Goal: Task Accomplishment & Management: Use online tool/utility

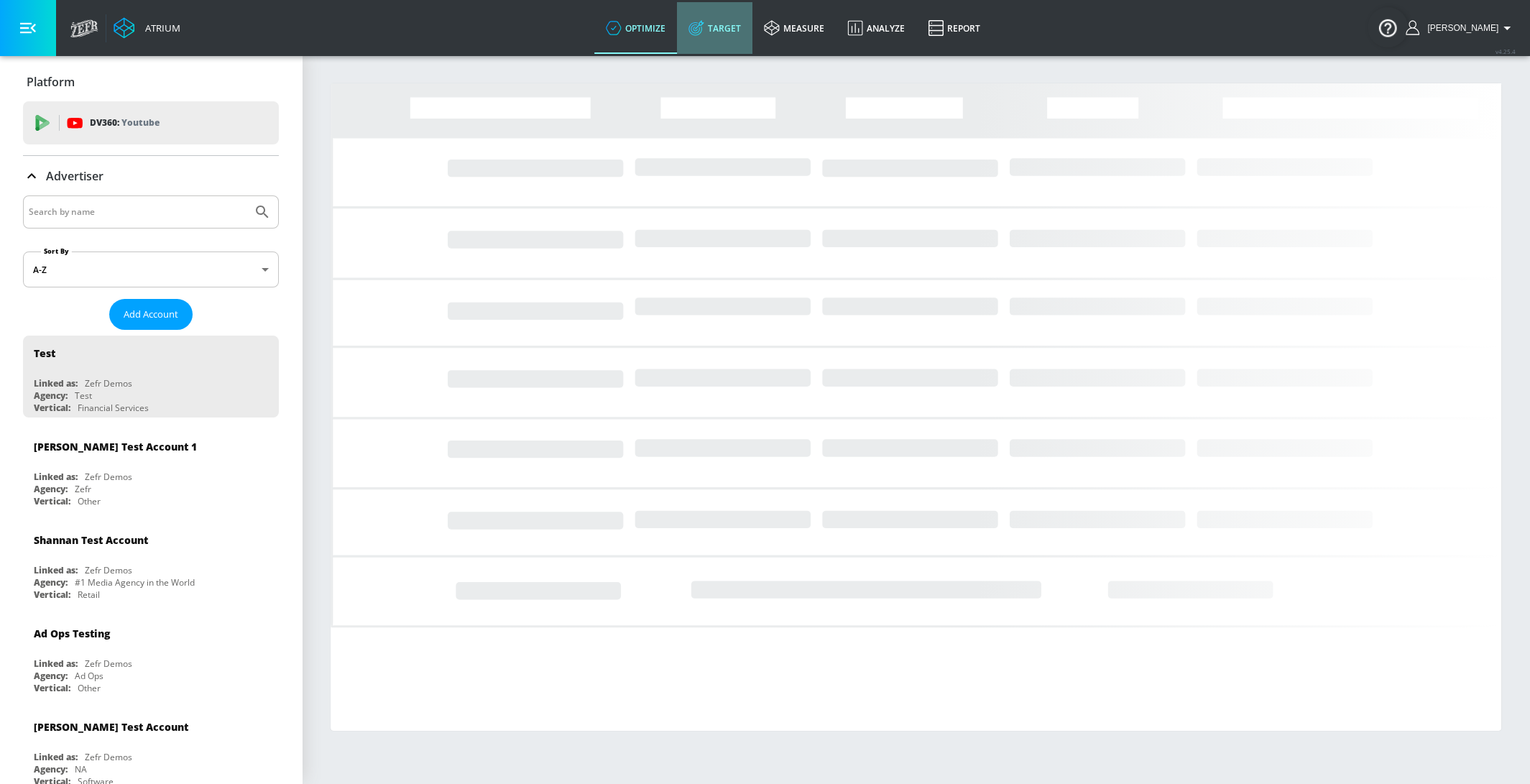
click at [753, 24] on link "Target" at bounding box center [714, 28] width 76 height 52
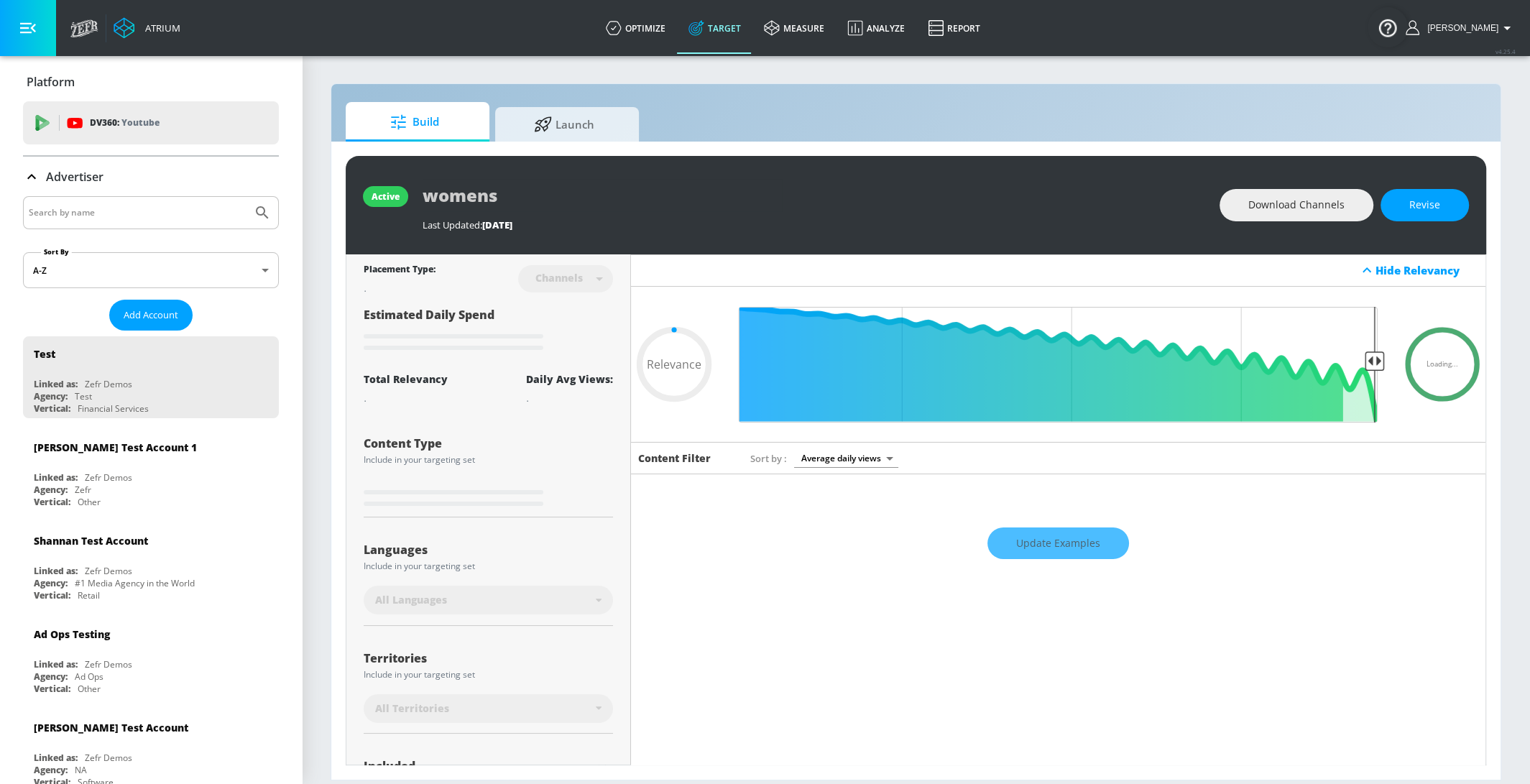
type input "0.6"
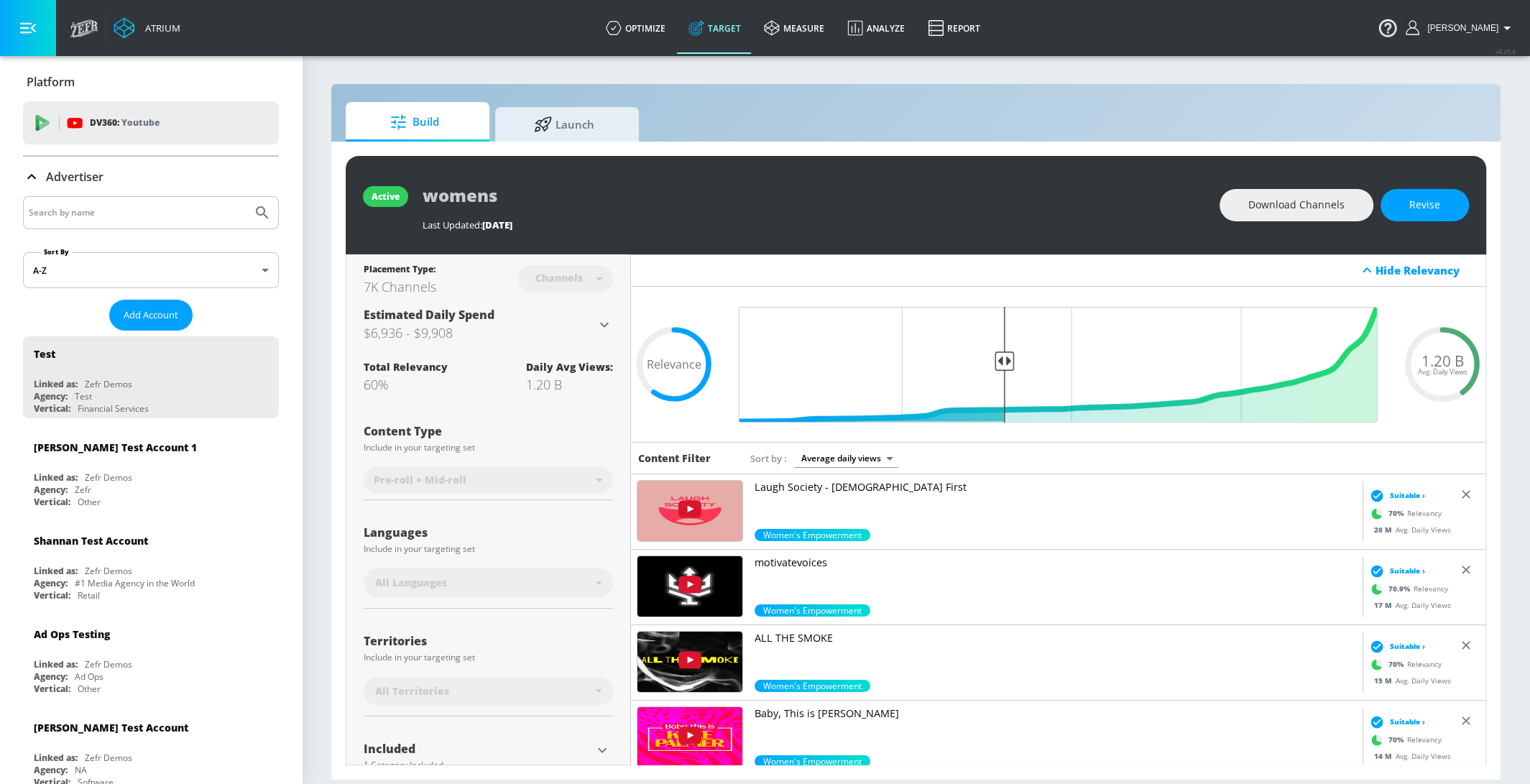
click at [104, 203] on input "Search by name" at bounding box center [138, 212] width 217 height 19
type input "veronica"
click at [246, 197] on button "Submit Search" at bounding box center [262, 212] width 31 height 31
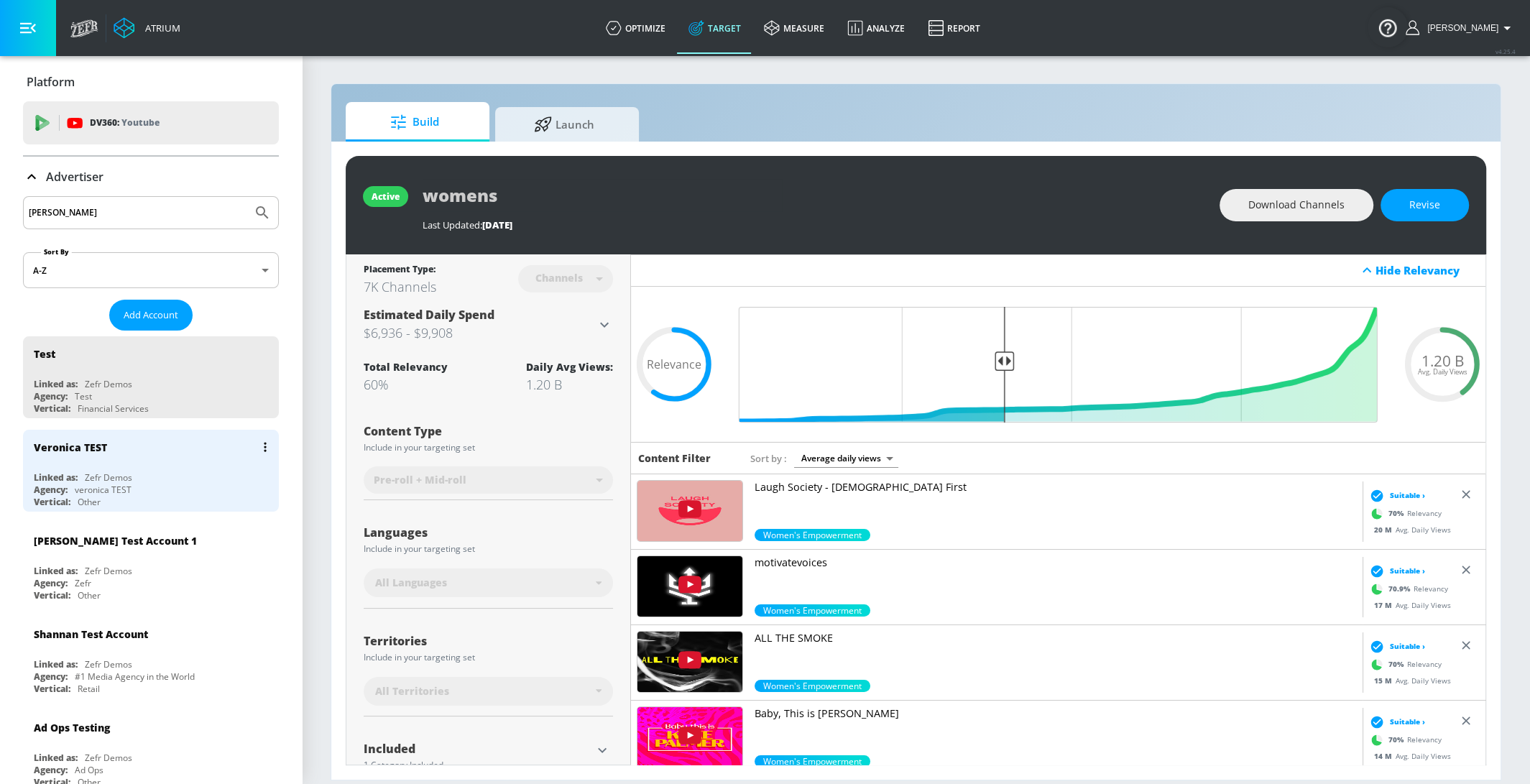
click at [133, 454] on div "Veronica TEST" at bounding box center [155, 447] width 241 height 35
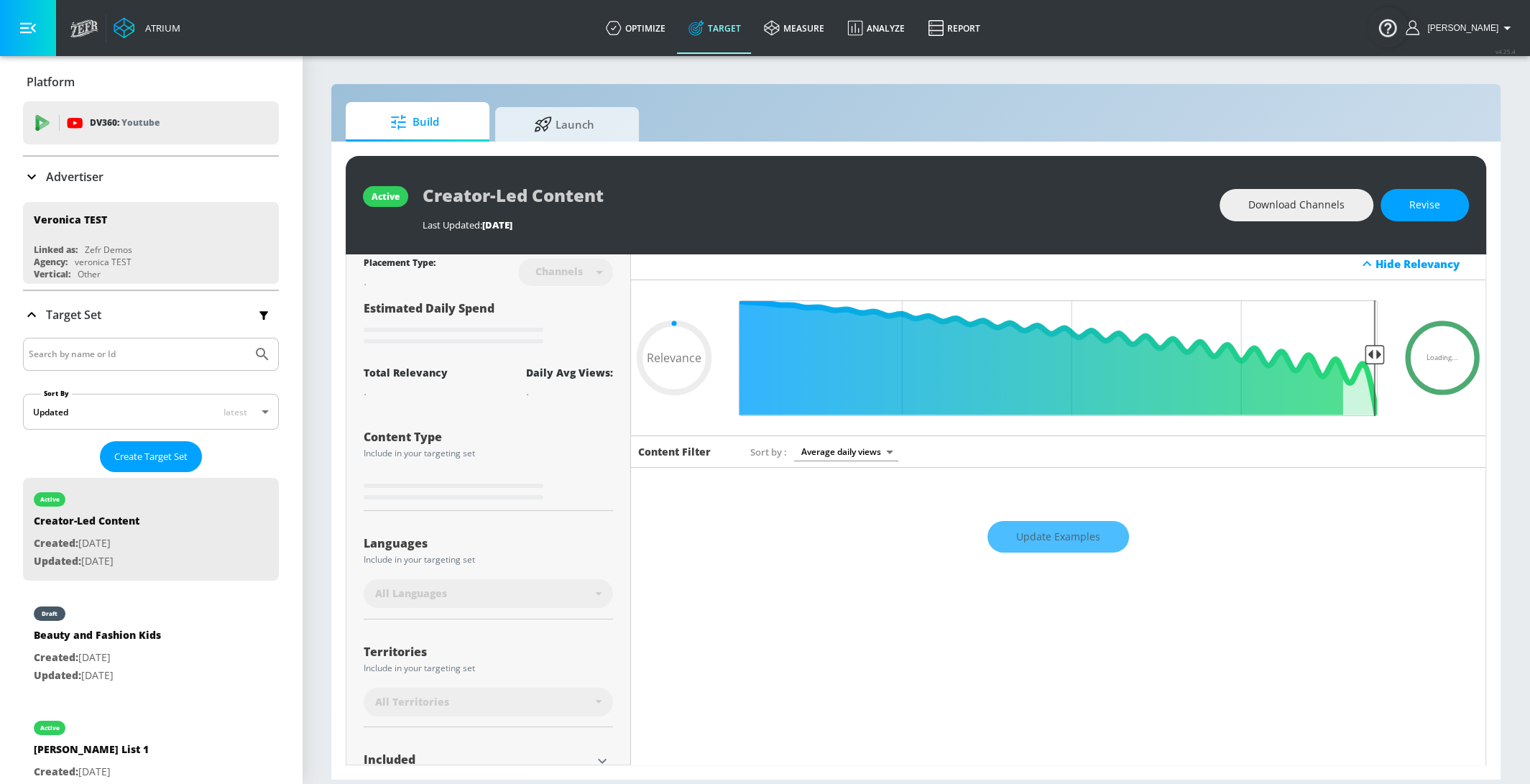
scroll to position [6, 0]
type input "0.75"
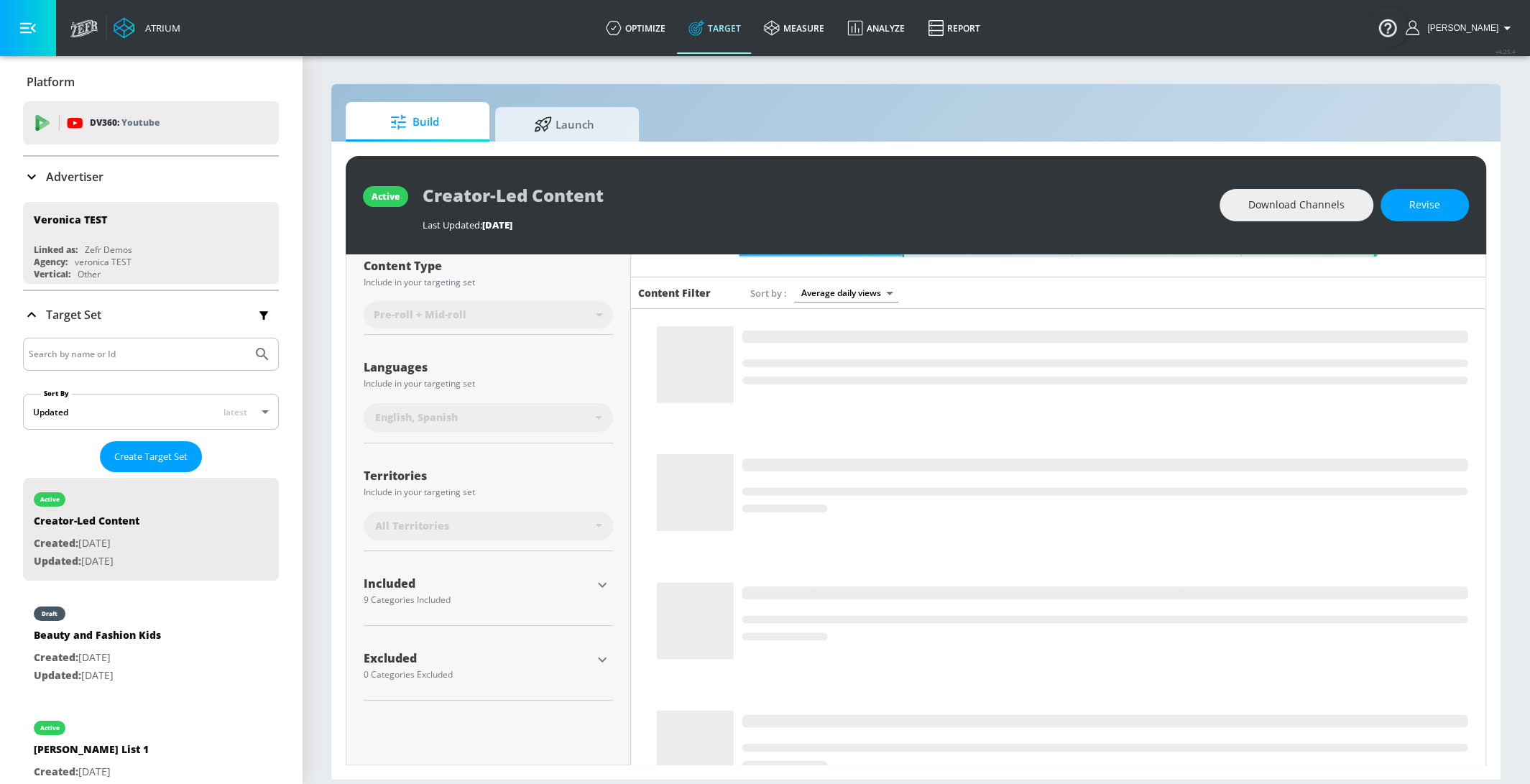
scroll to position [177, 0]
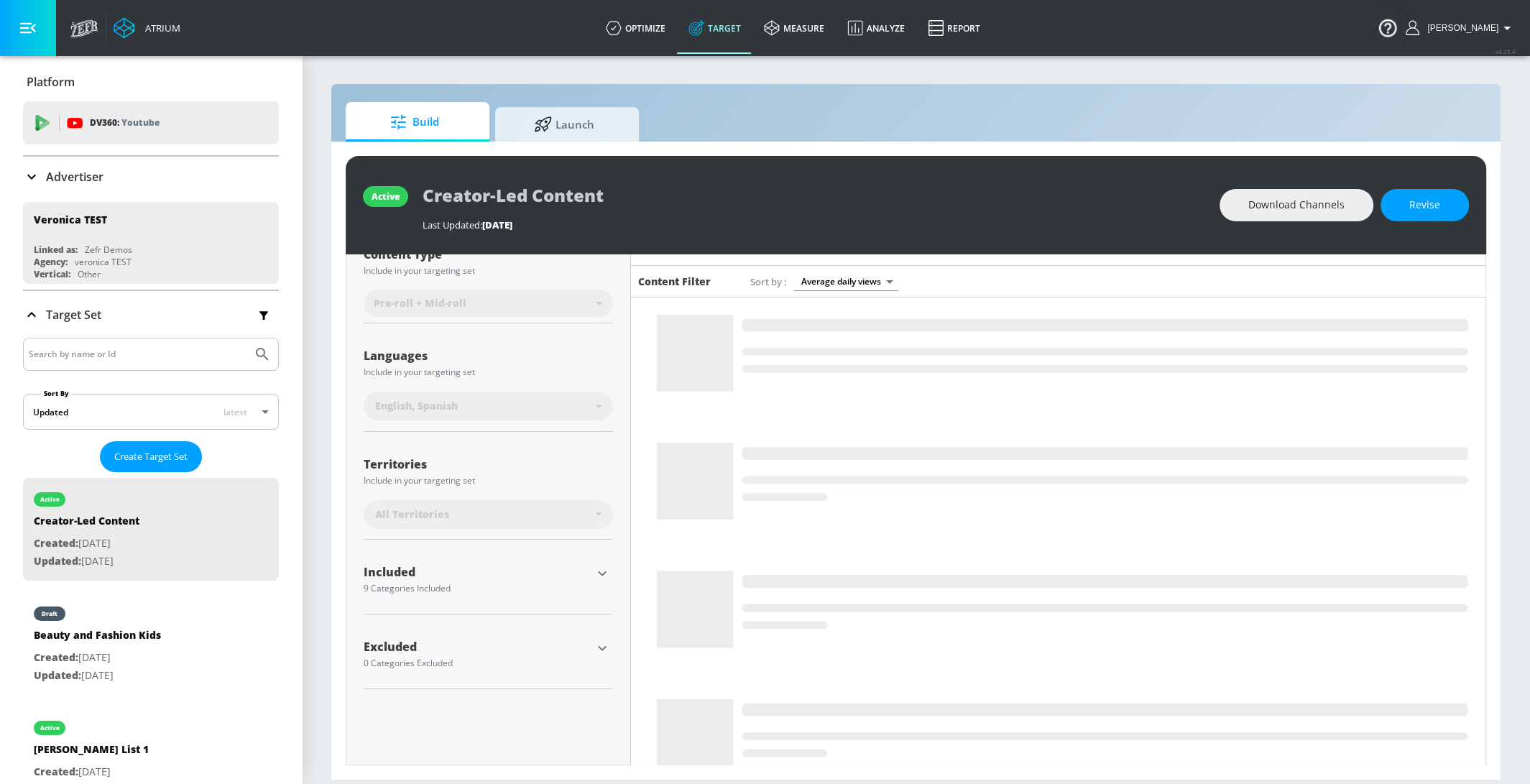
click at [604, 569] on icon "button" at bounding box center [602, 573] width 17 height 17
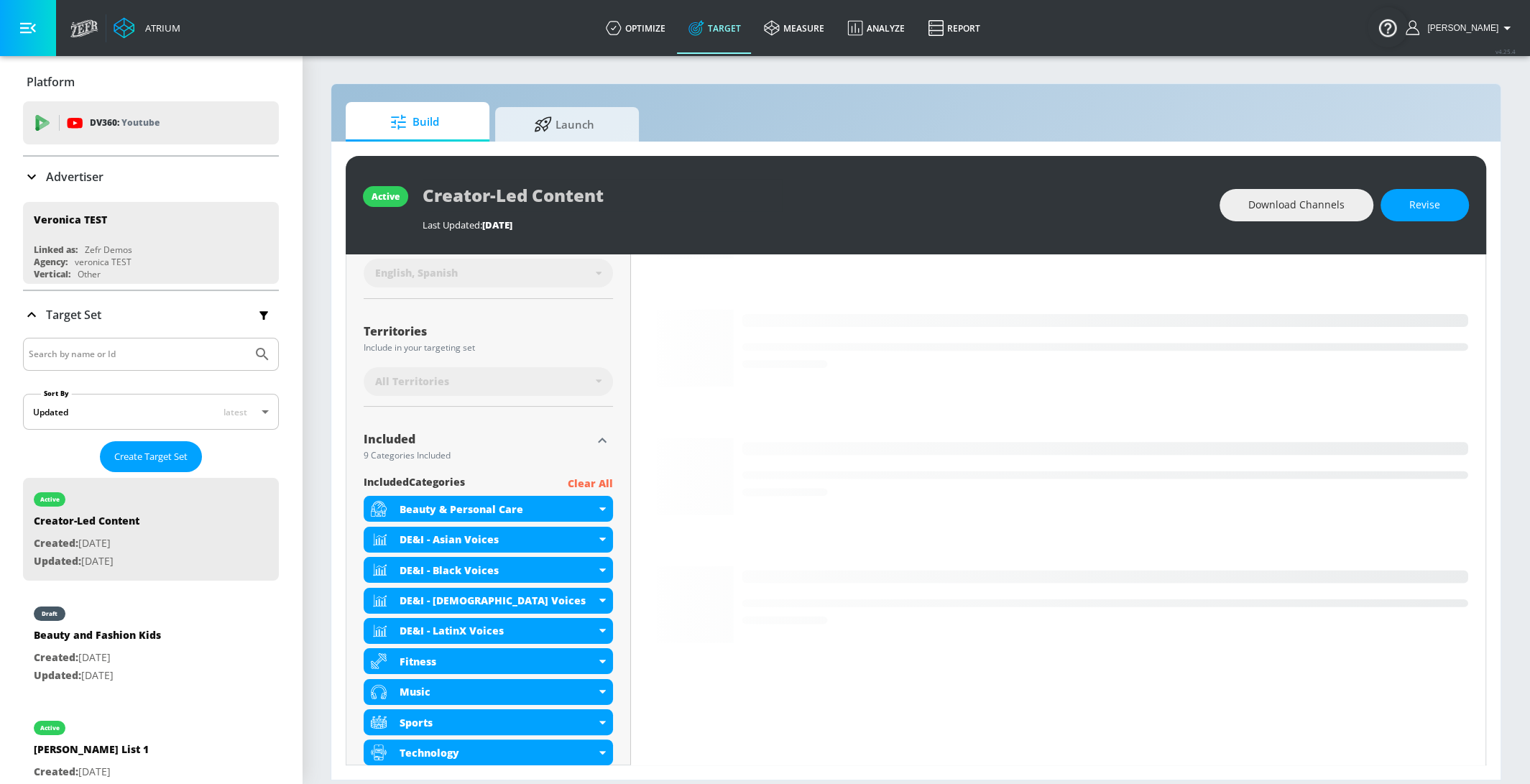
scroll to position [438, 0]
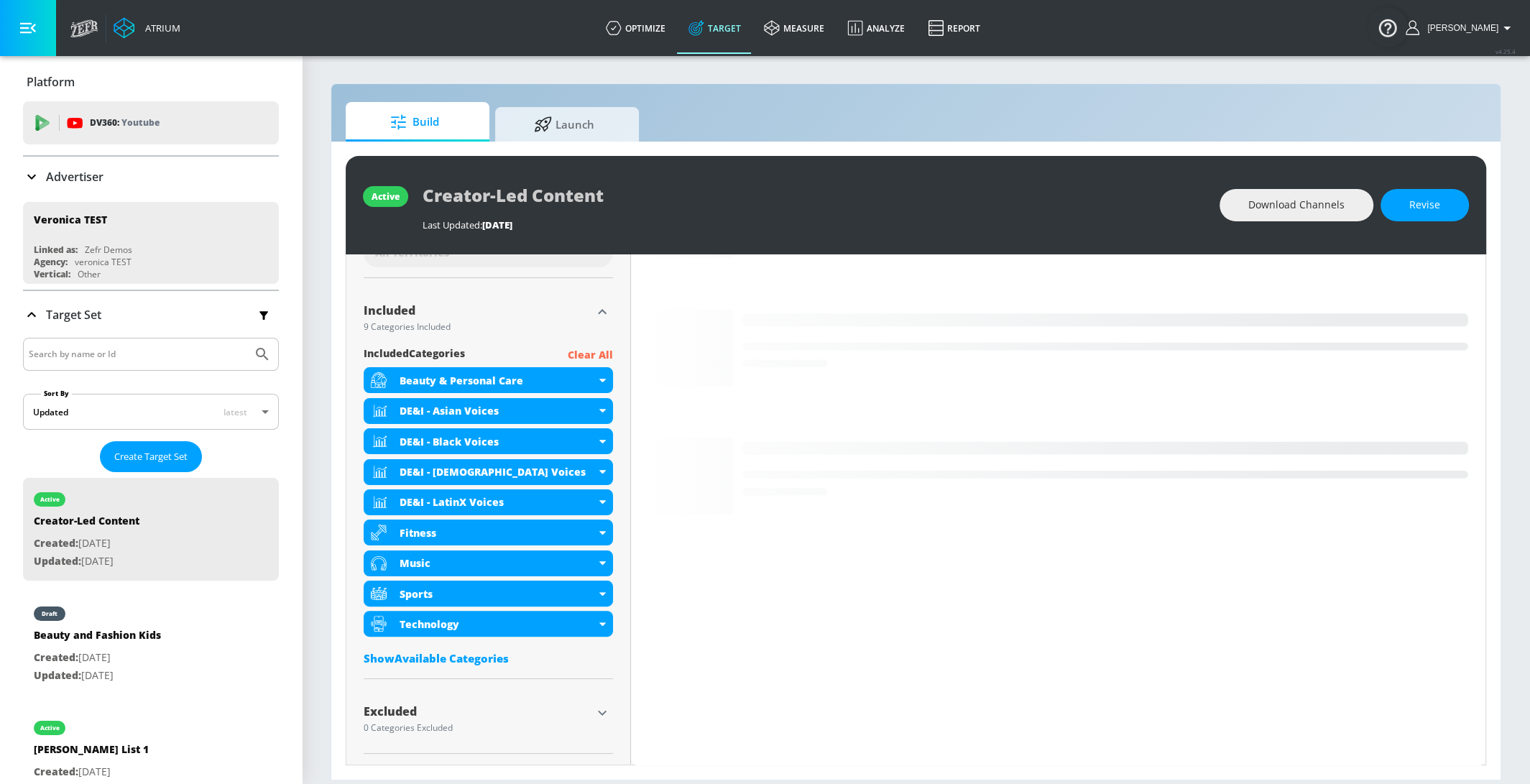
click at [494, 663] on div "Show Available Categories" at bounding box center [488, 657] width 250 height 14
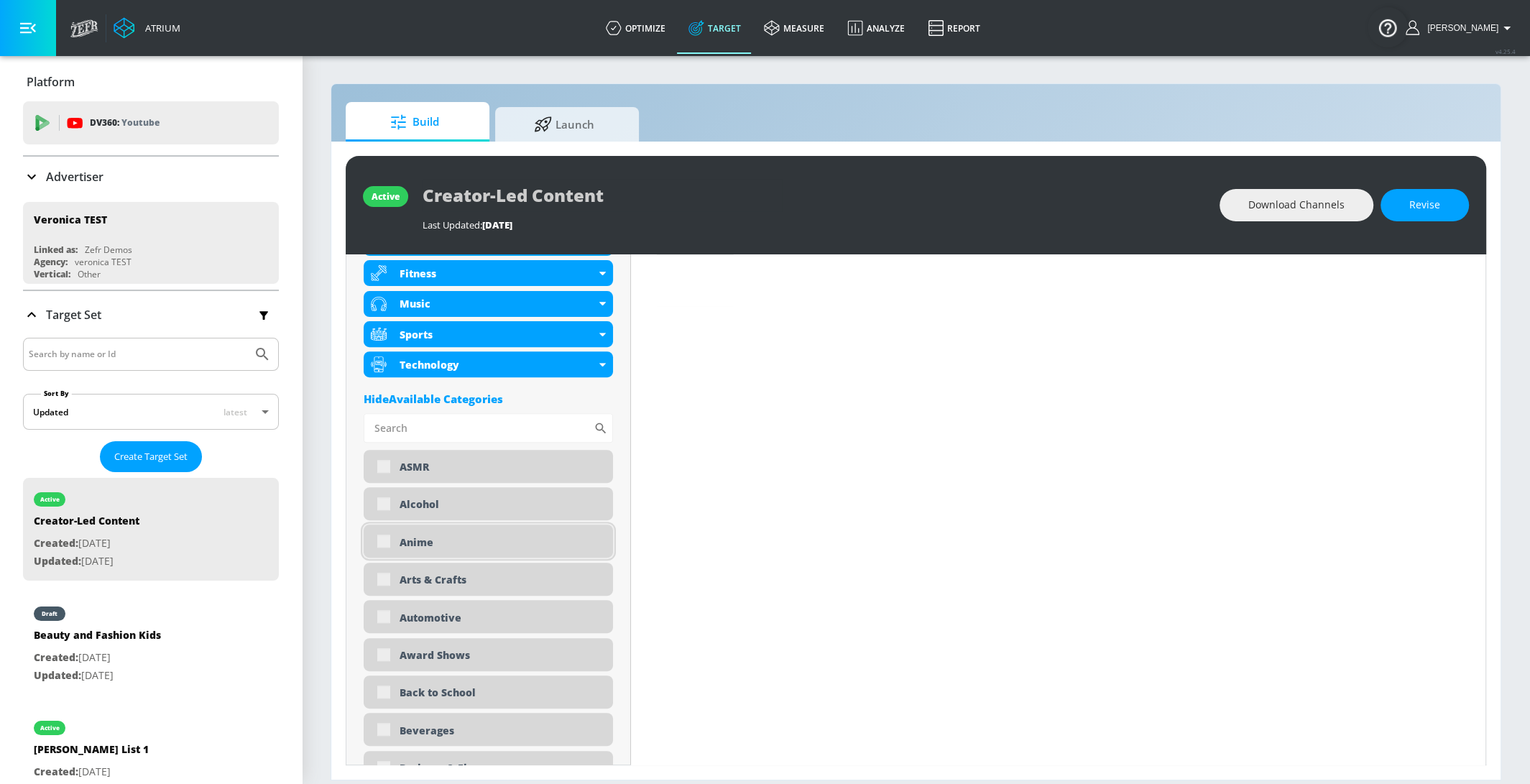
scroll to position [700, 0]
click at [381, 613] on div "Automotive" at bounding box center [488, 614] width 250 height 33
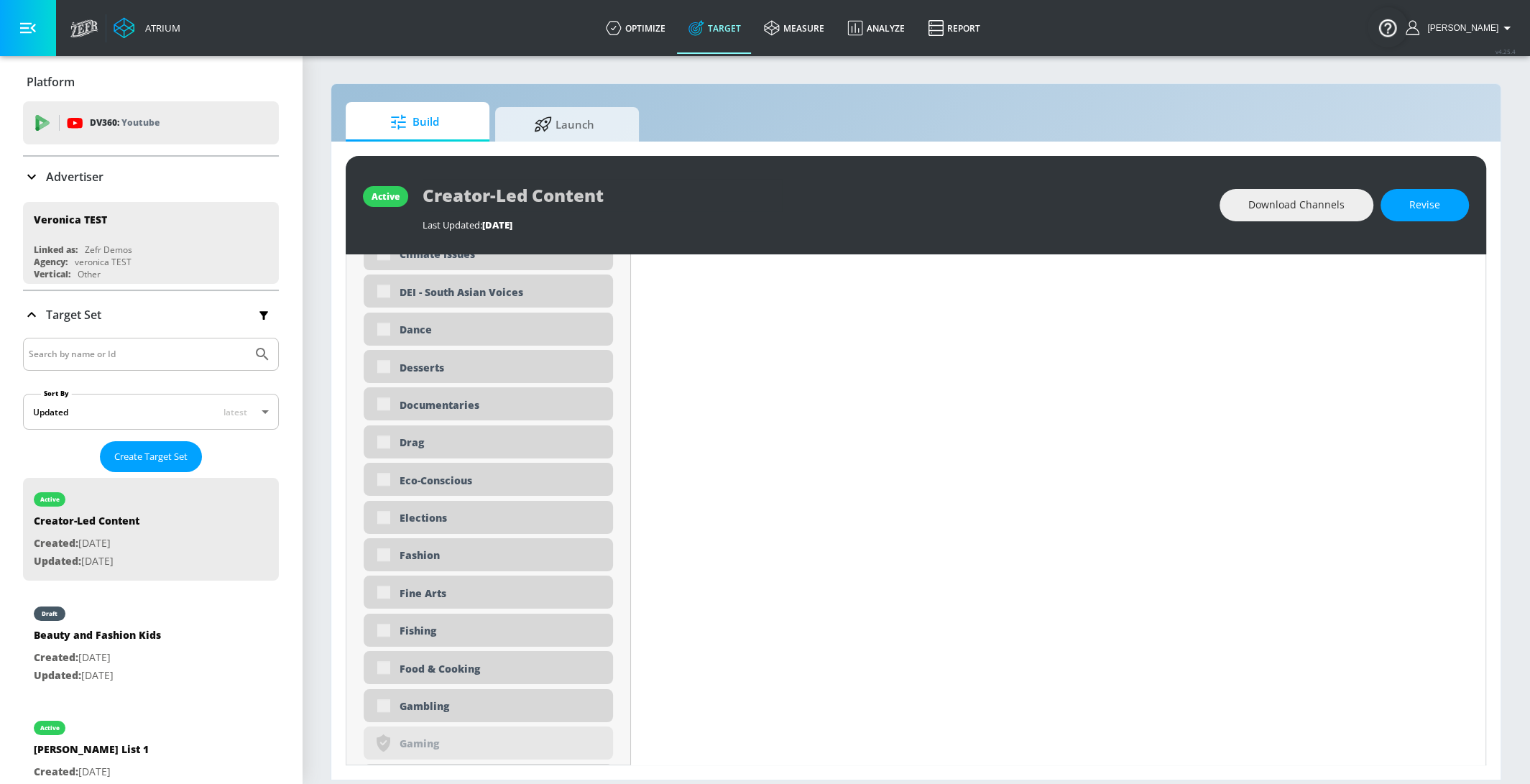
scroll to position [1564, 0]
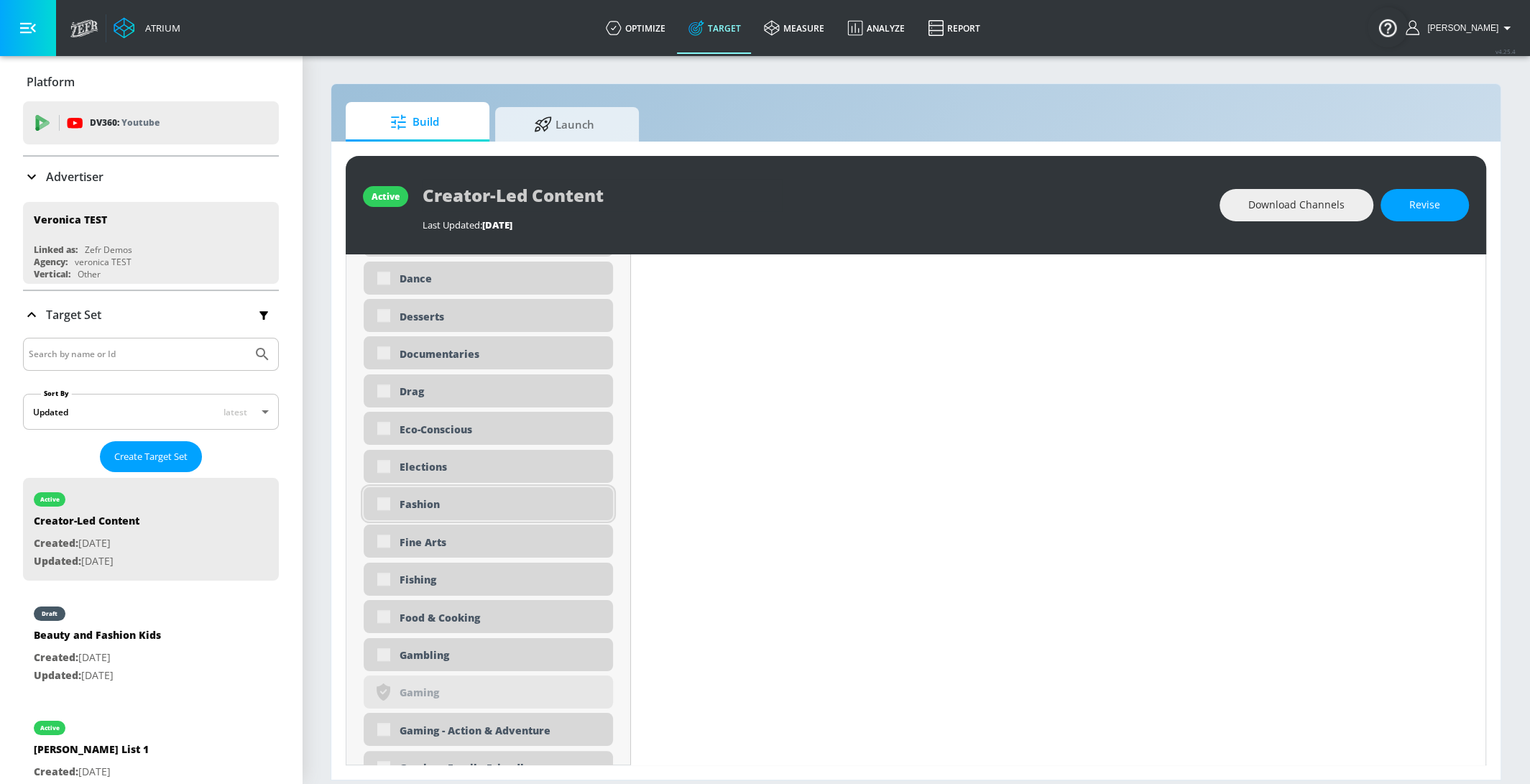
click at [385, 510] on div "Fashion" at bounding box center [488, 504] width 250 height 33
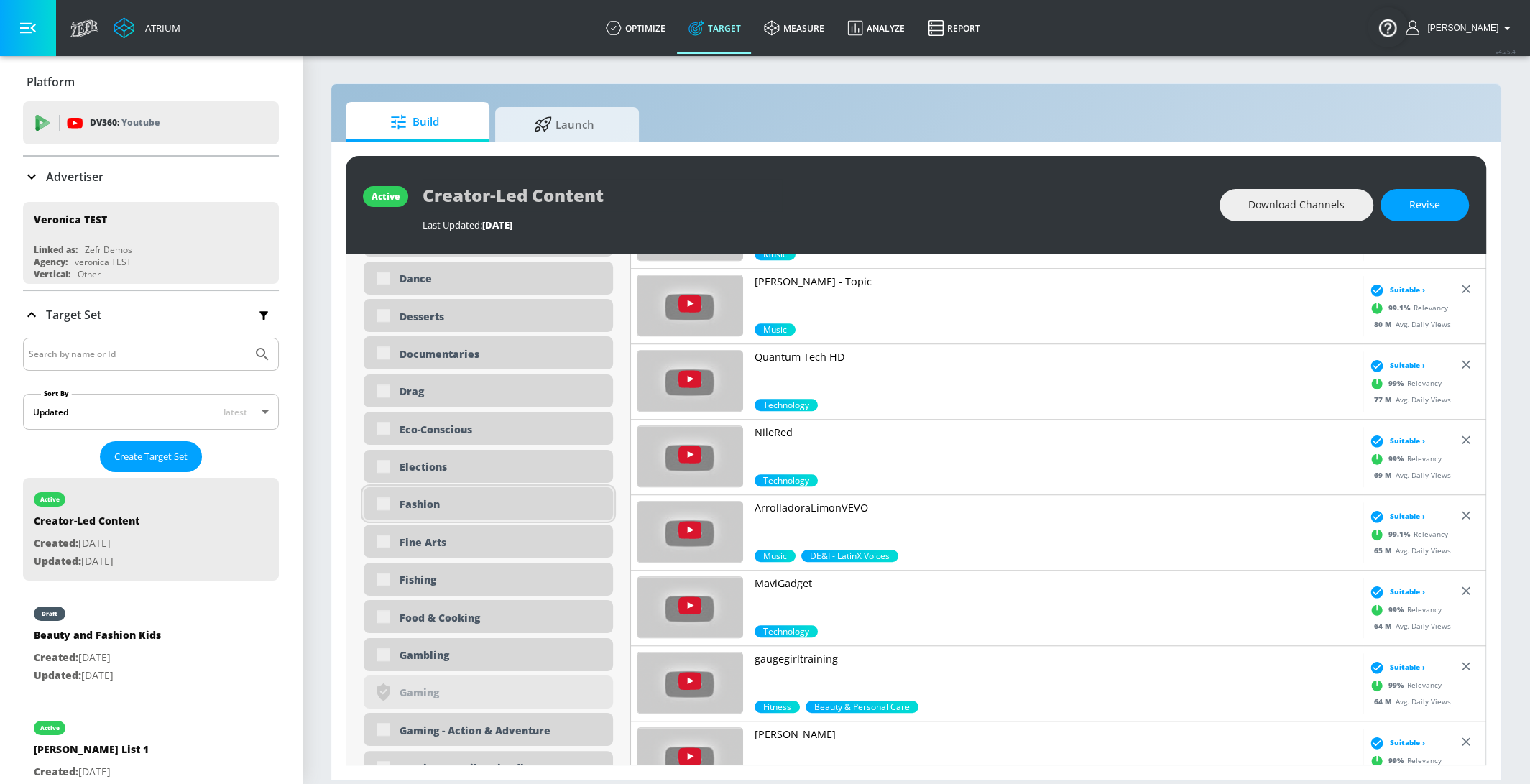
click at [385, 504] on div "Fashion" at bounding box center [488, 504] width 250 height 33
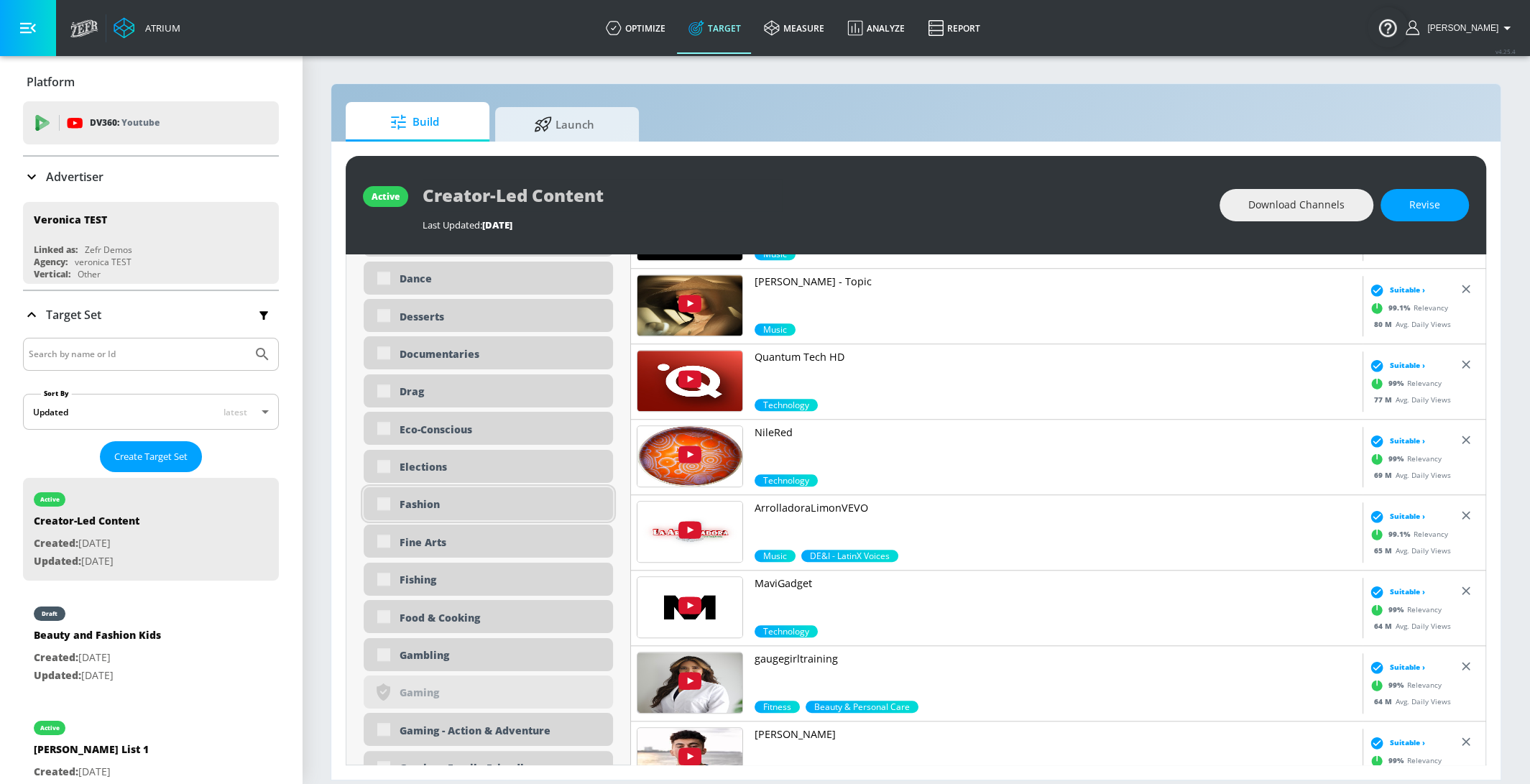
click at [385, 505] on div "Fashion" at bounding box center [488, 504] width 250 height 33
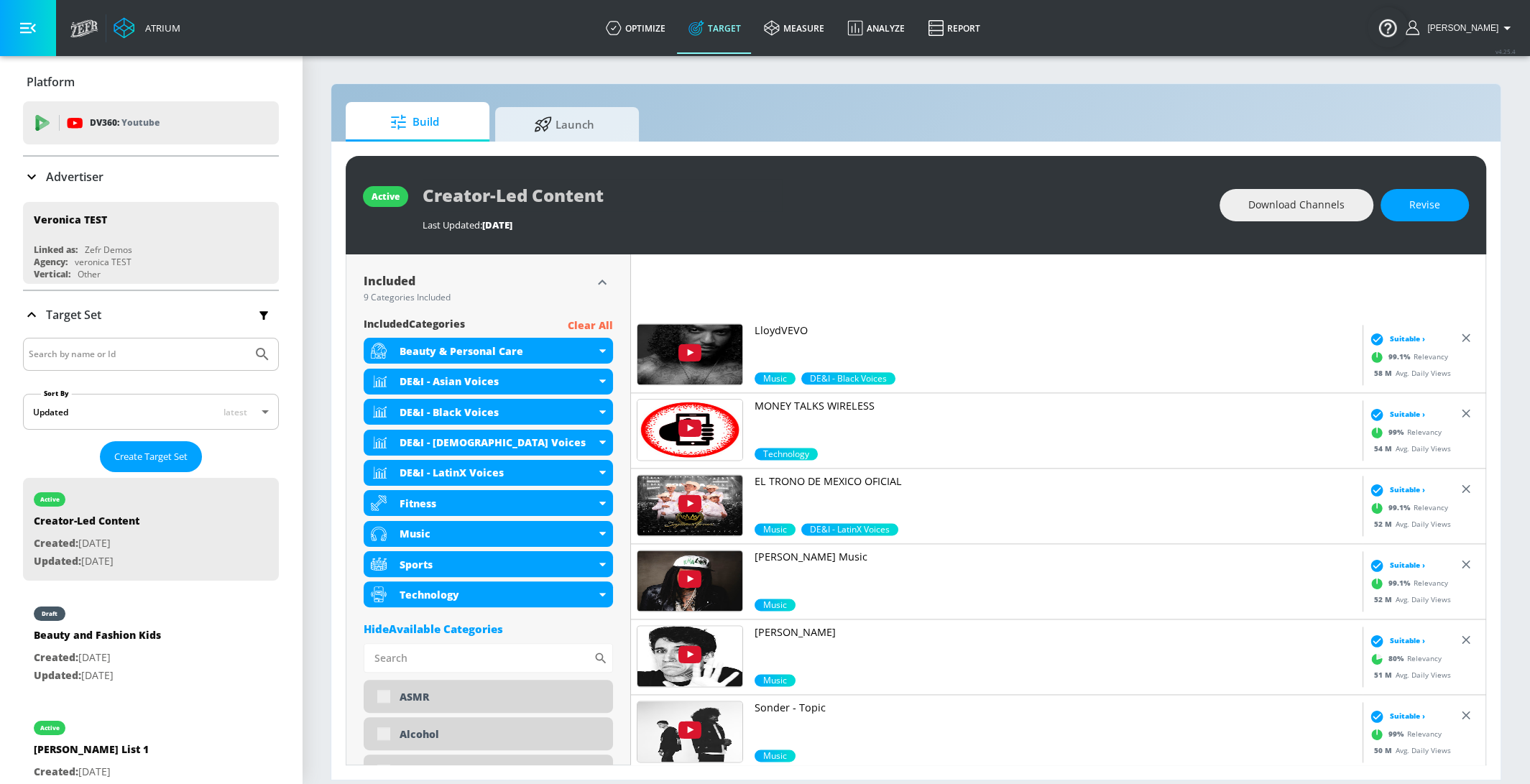
scroll to position [2404, 0]
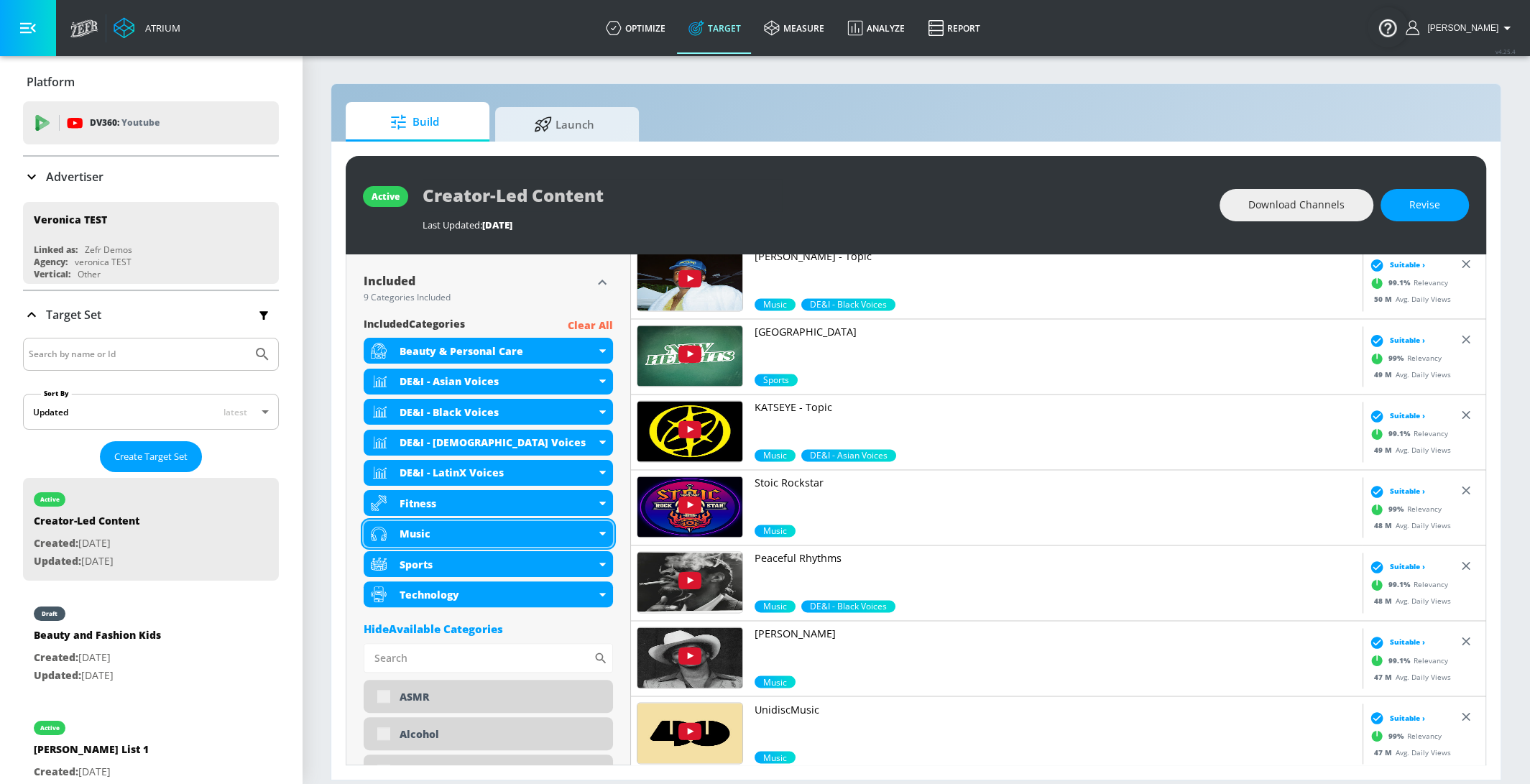
click at [603, 533] on icon at bounding box center [603, 533] width 7 height 3
click at [604, 534] on icon at bounding box center [603, 533] width 7 height 3
drag, startPoint x: 599, startPoint y: 533, endPoint x: 553, endPoint y: 654, distance: 129.4
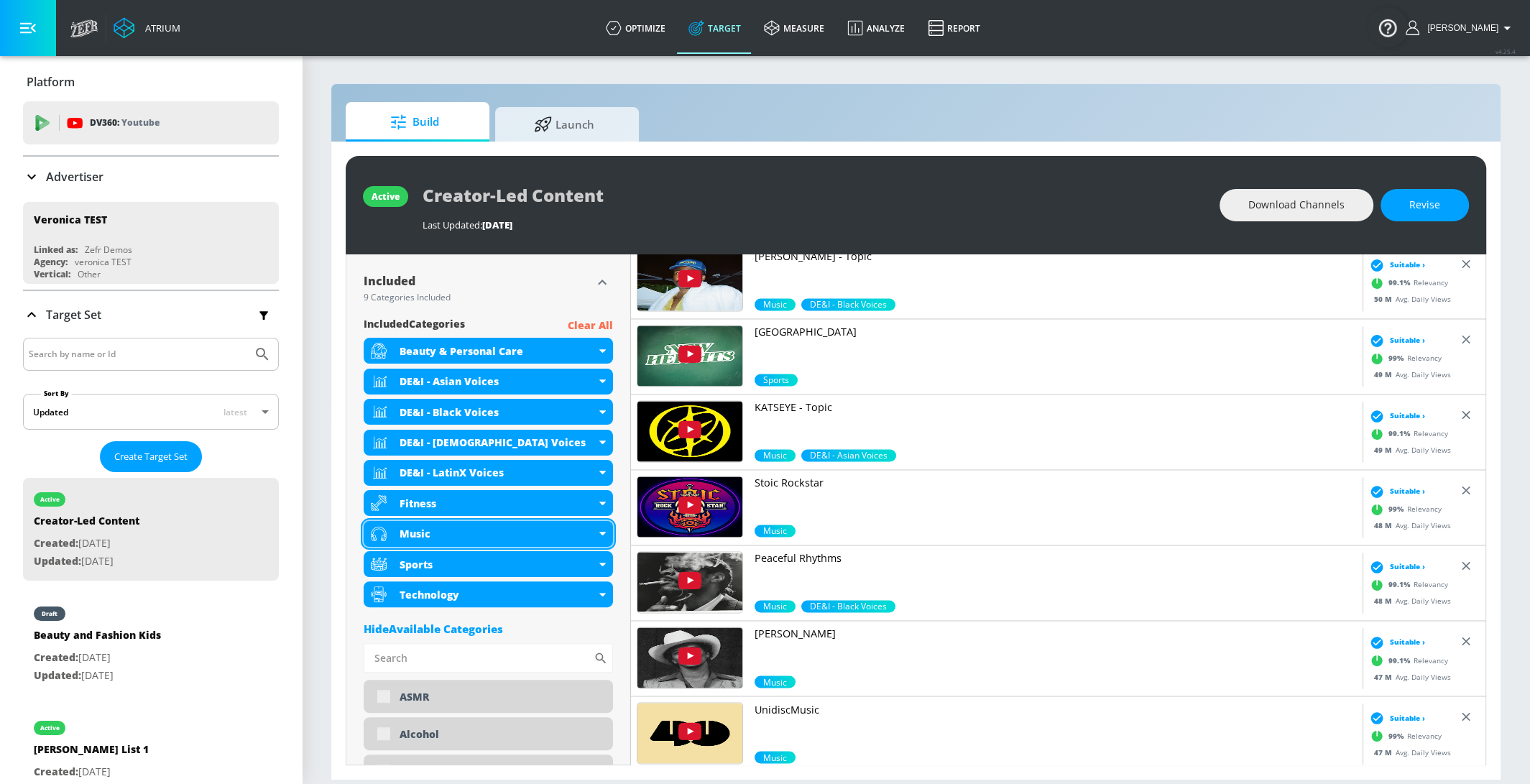
click at [590, 533] on div "Music" at bounding box center [497, 533] width 196 height 14
click at [607, 535] on div "Music" at bounding box center [488, 533] width 250 height 25
click at [601, 535] on div "Music" at bounding box center [488, 533] width 250 height 25
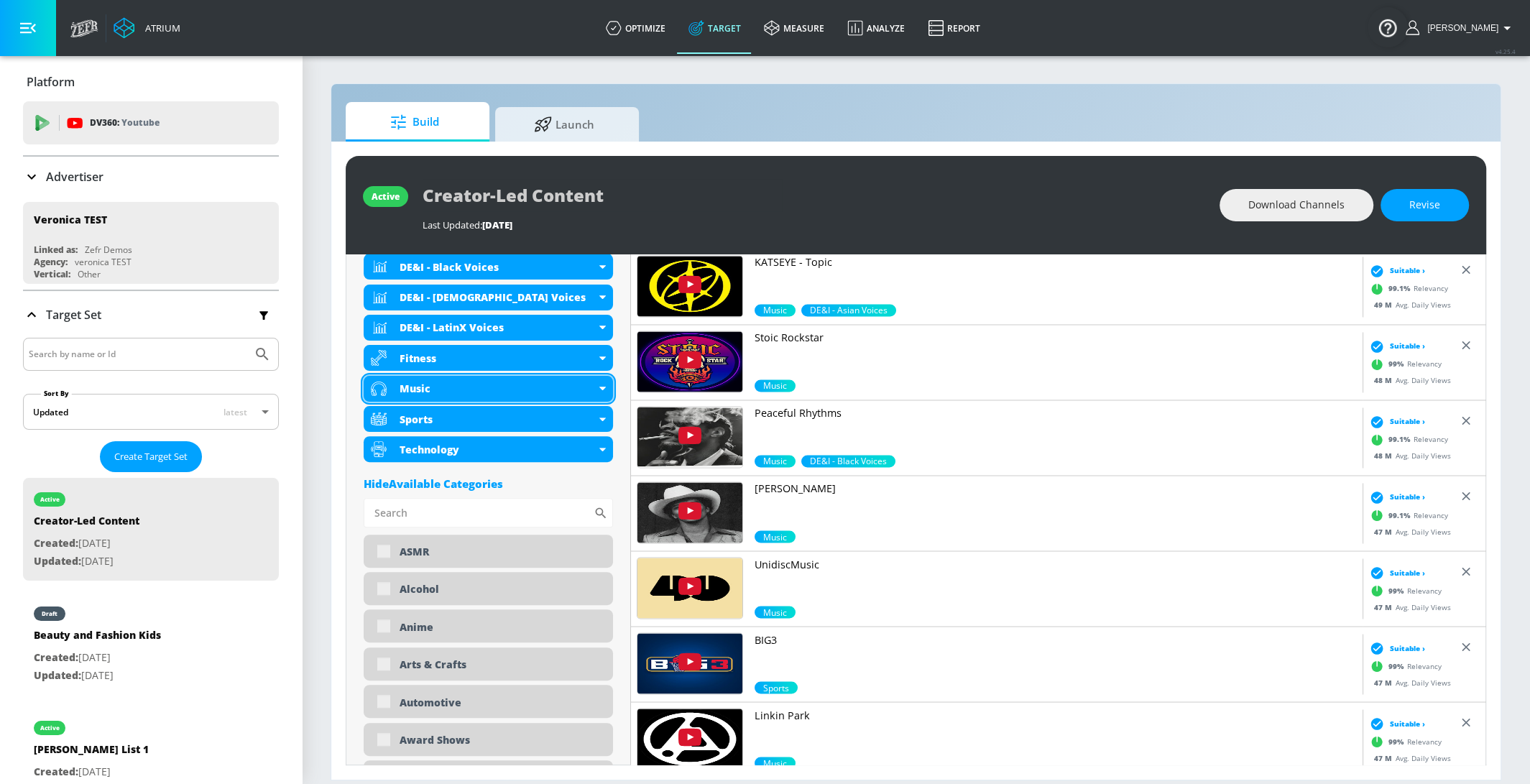
scroll to position [599, 0]
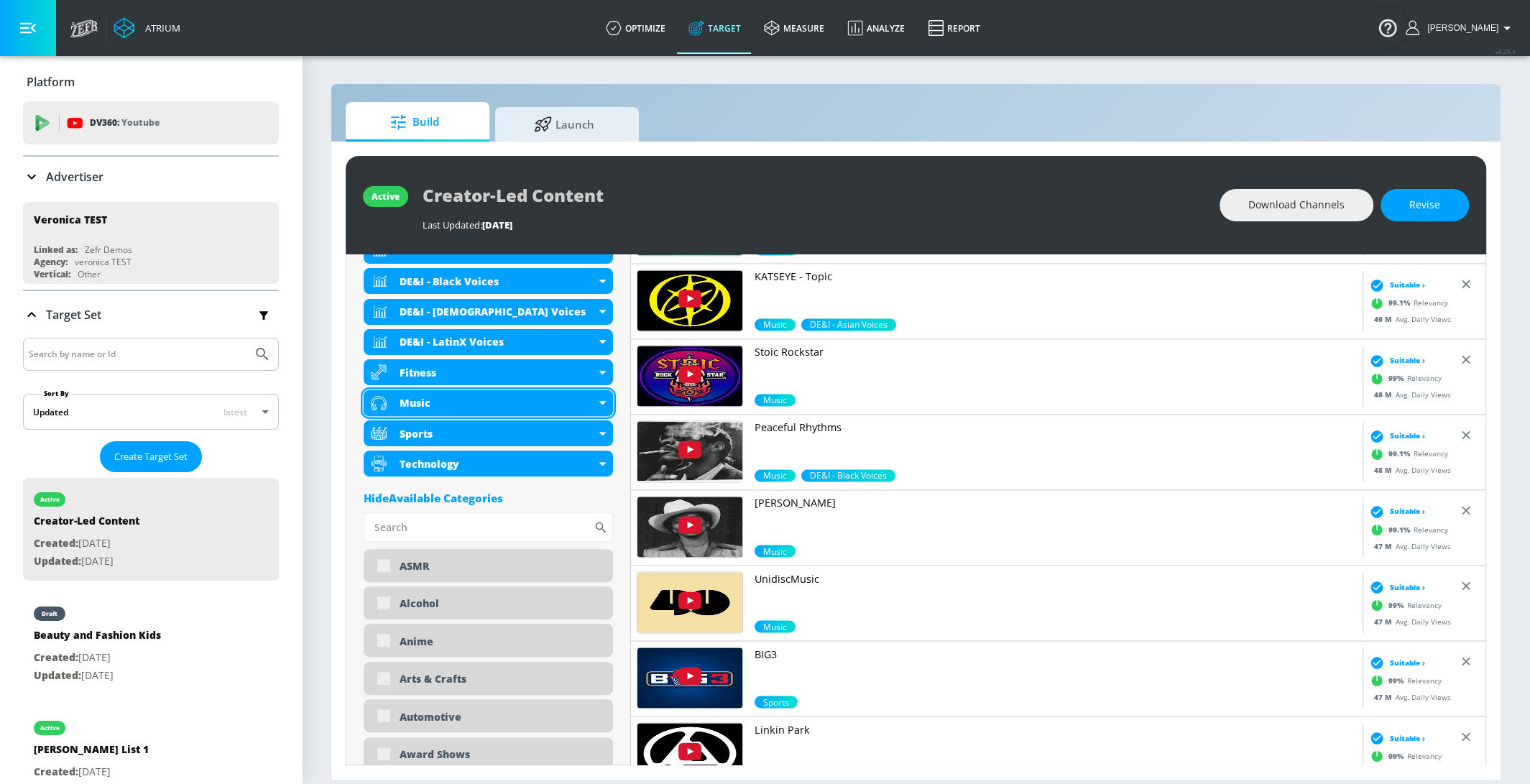
click at [462, 409] on div "Music" at bounding box center [488, 403] width 250 height 25
click at [605, 399] on div "Music" at bounding box center [488, 403] width 250 height 25
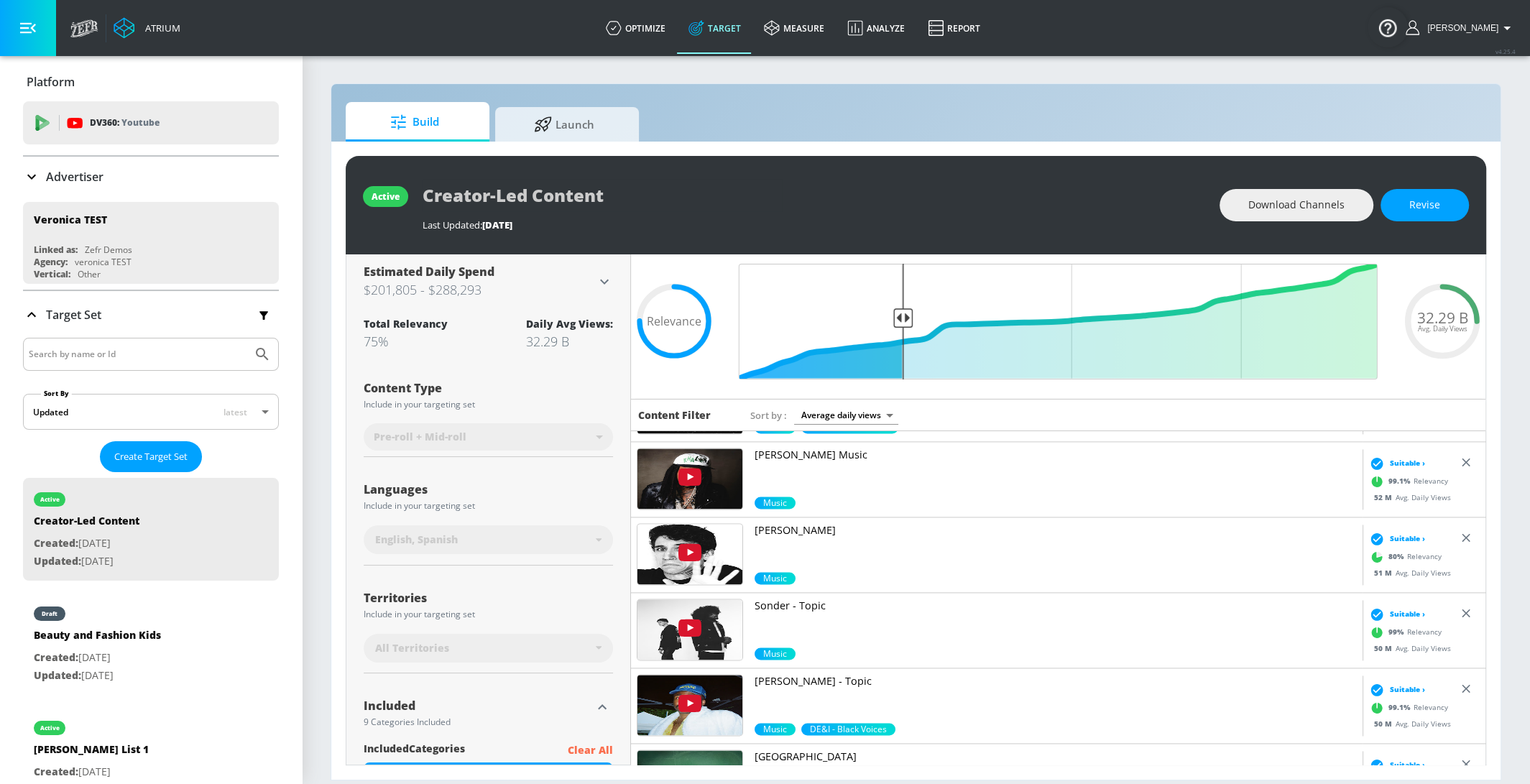
scroll to position [0, 0]
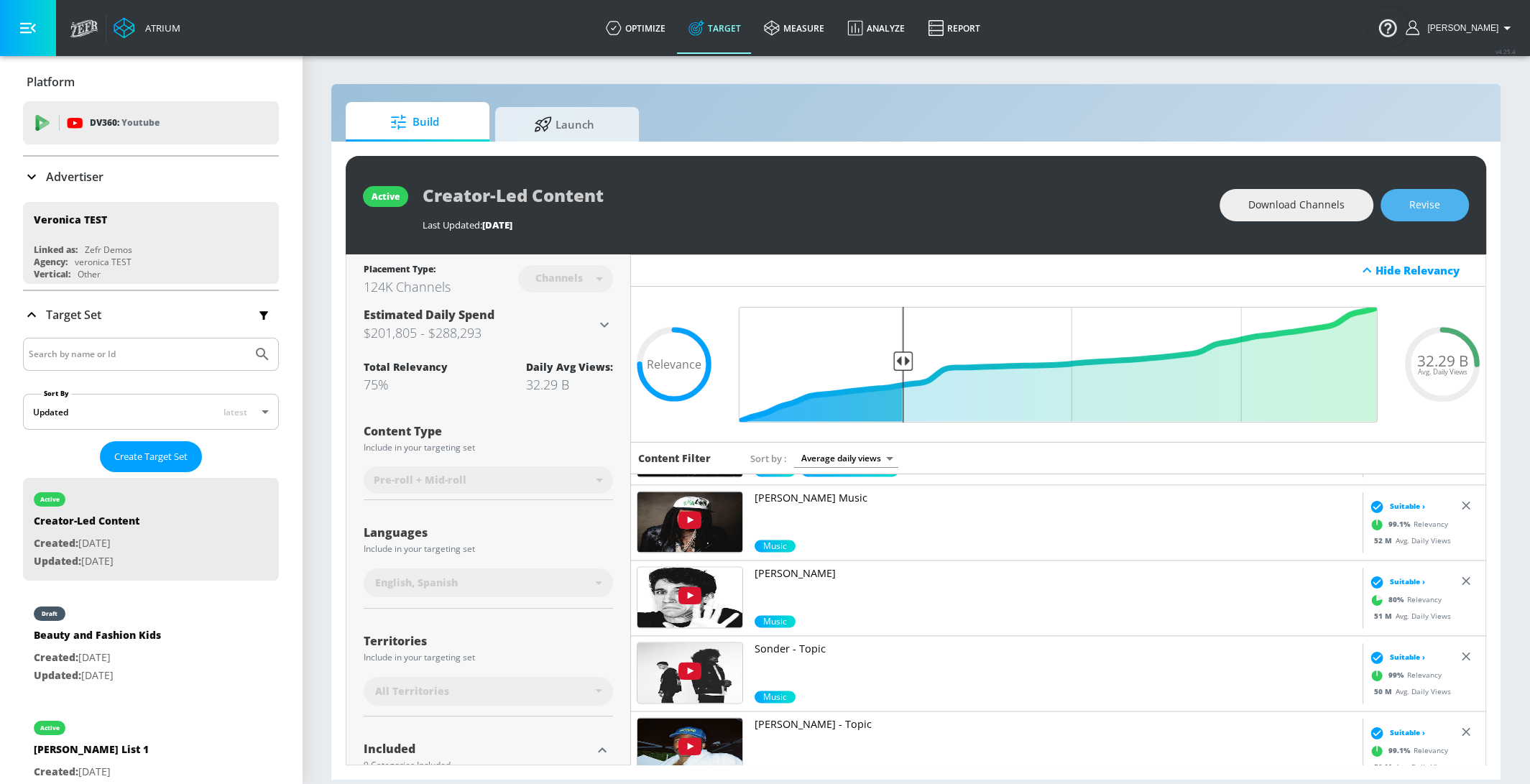
click at [1418, 214] on button "Revise" at bounding box center [1425, 205] width 88 height 32
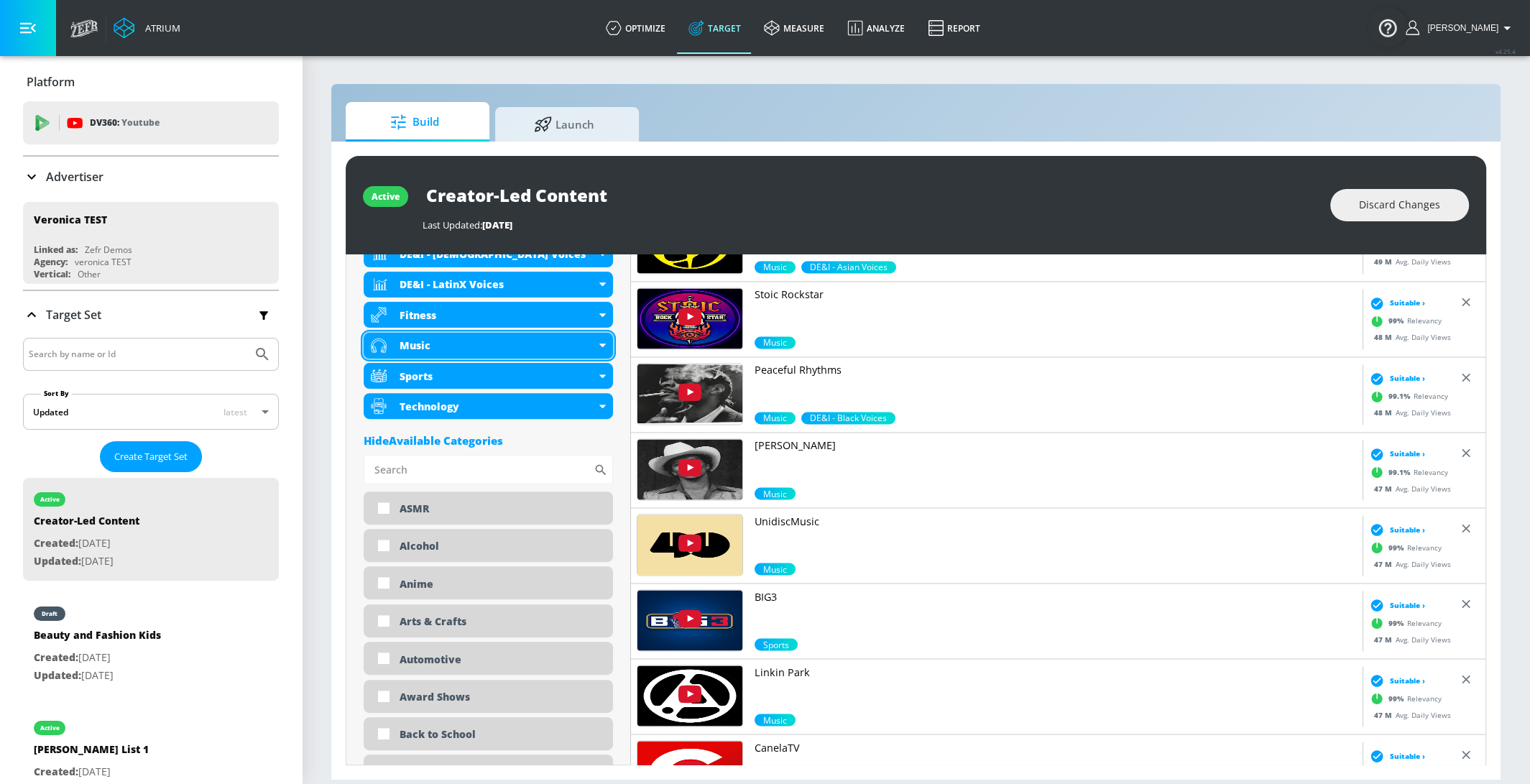
scroll to position [657, 0]
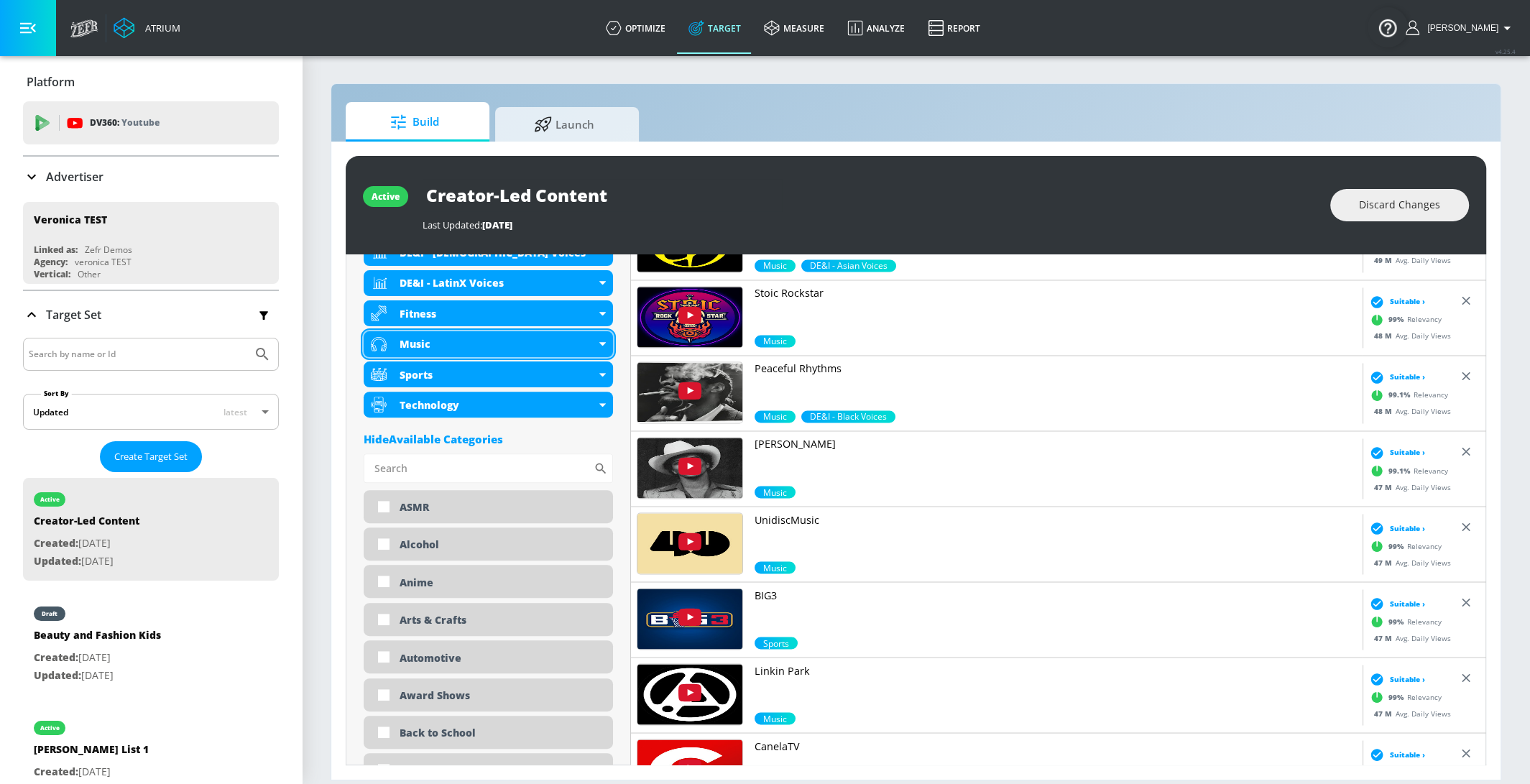
click at [600, 342] on icon at bounding box center [603, 344] width 7 height 3
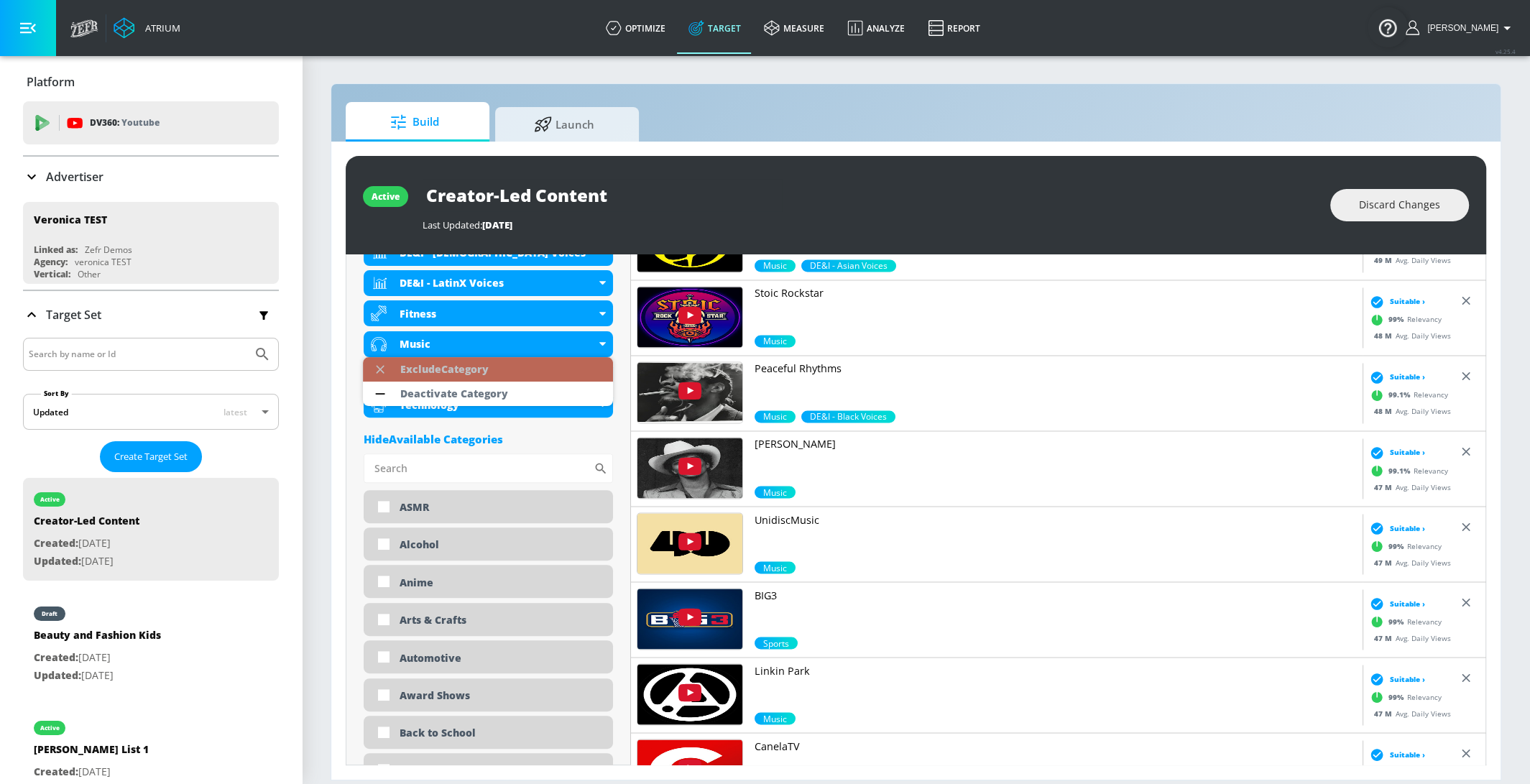
click at [557, 376] on li "Exclude Category" at bounding box center [488, 369] width 250 height 25
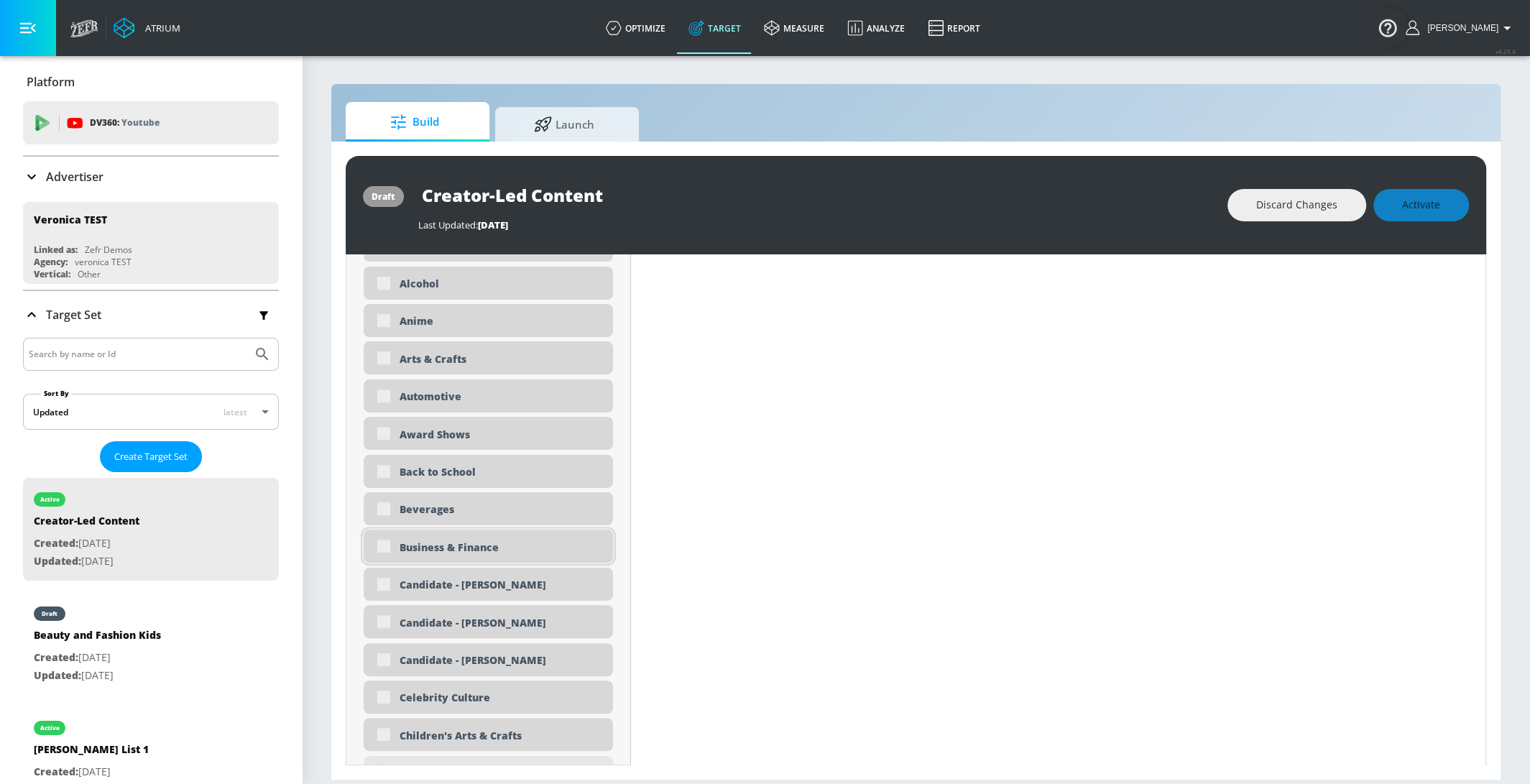
scroll to position [948, 0]
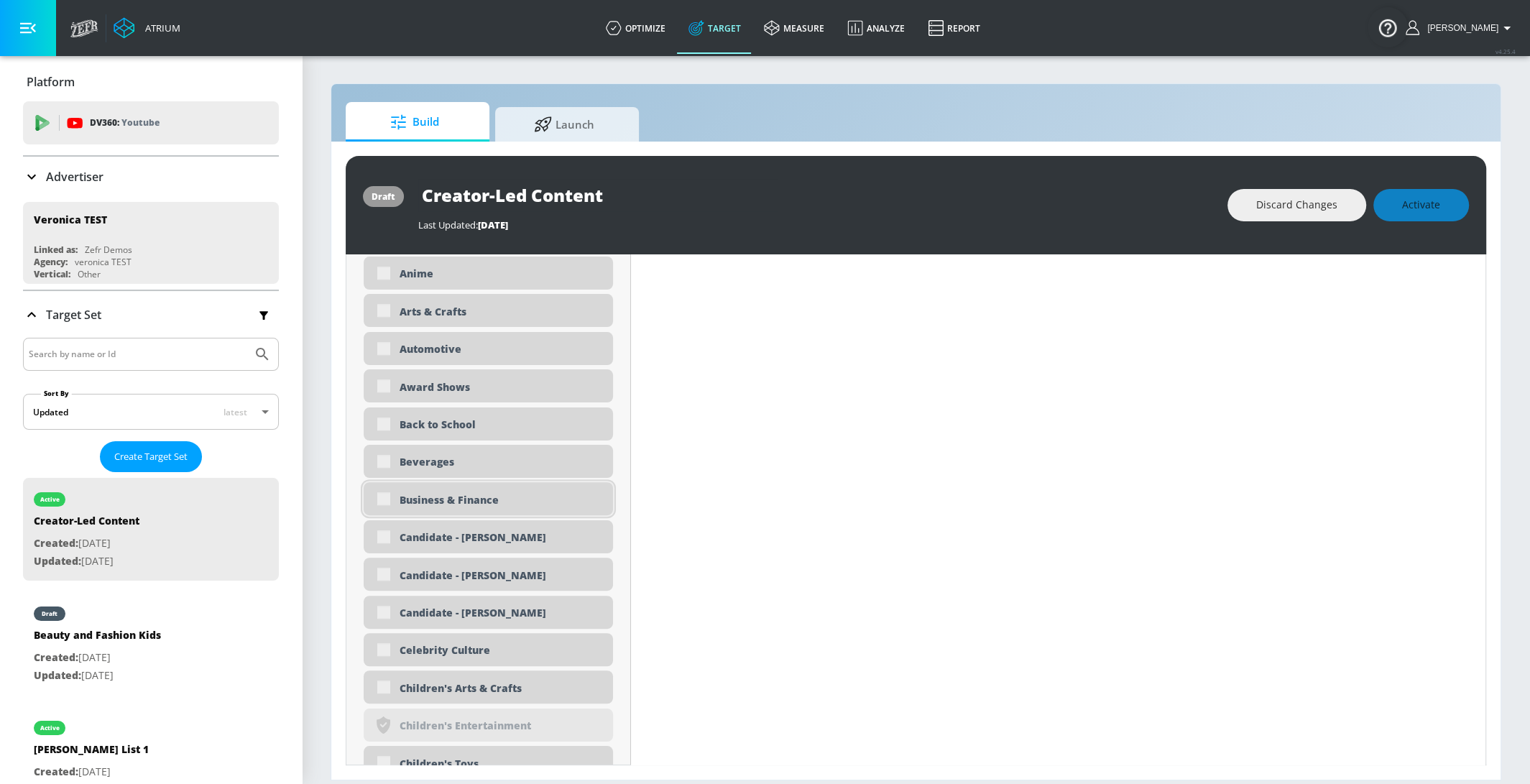
click at [382, 497] on div "Business & Finance" at bounding box center [488, 499] width 250 height 33
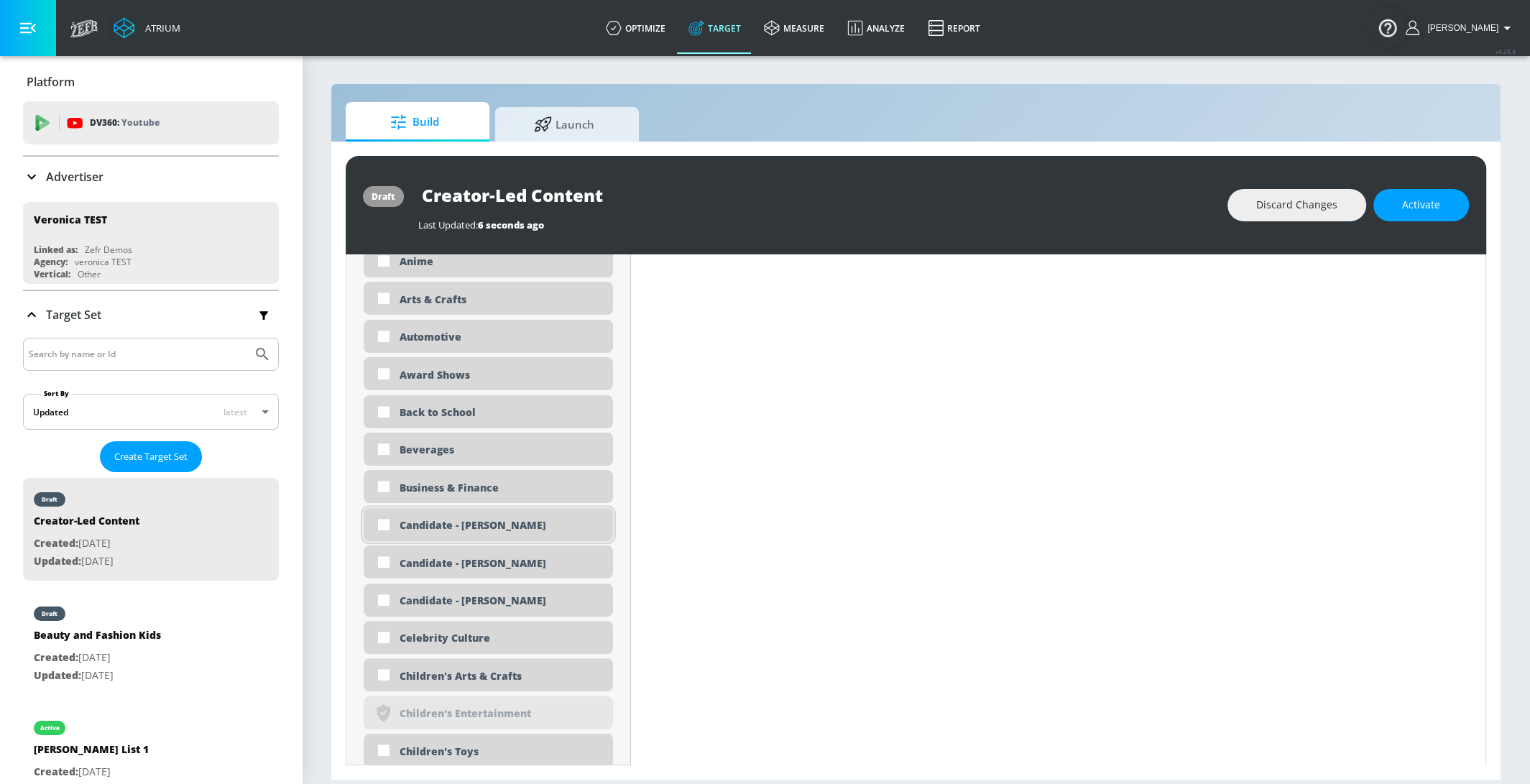
scroll to position [935, 0]
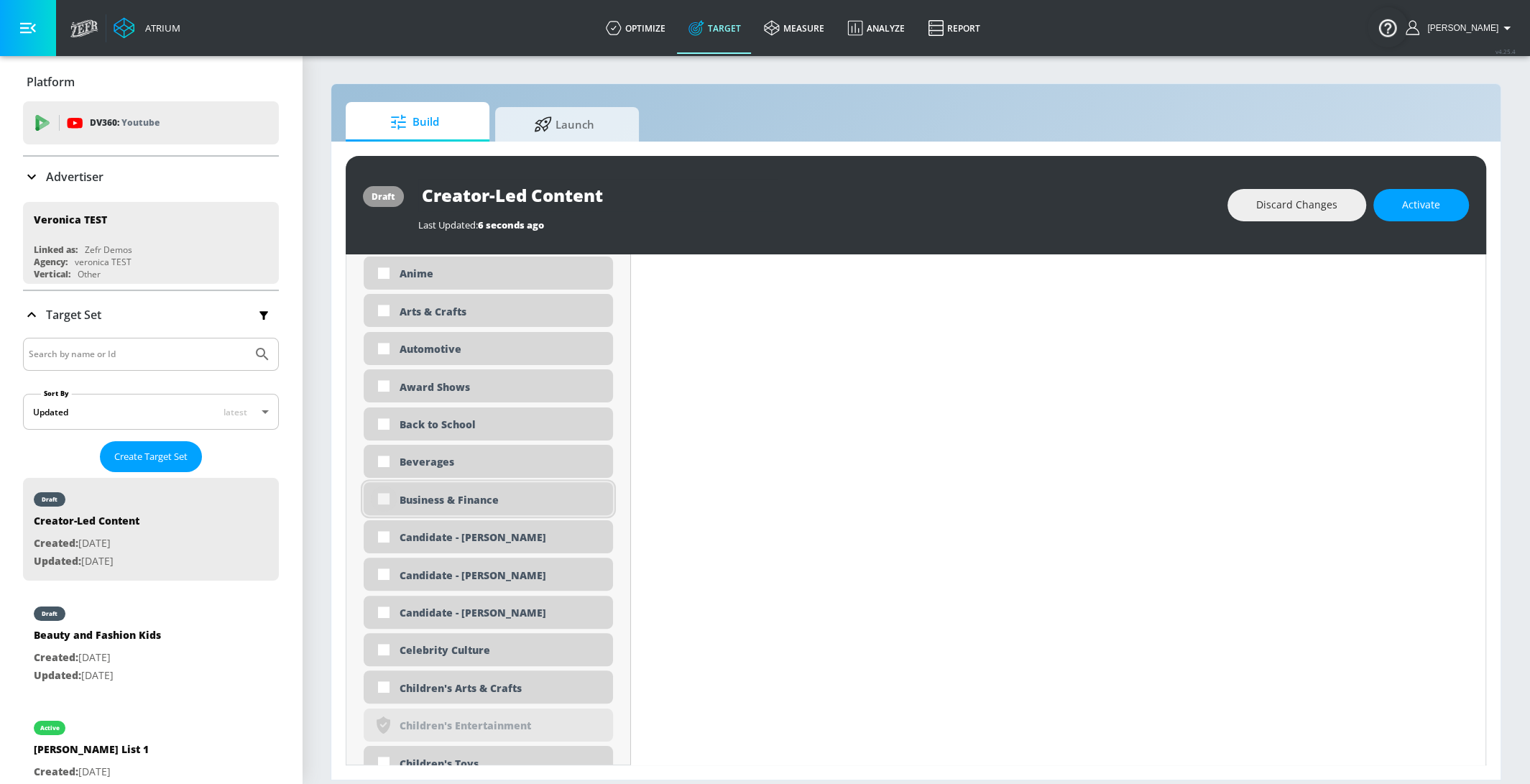
click at [385, 500] on input "checkbox" at bounding box center [384, 499] width 25 height 25
checkbox input "true"
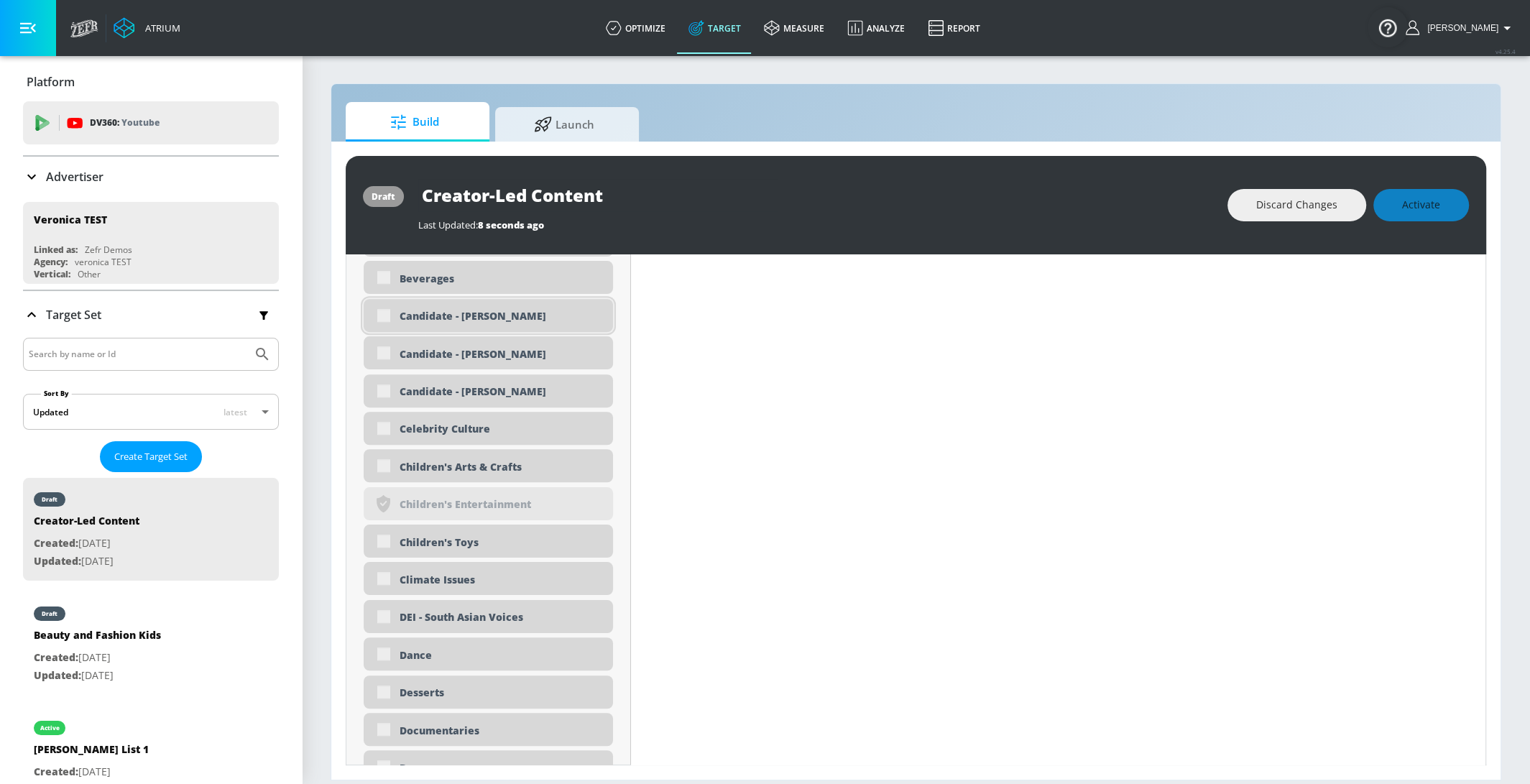
scroll to position [1184, 0]
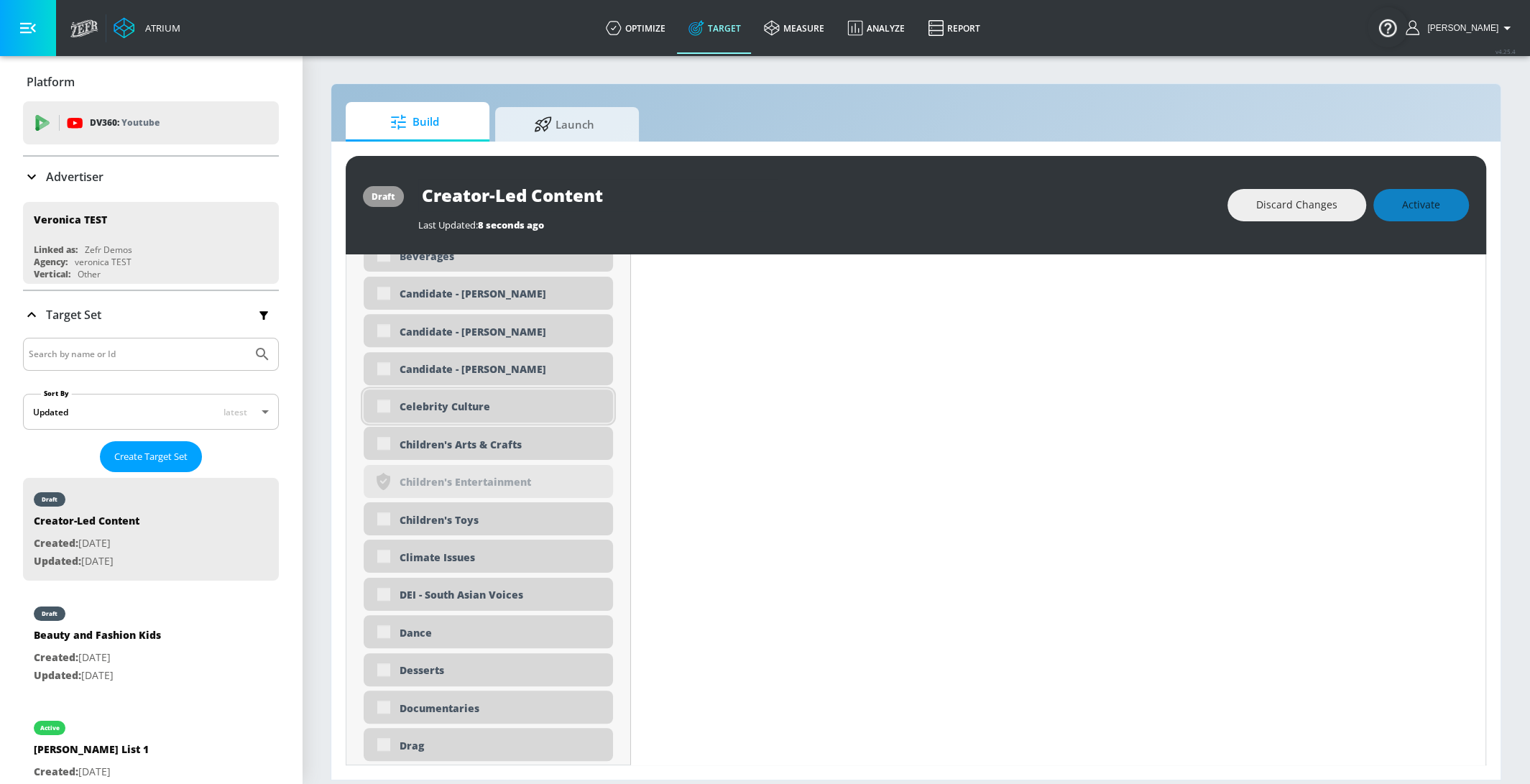
click at [381, 409] on div "Celebrity Culture" at bounding box center [488, 406] width 250 height 33
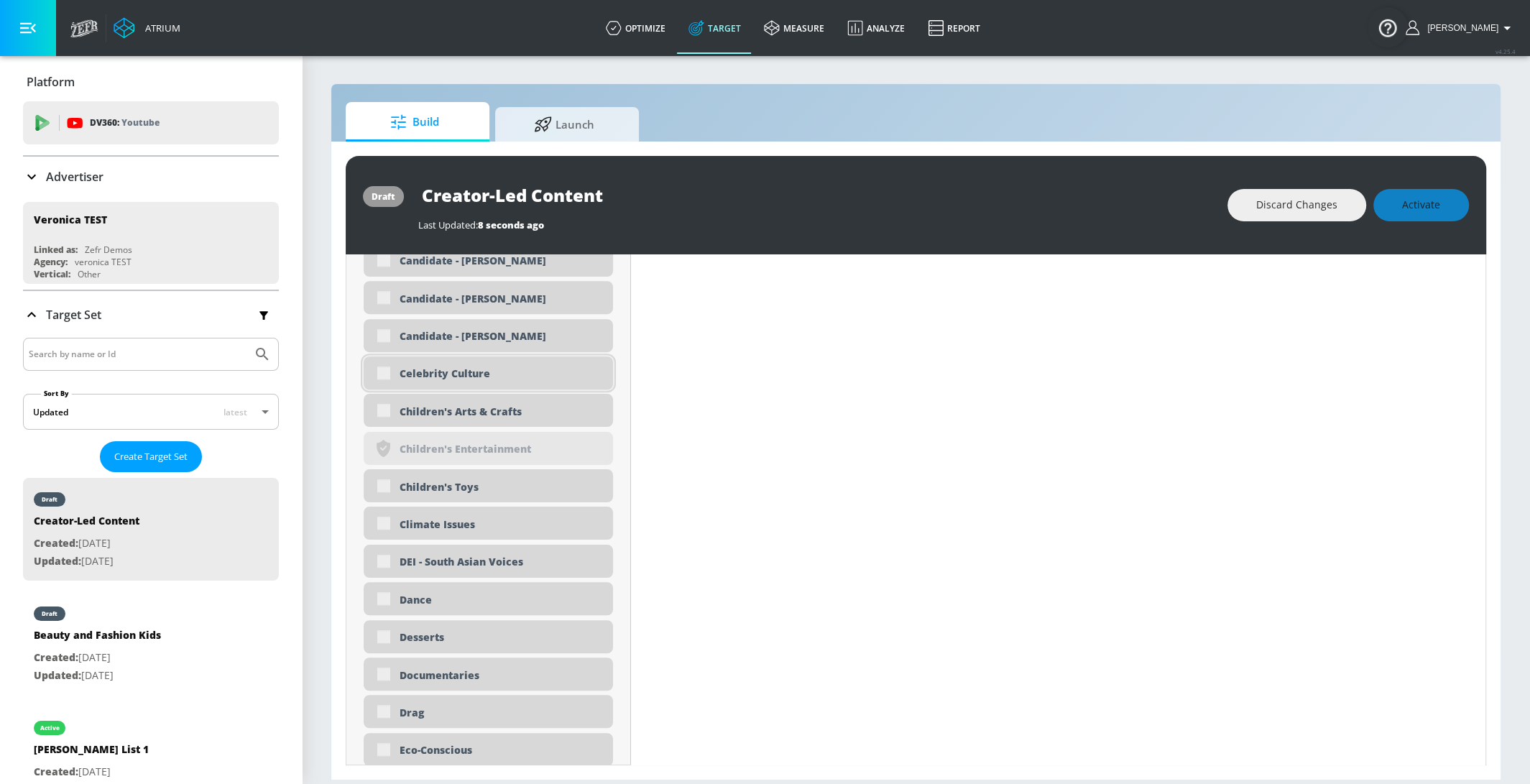
click at [385, 370] on div "Celebrity Culture" at bounding box center [488, 373] width 250 height 33
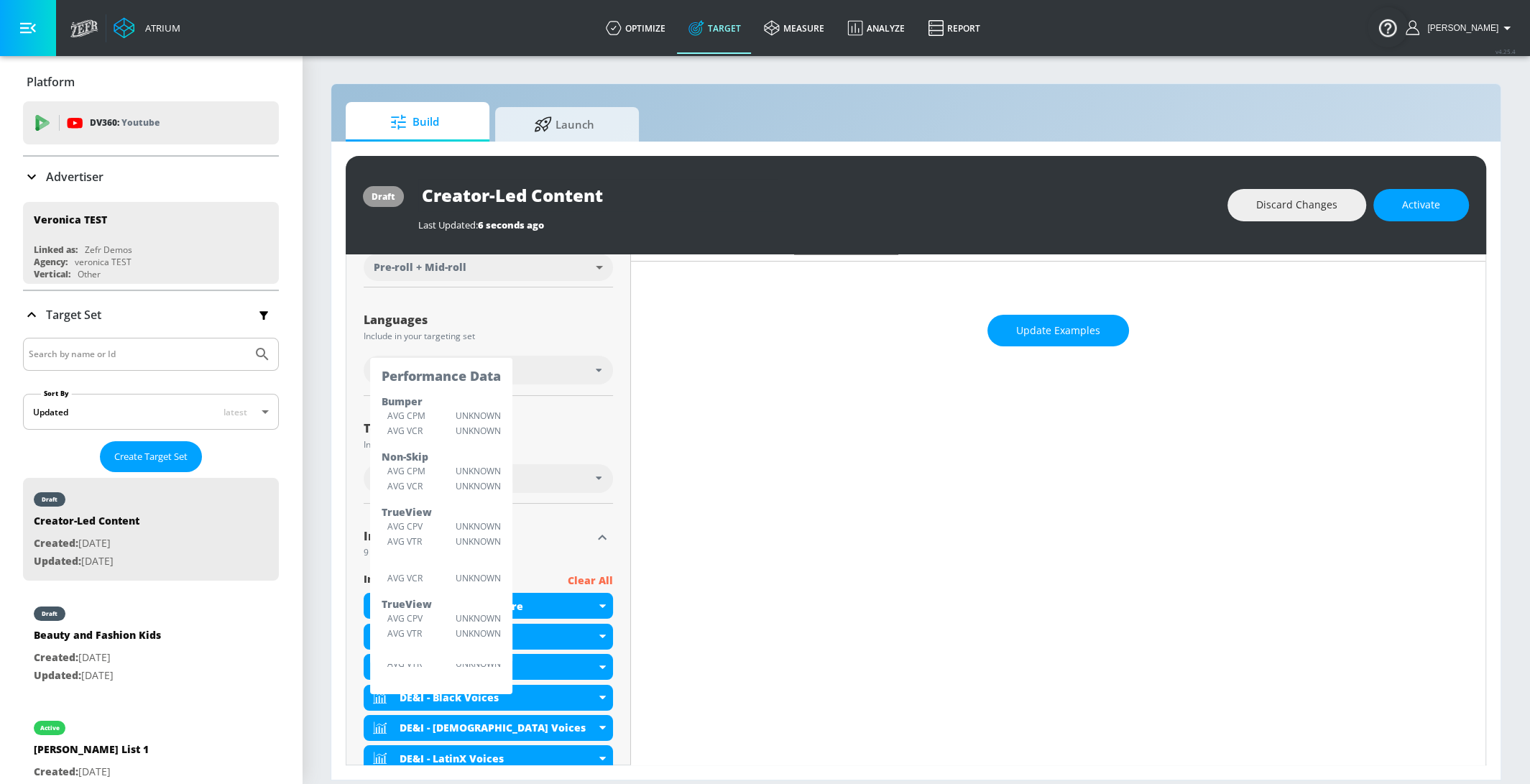
scroll to position [226, 0]
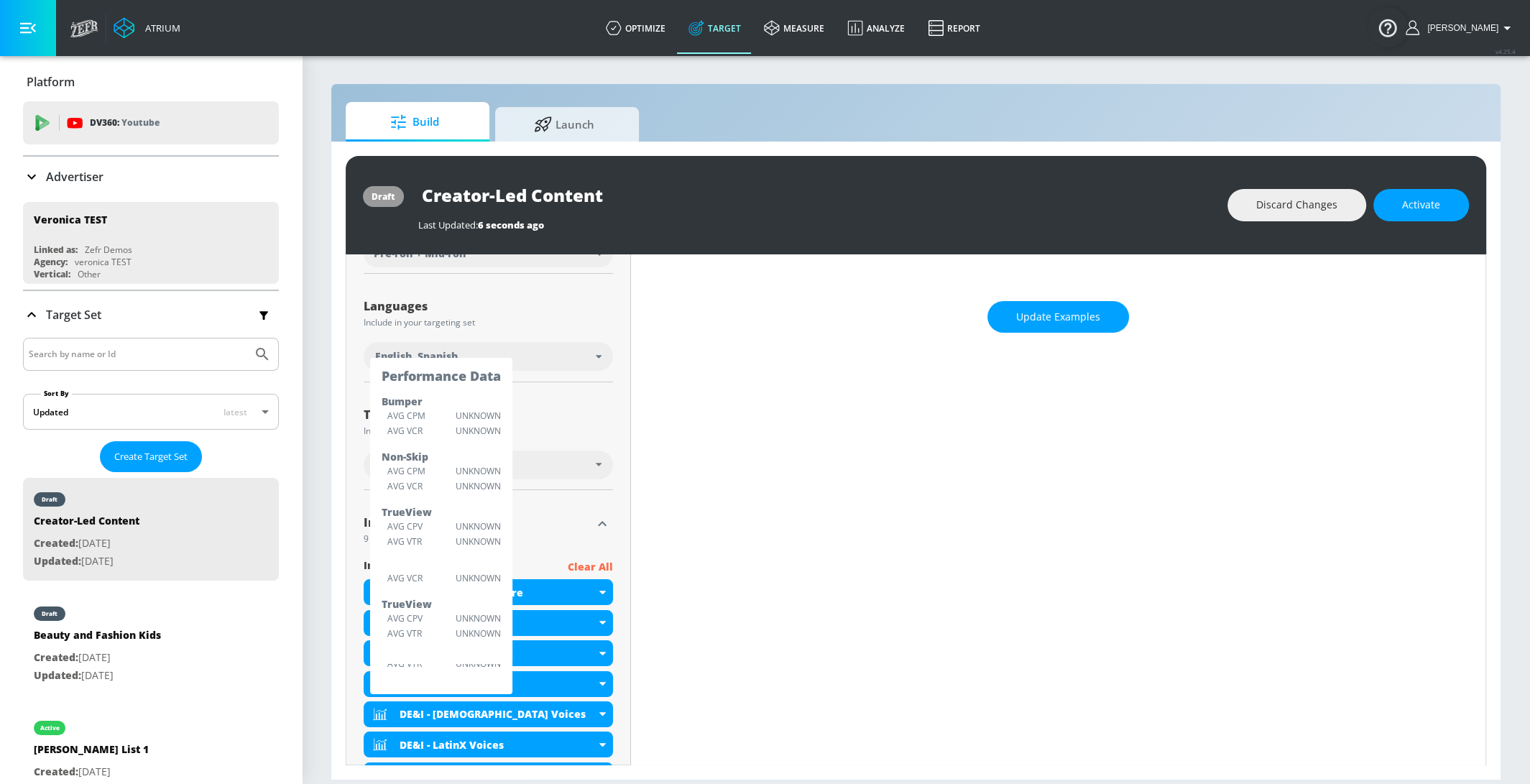
click at [584, 403] on div "Territories Include in your targeting set All Territories" at bounding box center [488, 442] width 250 height 96
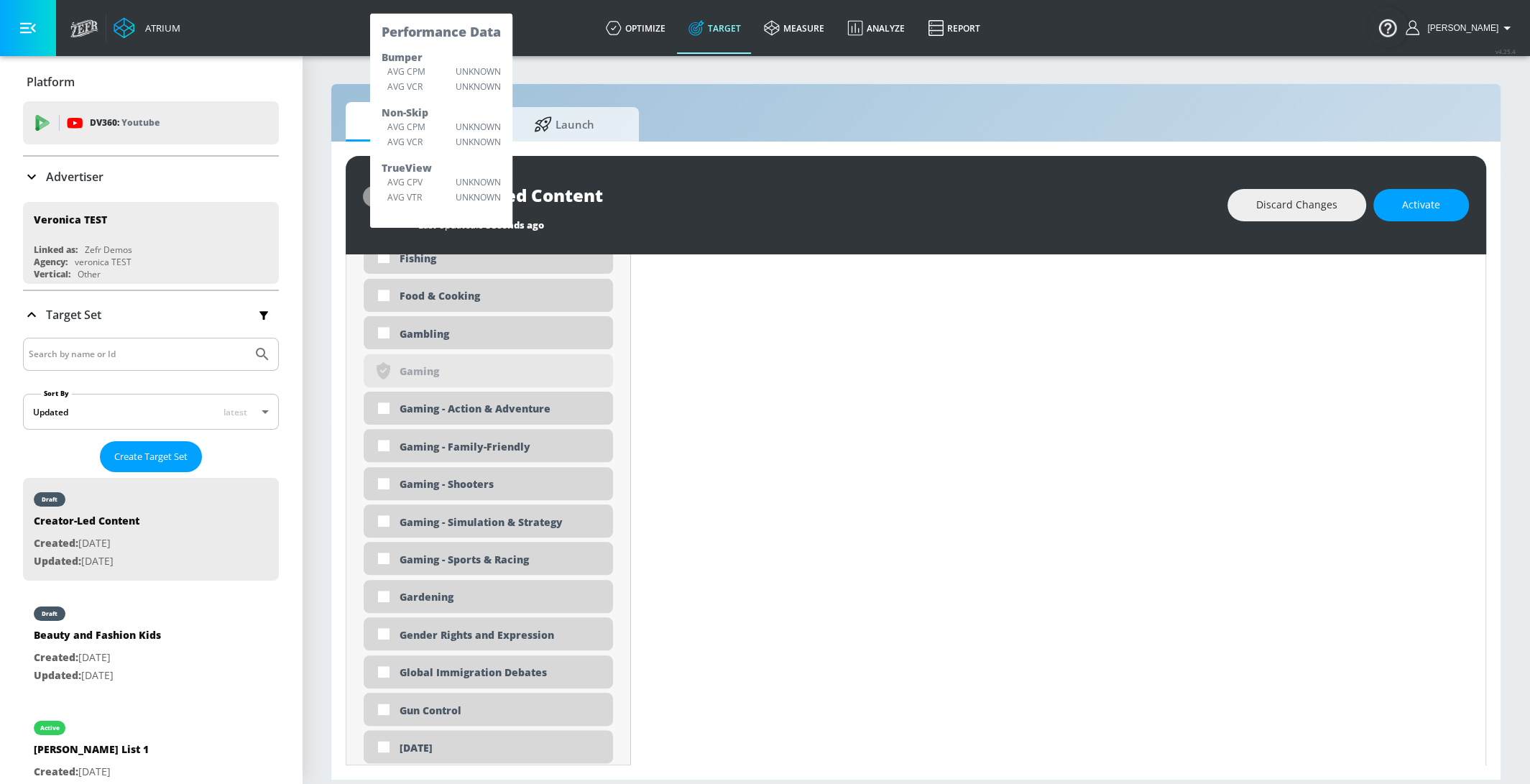
scroll to position [1844, 0]
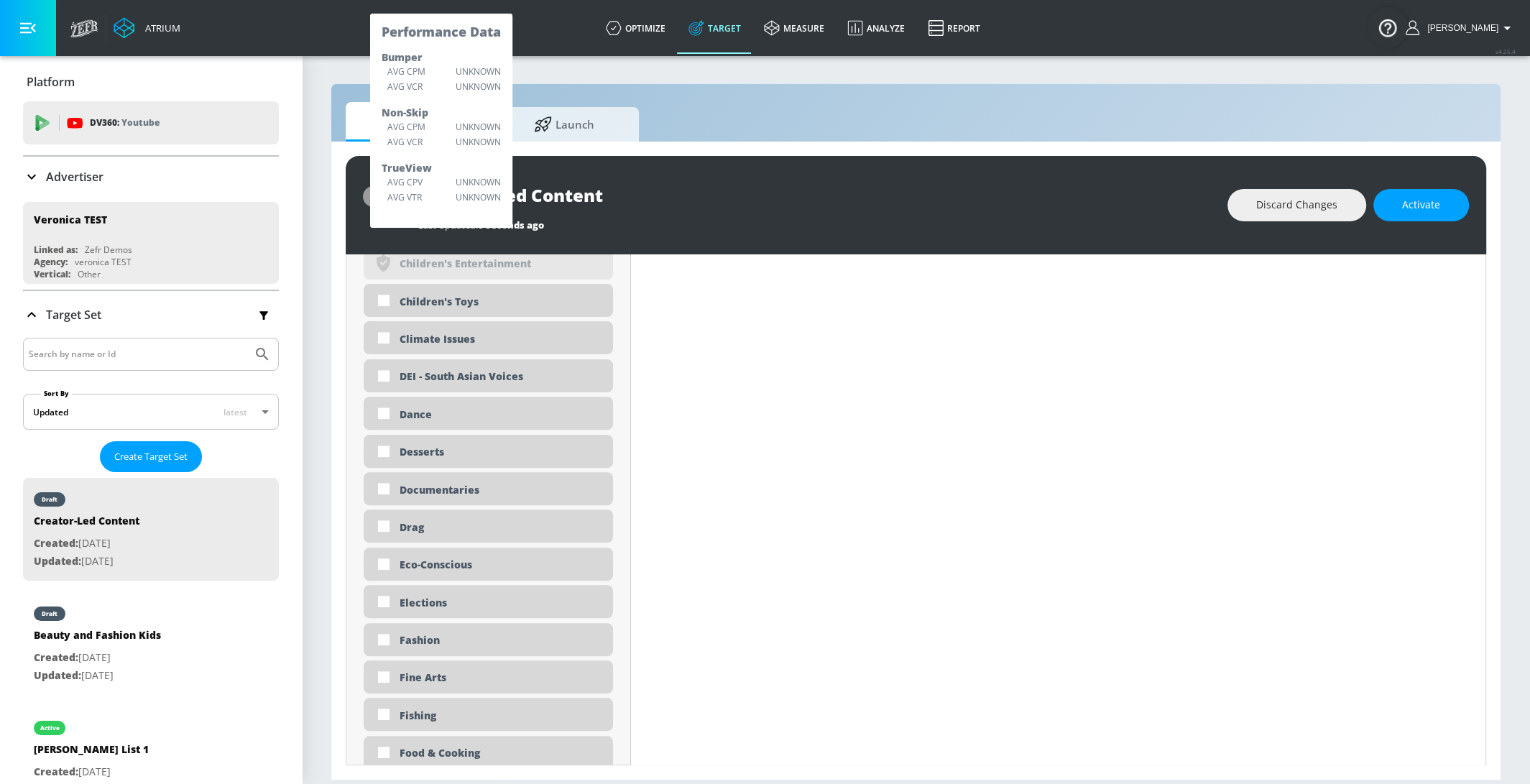
click at [740, 245] on div "draft Creator-Led Content Last Updated: 6 seconds ago Discard Changes Activate" at bounding box center [916, 206] width 1141 height 99
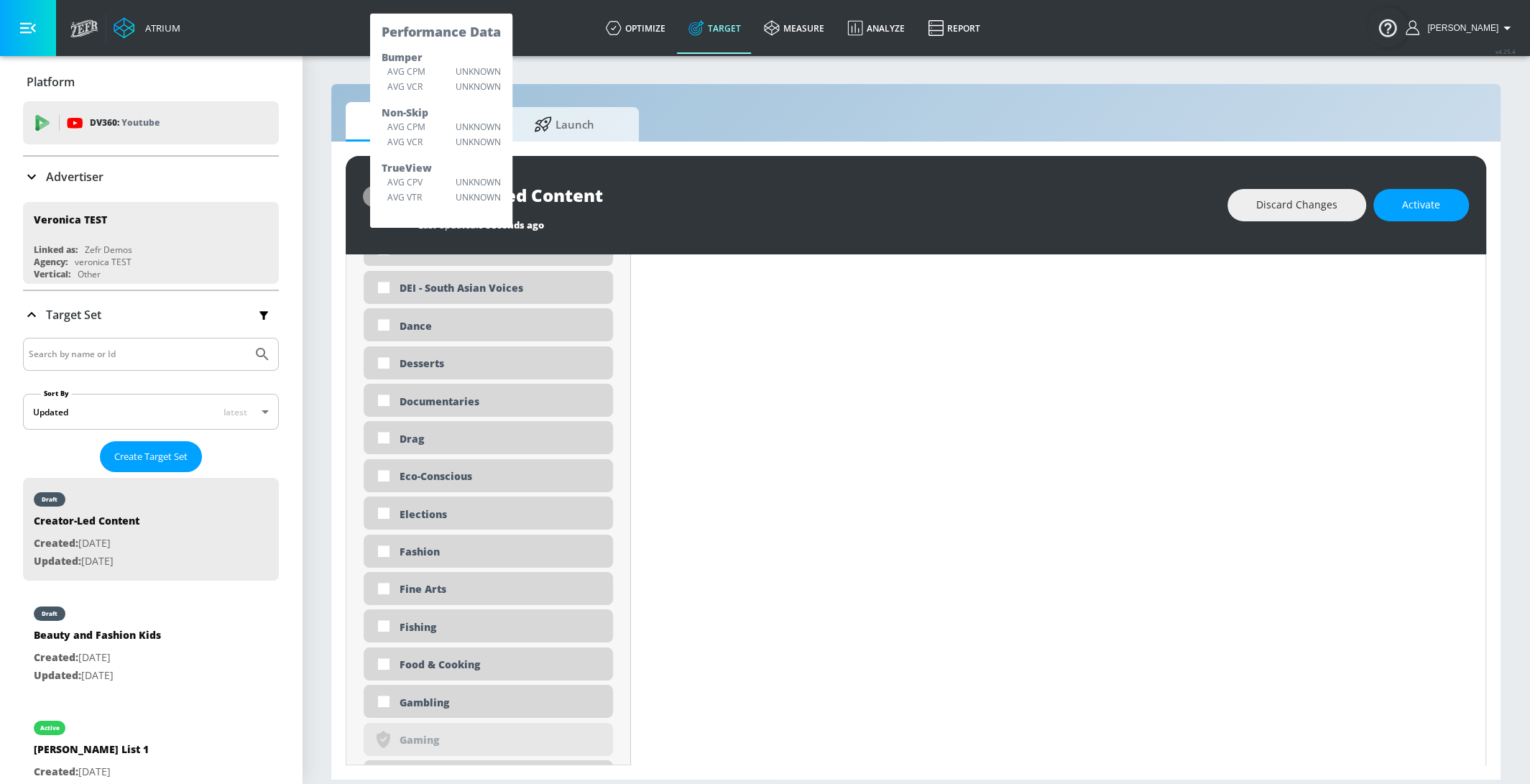
scroll to position [1509, 0]
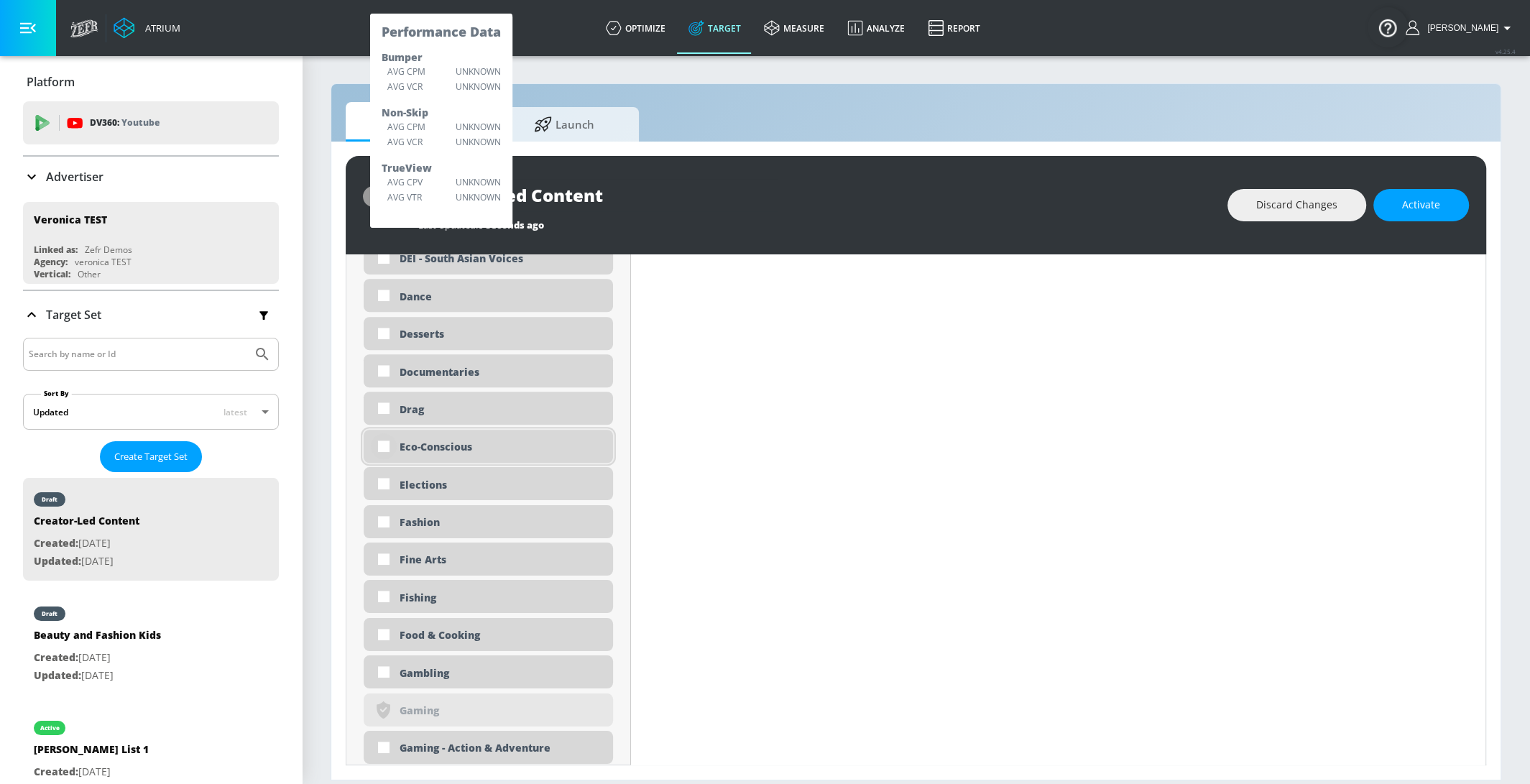
click at [382, 445] on input "checkbox" at bounding box center [384, 446] width 25 height 25
checkbox input "true"
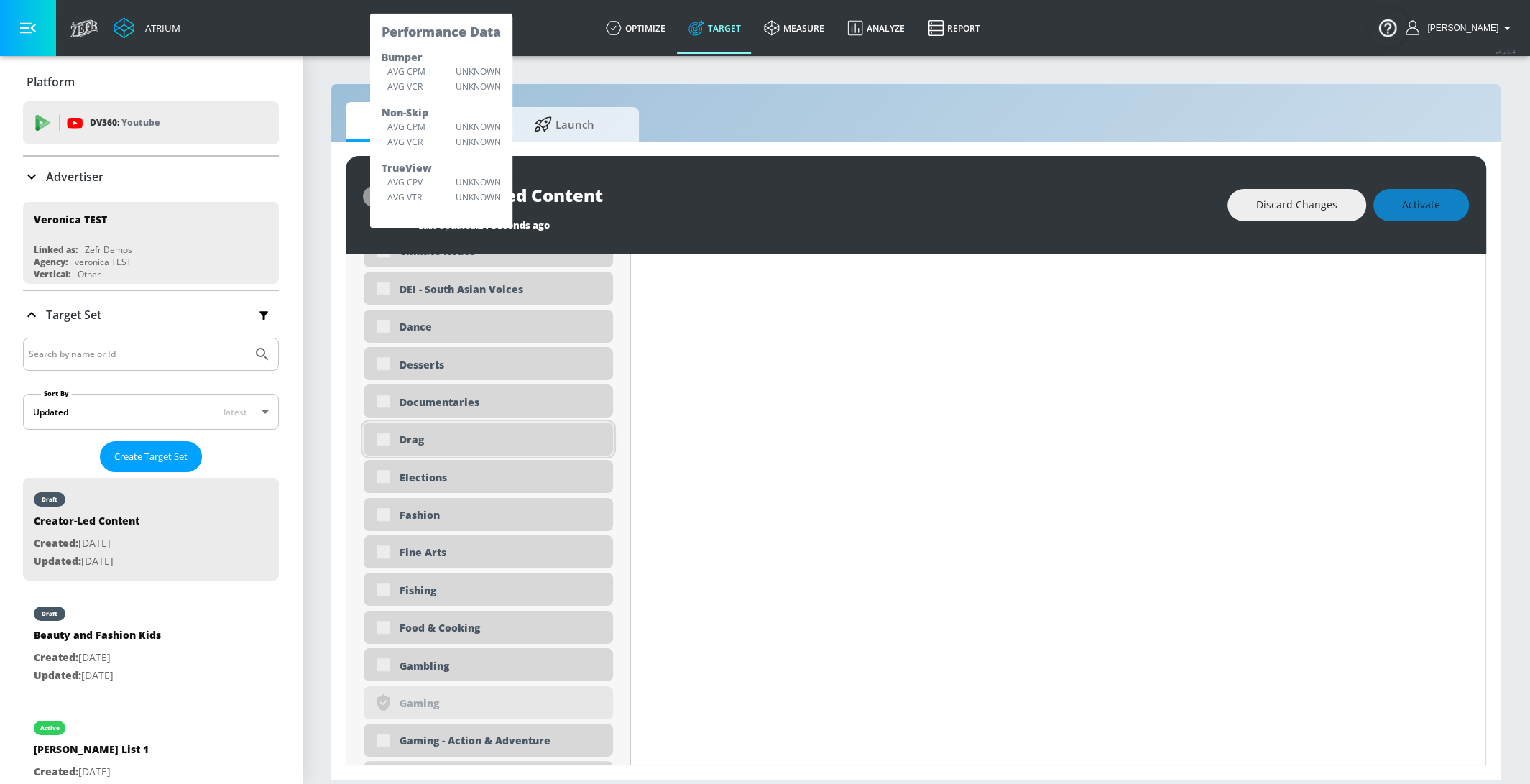
click at [385, 447] on div "Drag" at bounding box center [488, 438] width 250 height 33
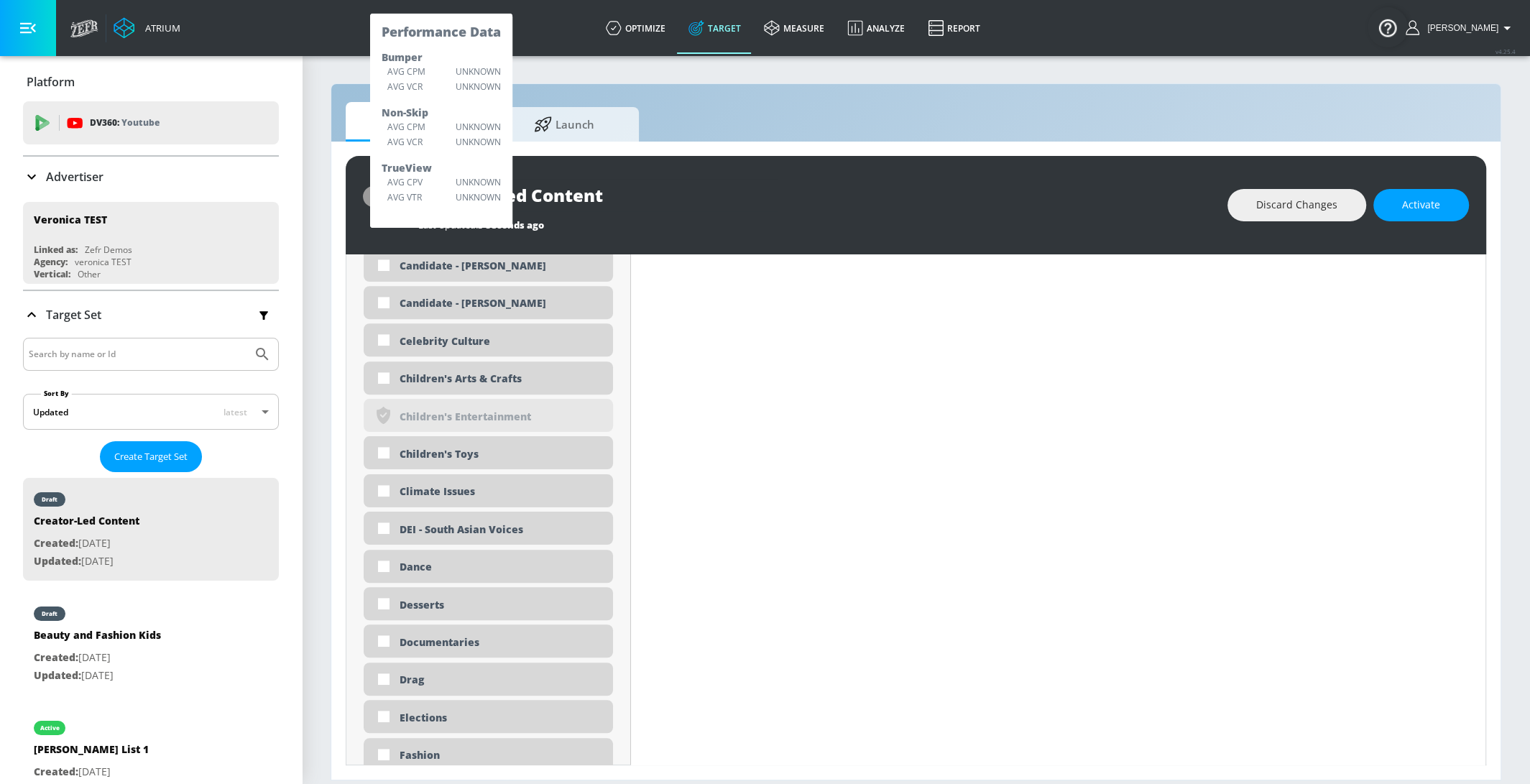
scroll to position [1265, 0]
click at [379, 346] on input "checkbox" at bounding box center [384, 343] width 25 height 25
checkbox input "true"
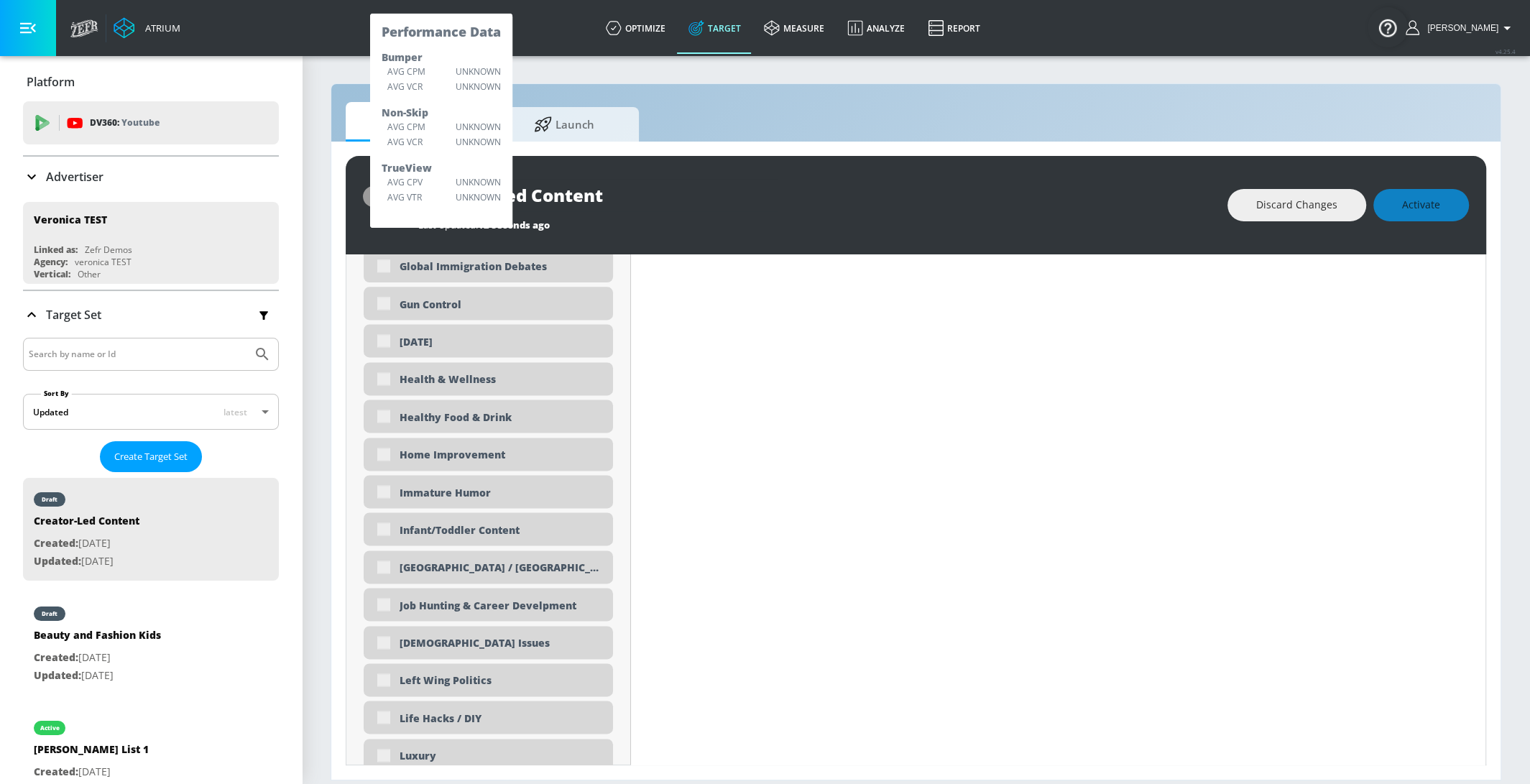
scroll to position [2268, 0]
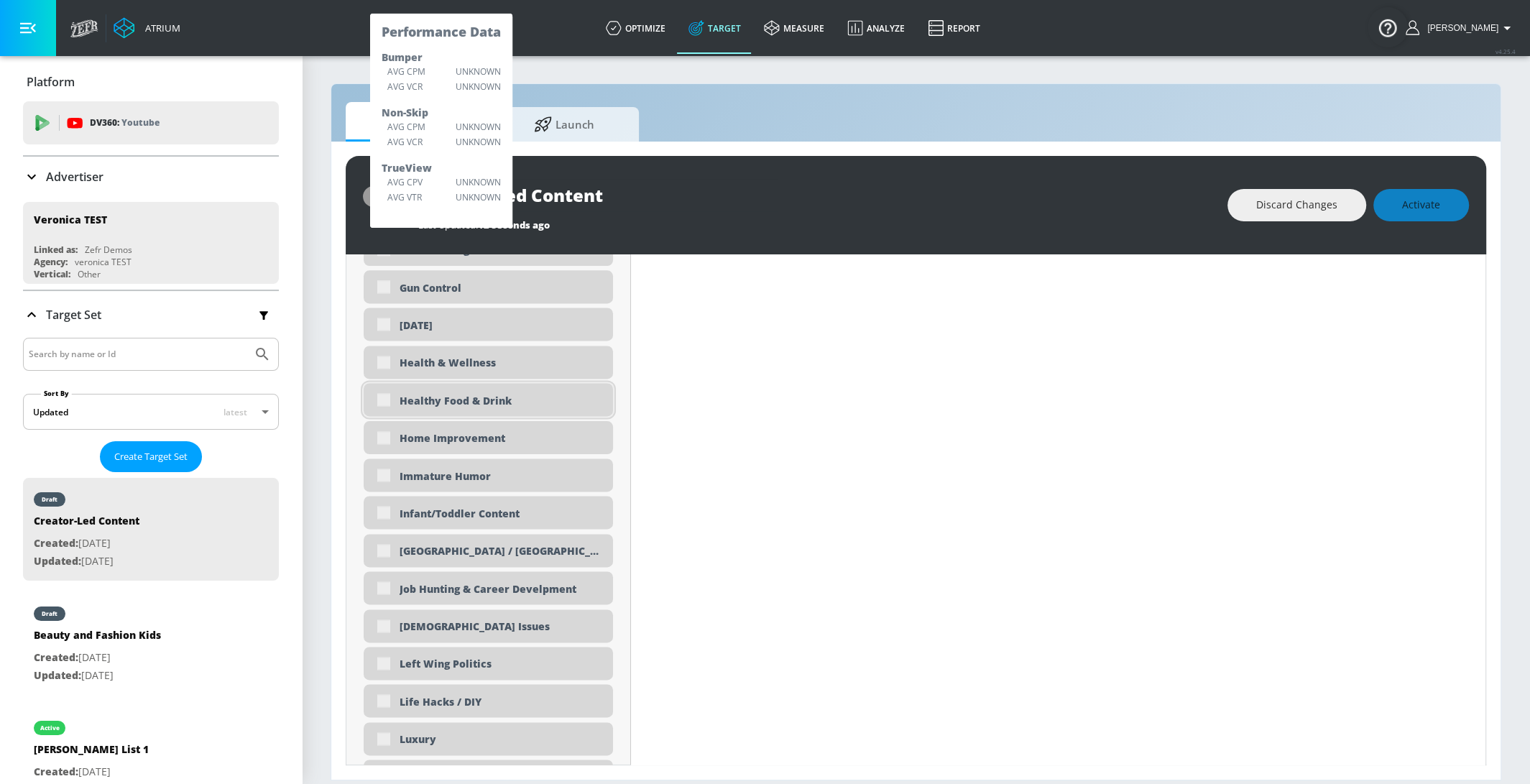
click at [385, 401] on div "Healthy Food & Drink" at bounding box center [488, 399] width 250 height 33
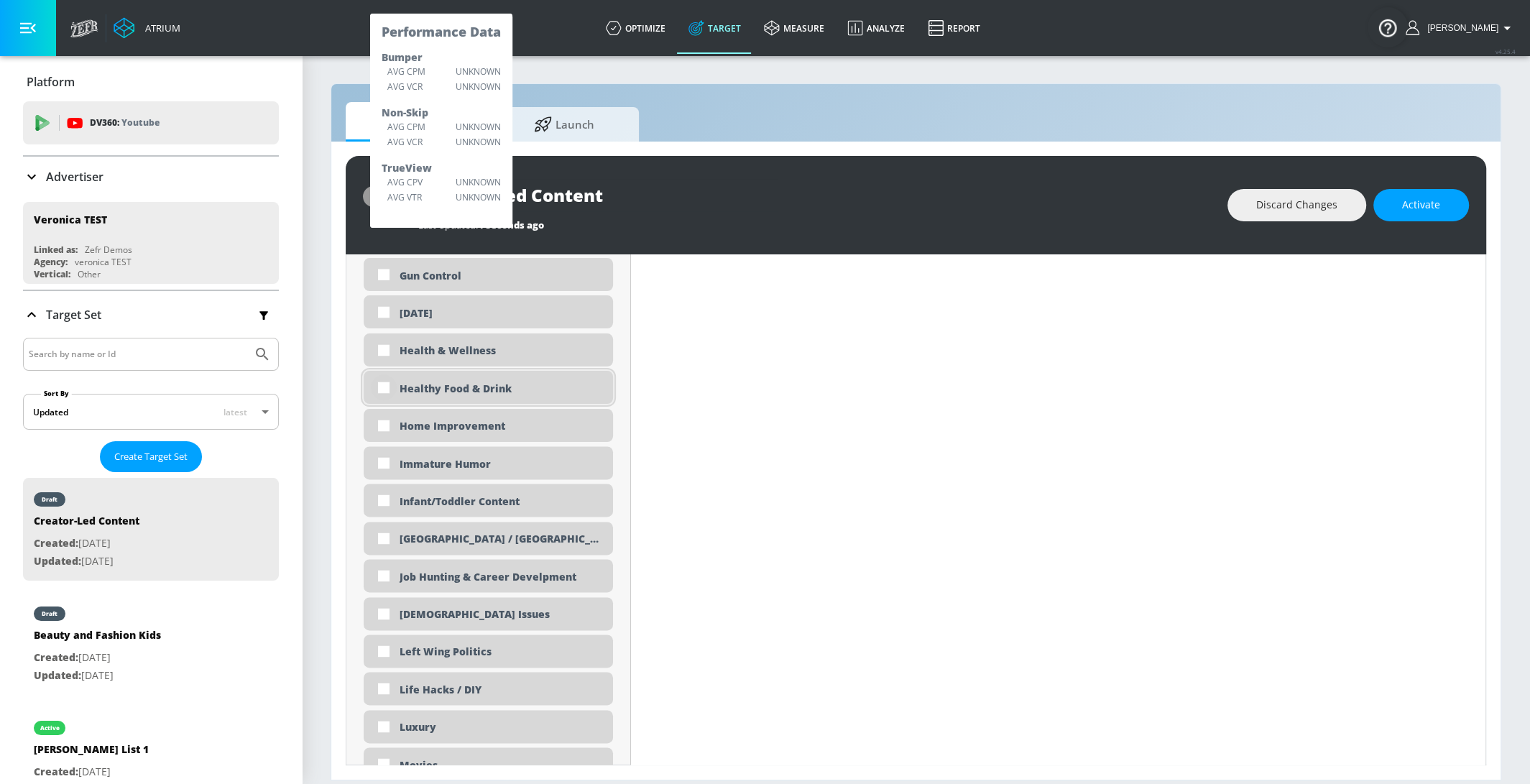
scroll to position [2256, 0]
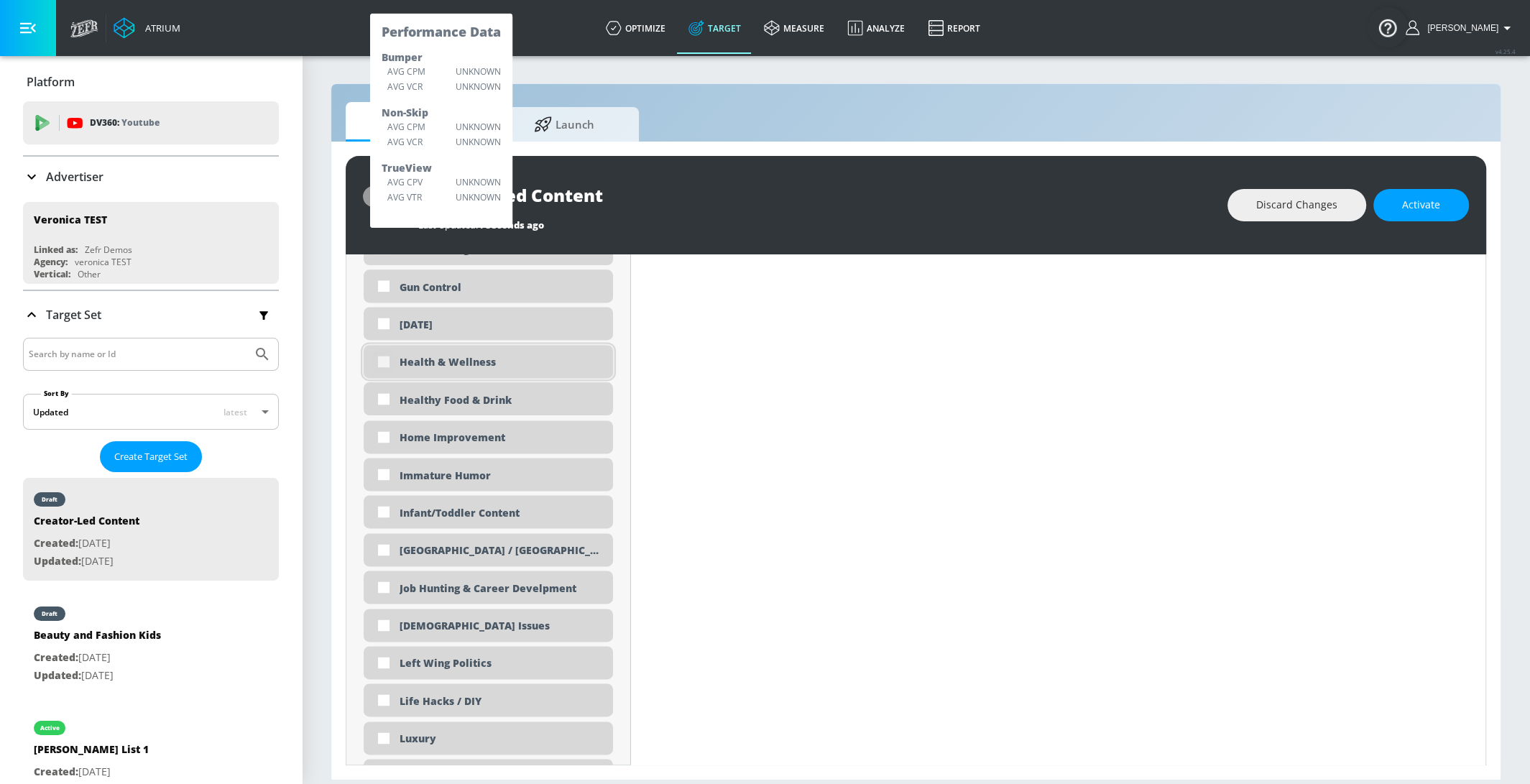
click at [384, 362] on input "checkbox" at bounding box center [384, 361] width 25 height 25
checkbox input "true"
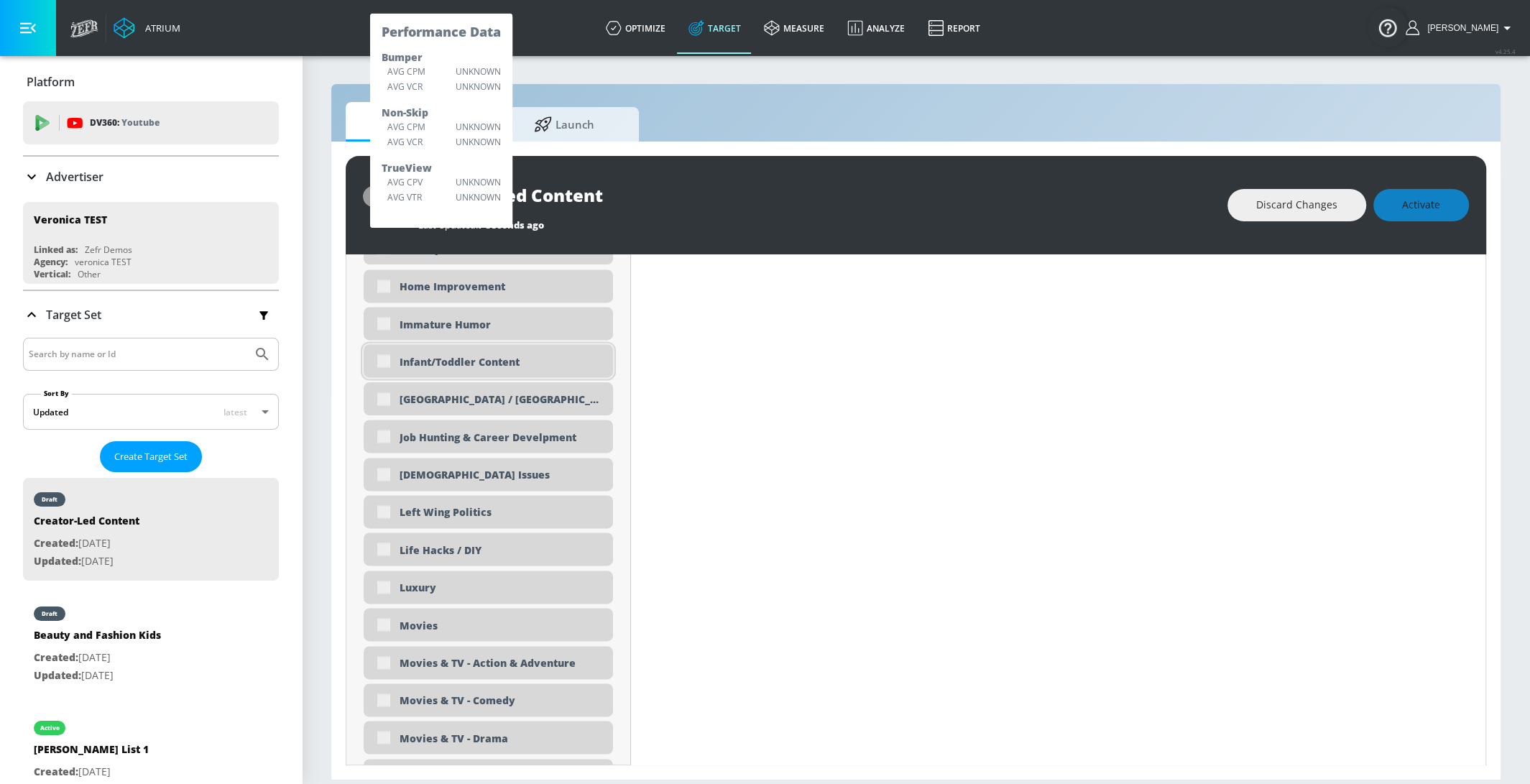
scroll to position [2448, 0]
click at [381, 514] on div "Life Hacks / DIY" at bounding box center [488, 513] width 250 height 33
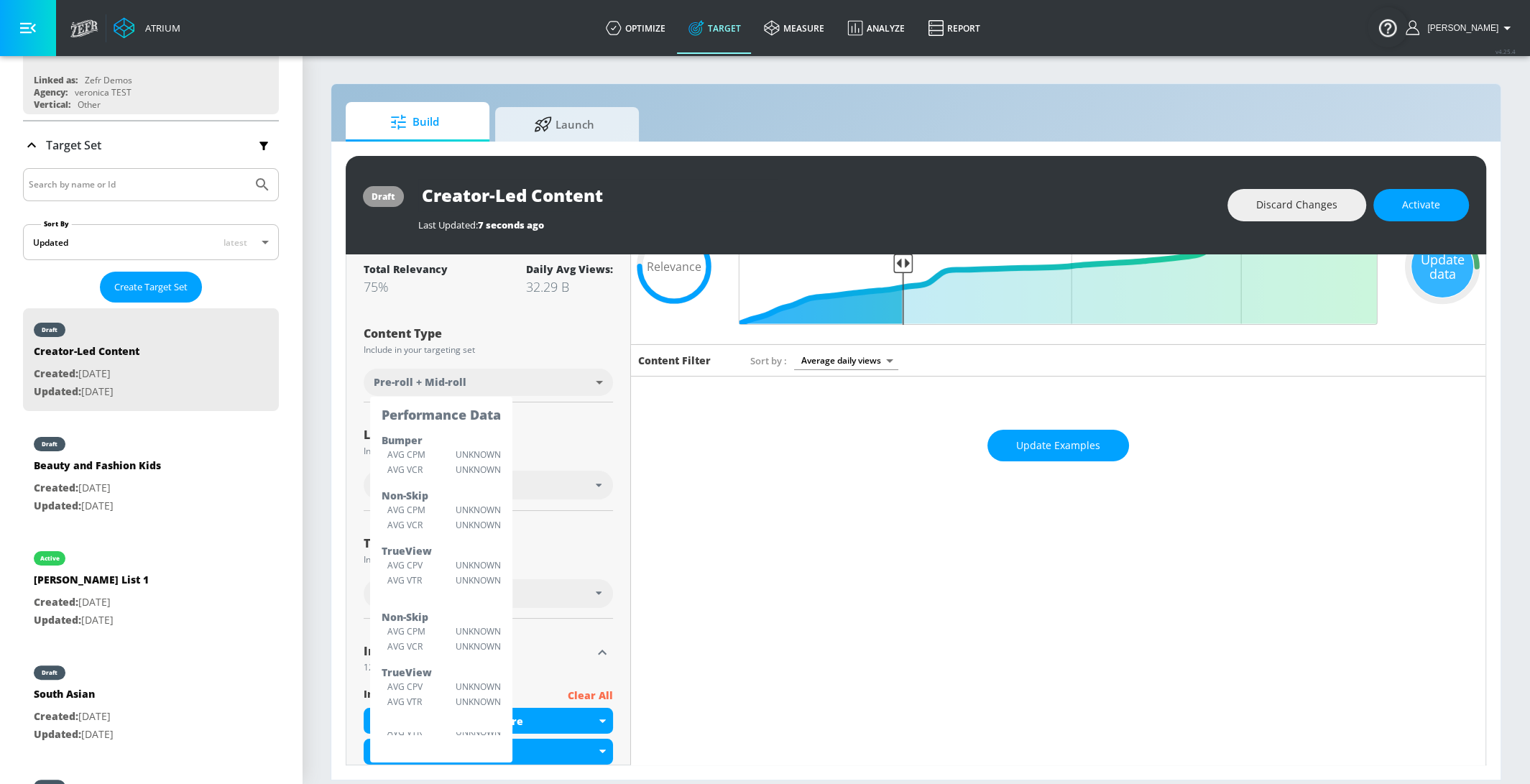
scroll to position [460, 0]
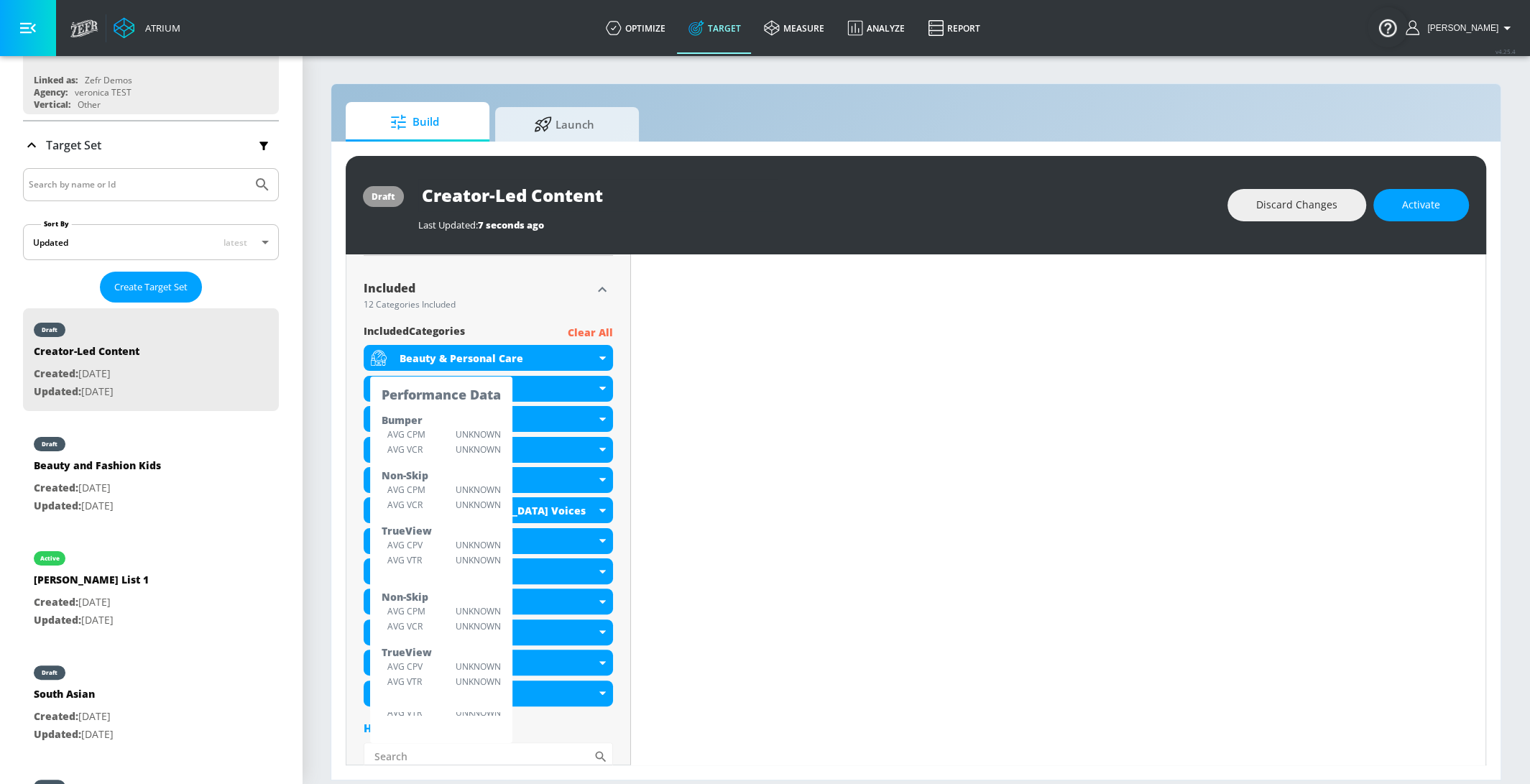
checkbox input "true"
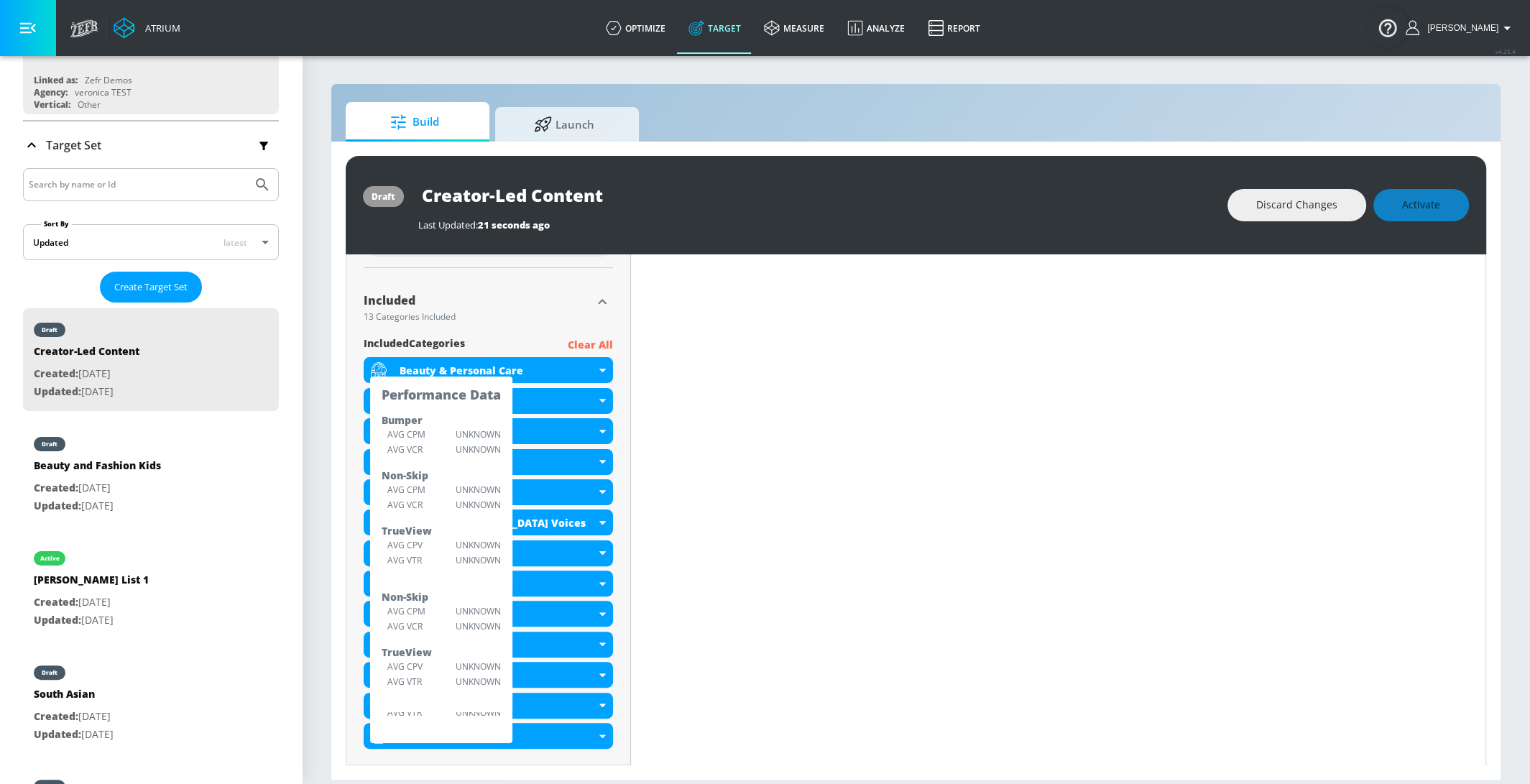
scroll to position [473, 0]
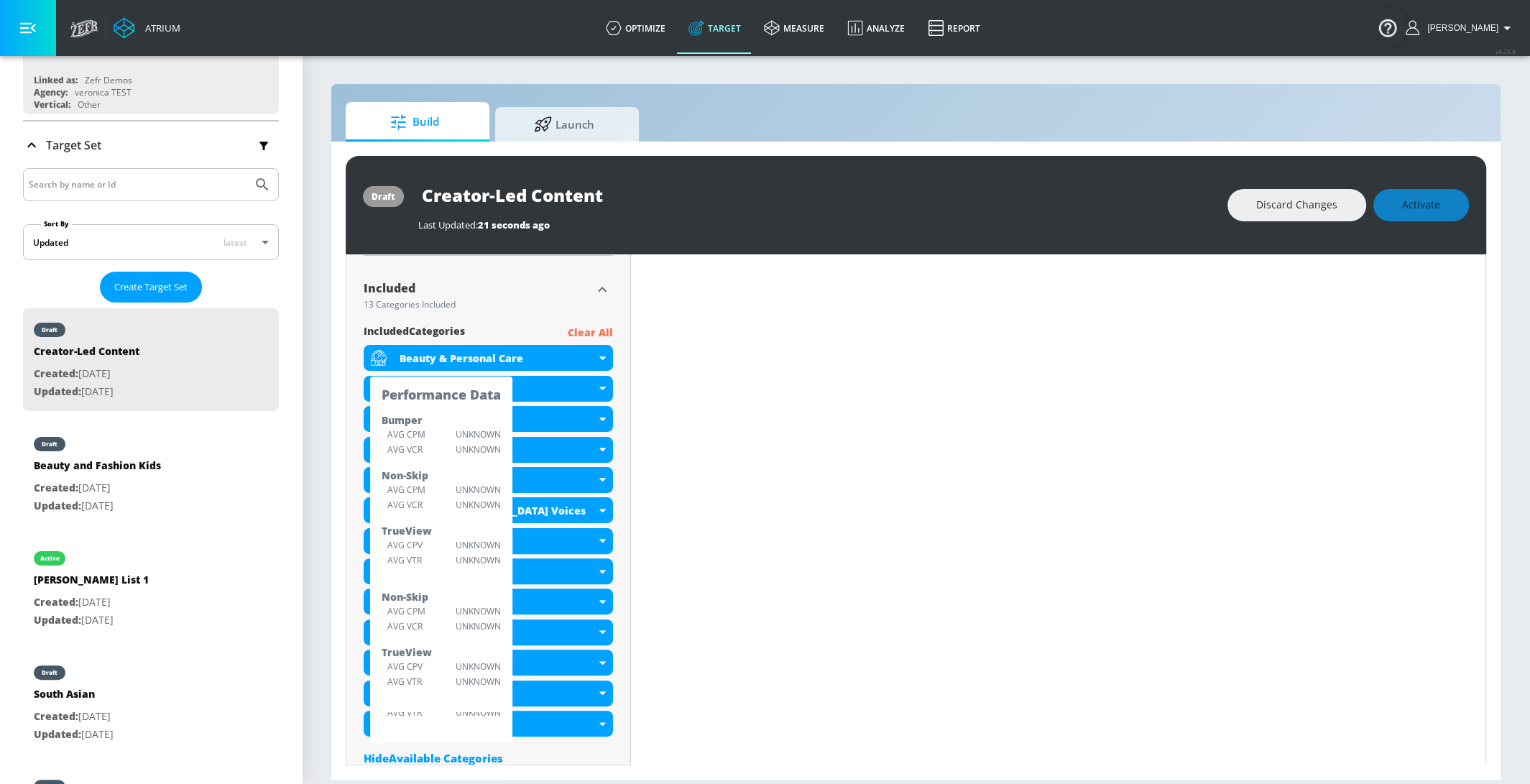
click at [570, 308] on div "Included 13 Categories Included" at bounding box center [477, 296] width 228 height 34
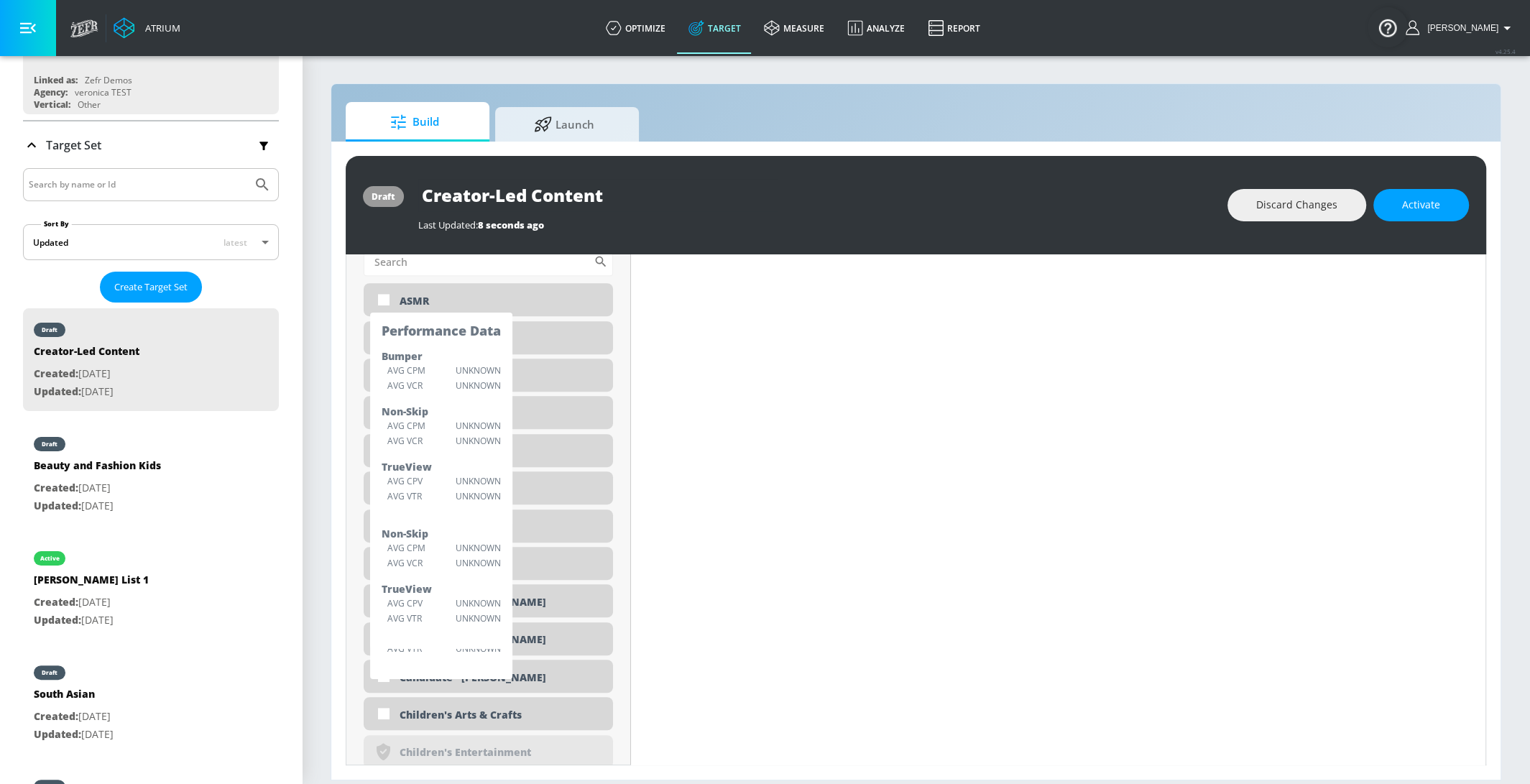
scroll to position [1007, 0]
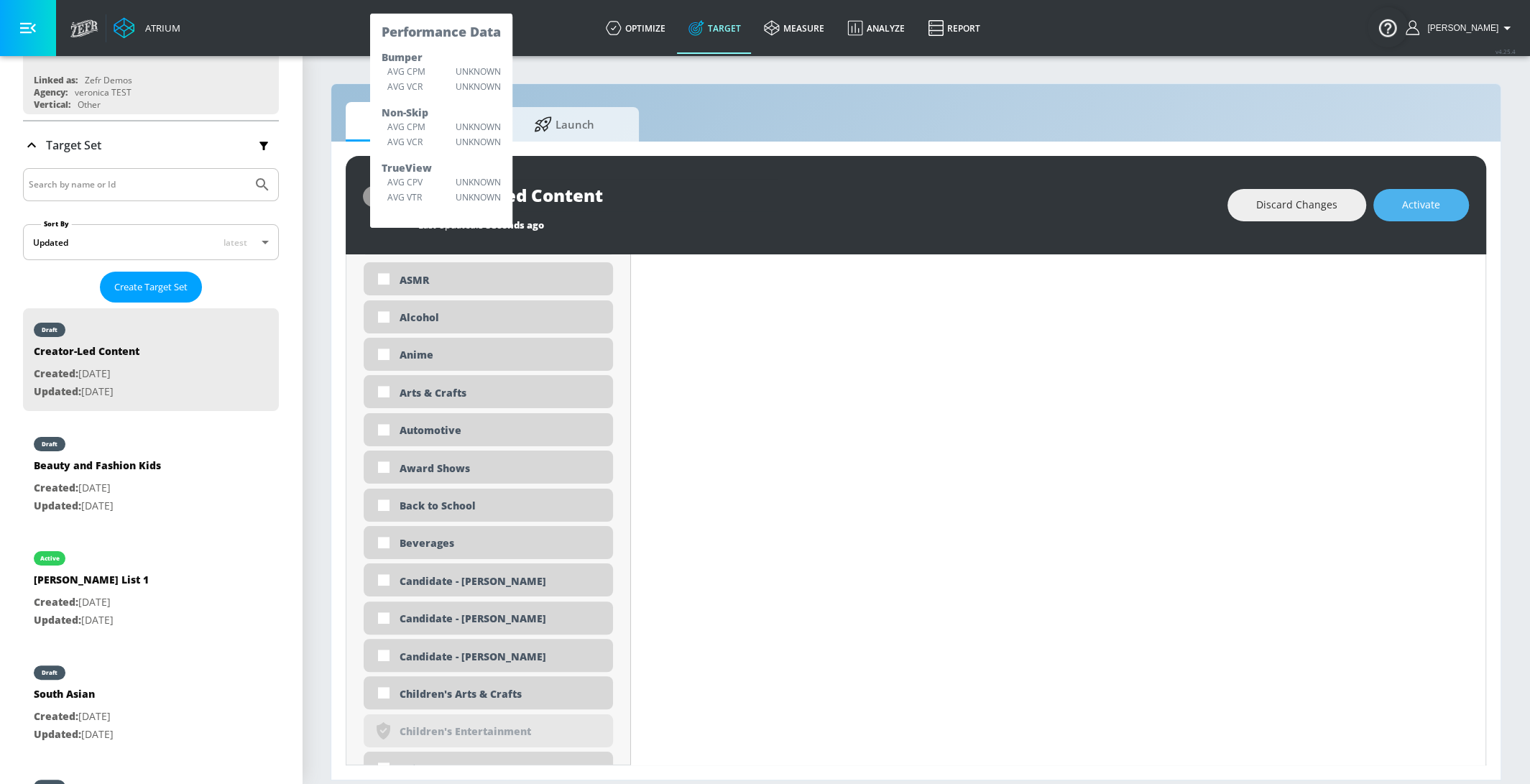
click at [1426, 209] on span "Activate" at bounding box center [1421, 205] width 38 height 18
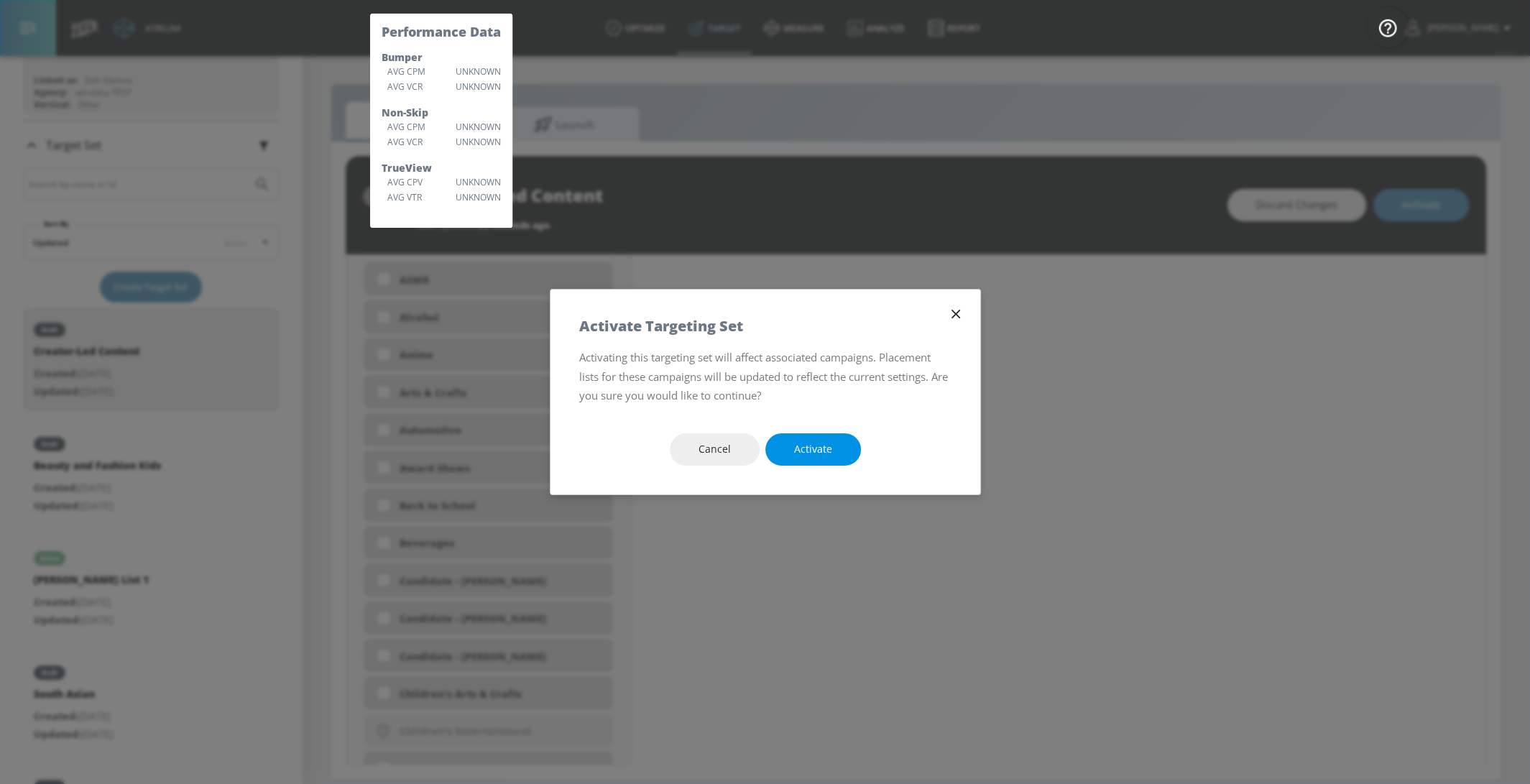
click at [845, 443] on button "Activate" at bounding box center [813, 449] width 96 height 32
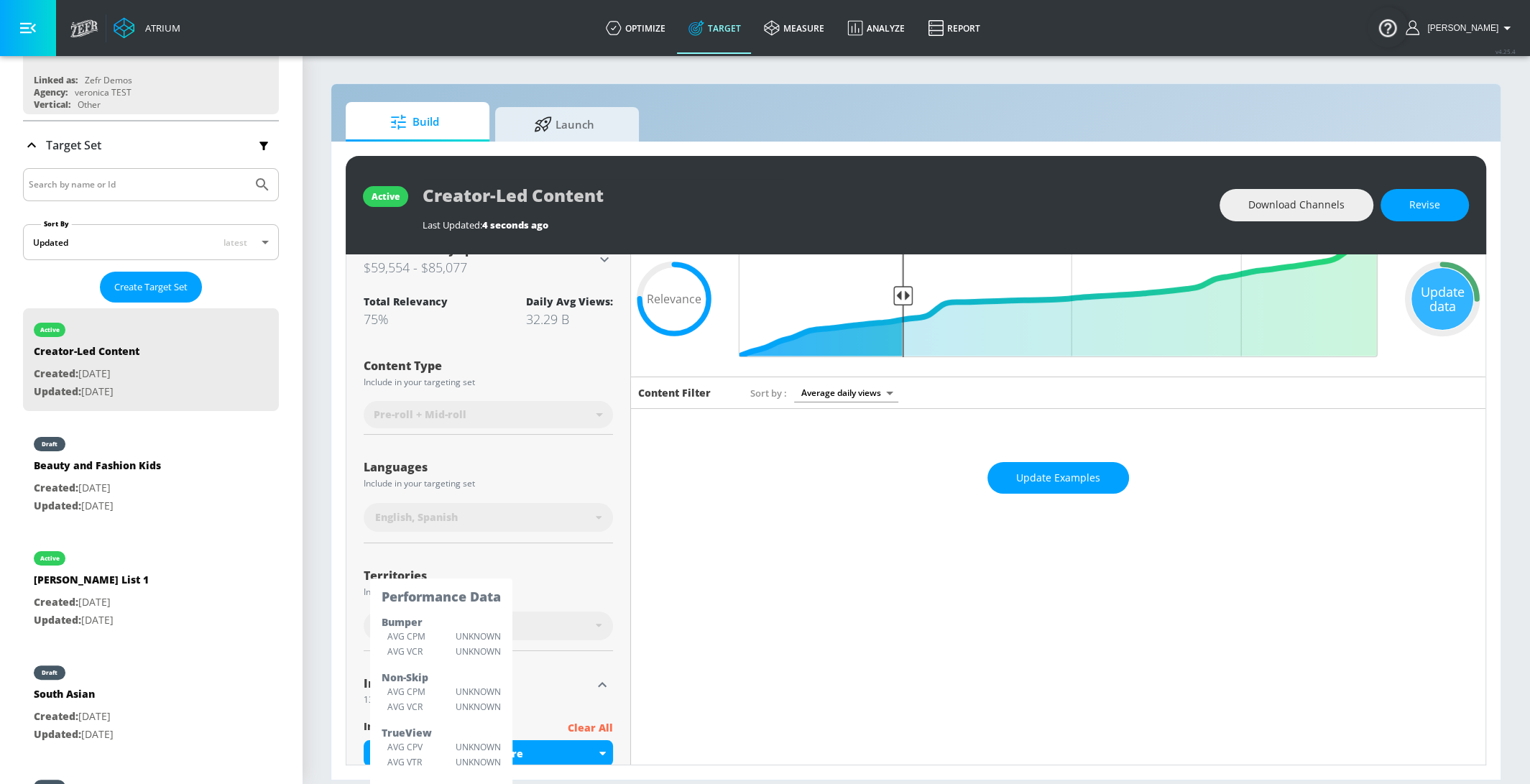
scroll to position [0, 0]
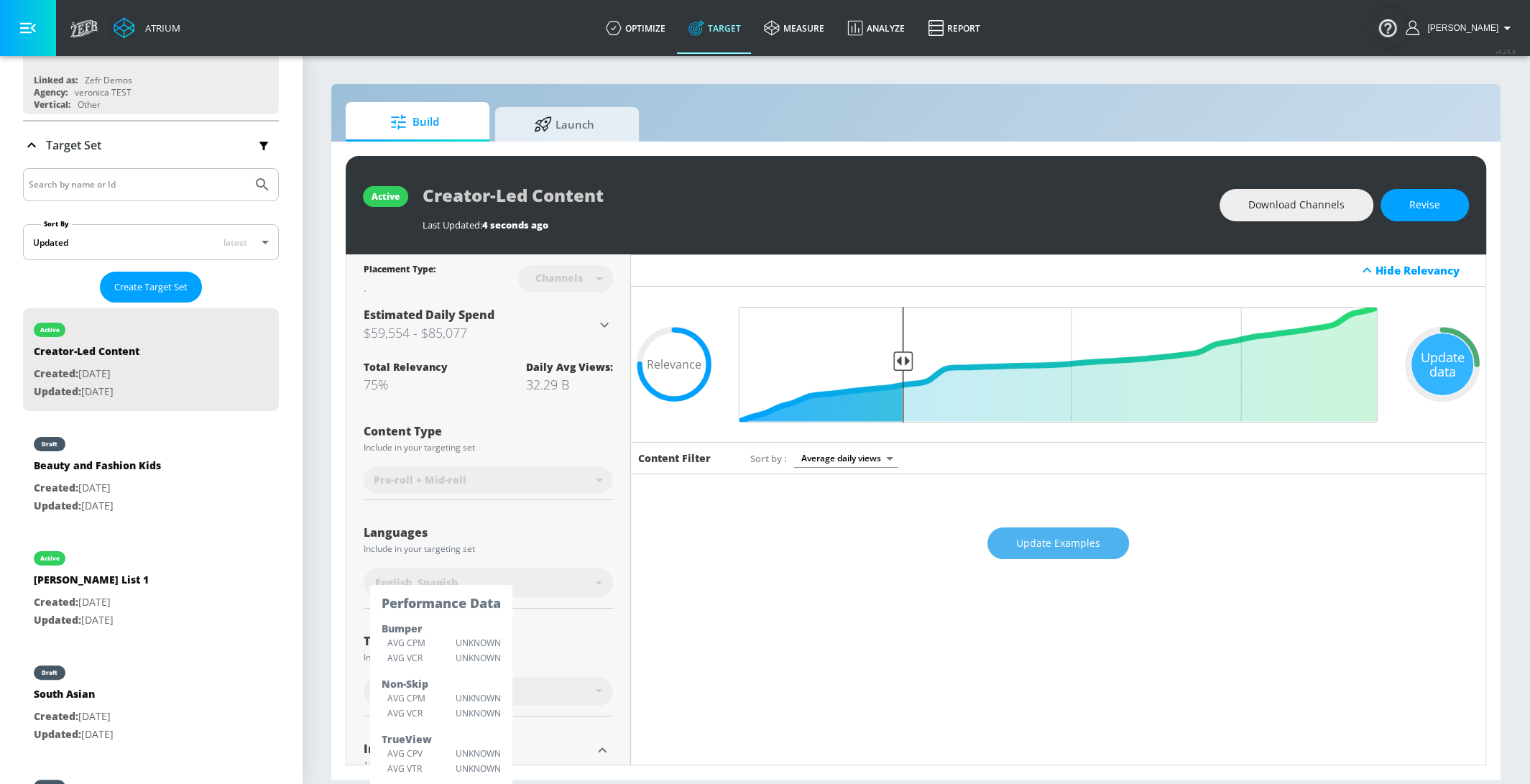
click at [1107, 546] on button "Update Examples" at bounding box center [1058, 544] width 142 height 32
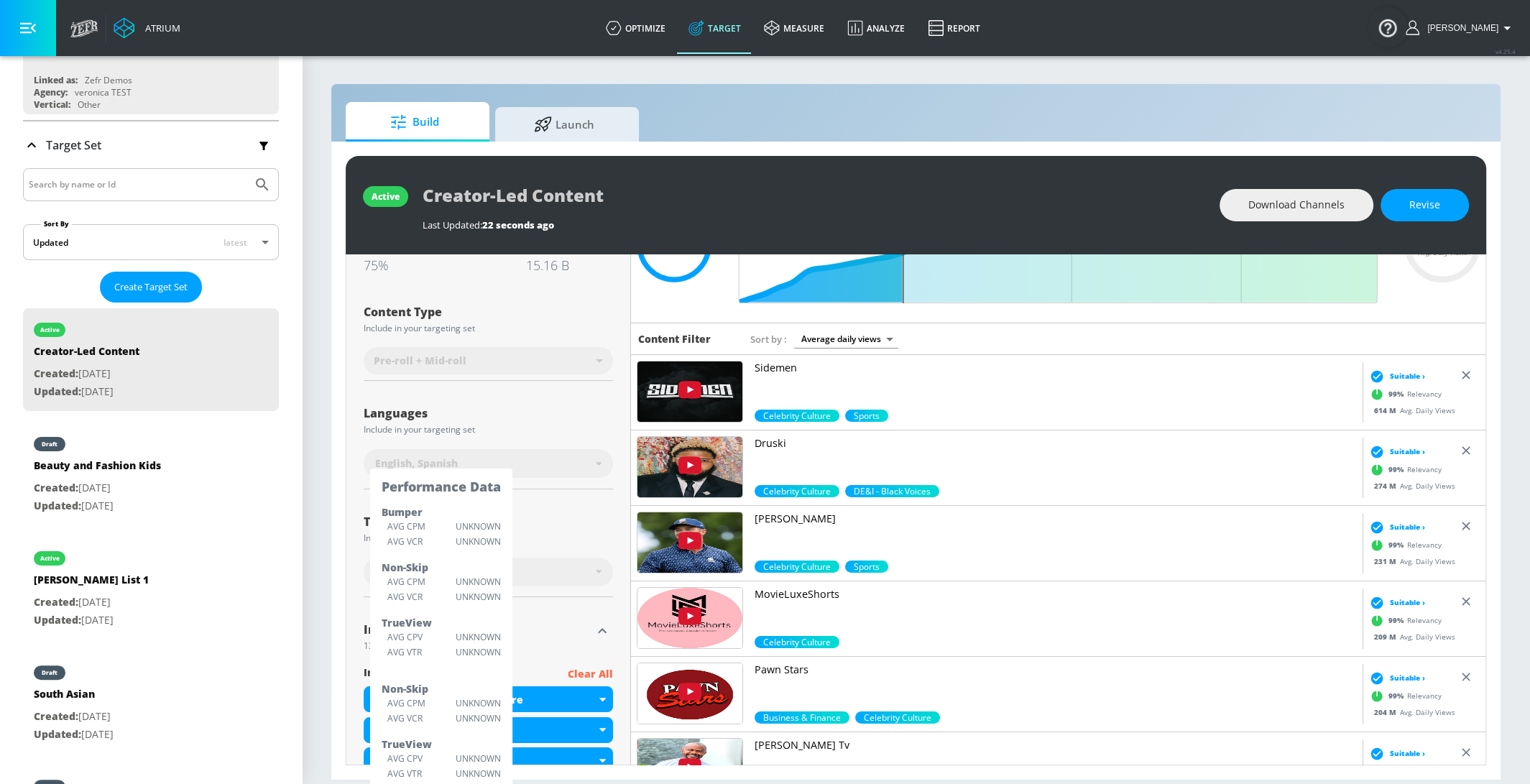
scroll to position [122, 0]
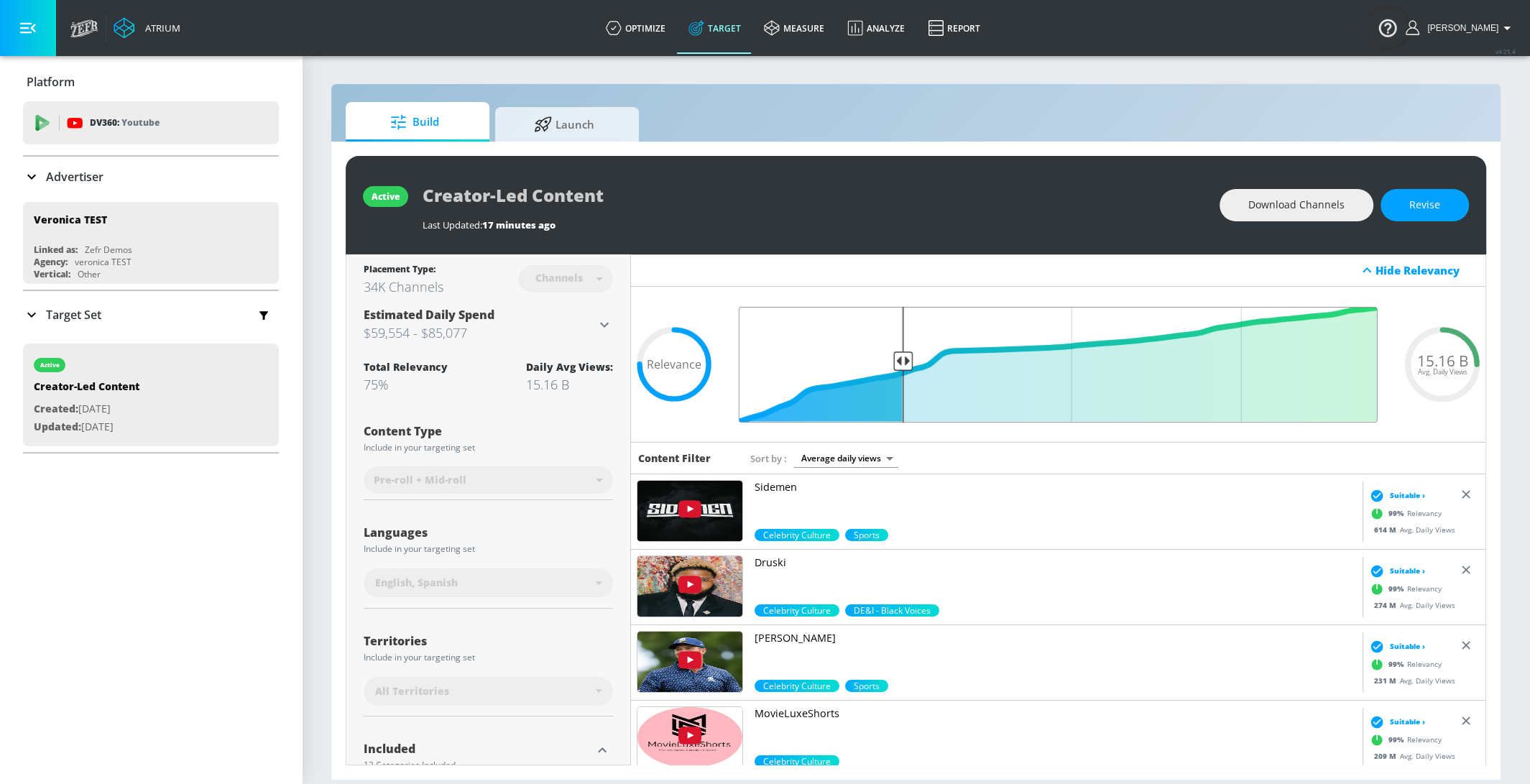
drag, startPoint x: 900, startPoint y: 364, endPoint x: 879, endPoint y: 363, distance: 21.0
click at [879, 363] on input "Final Threshold" at bounding box center [1058, 364] width 653 height 116
drag, startPoint x: 905, startPoint y: 357, endPoint x: 864, endPoint y: 356, distance: 41.0
click at [864, 356] on input "Final Threshold" at bounding box center [1058, 364] width 653 height 116
click at [1456, 202] on button "Revise" at bounding box center [1425, 205] width 88 height 32
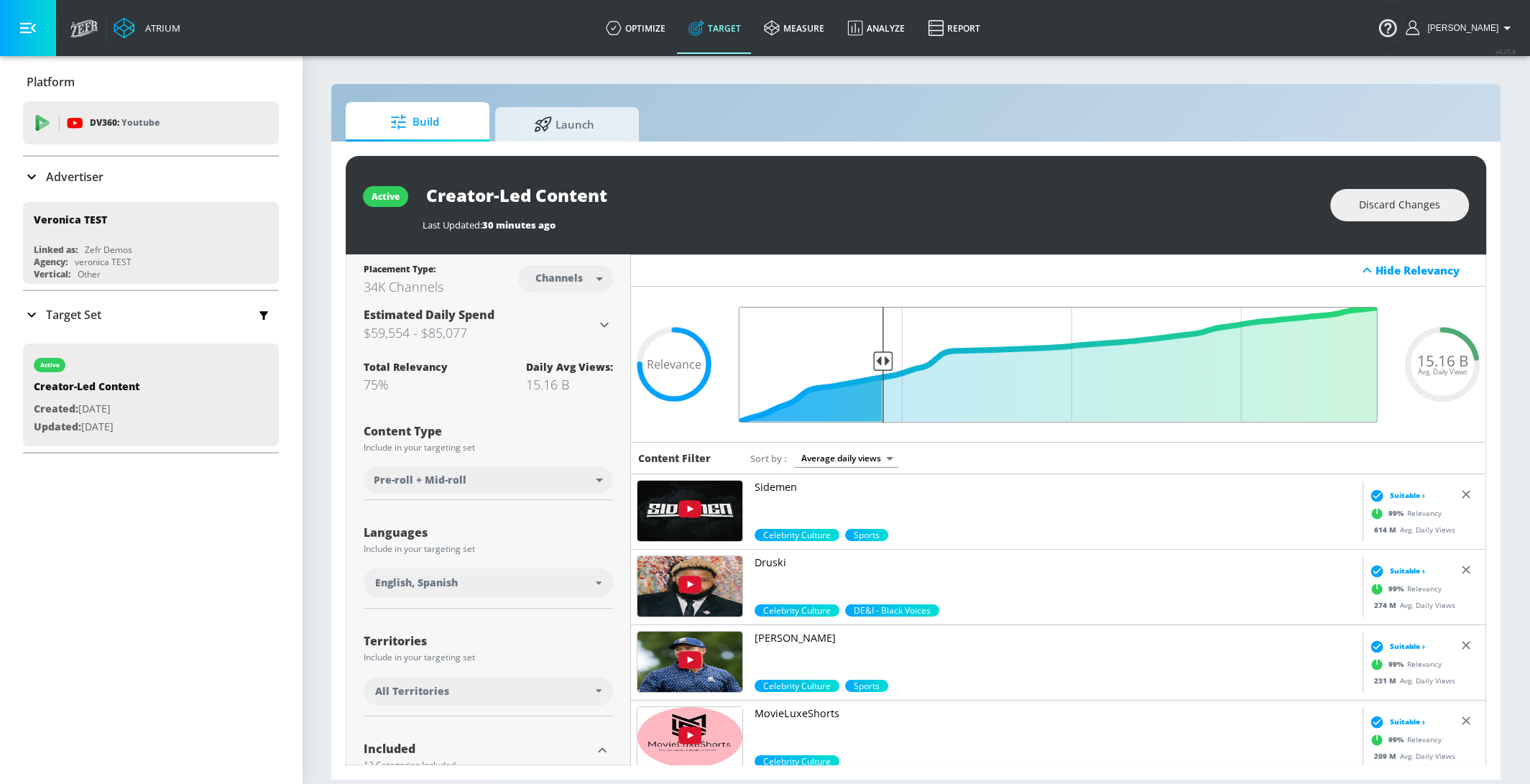
drag, startPoint x: 901, startPoint y: 362, endPoint x: 884, endPoint y: 360, distance: 17.1
type input "0.78"
click at [884, 361] on input "Final Threshold" at bounding box center [1058, 364] width 653 height 116
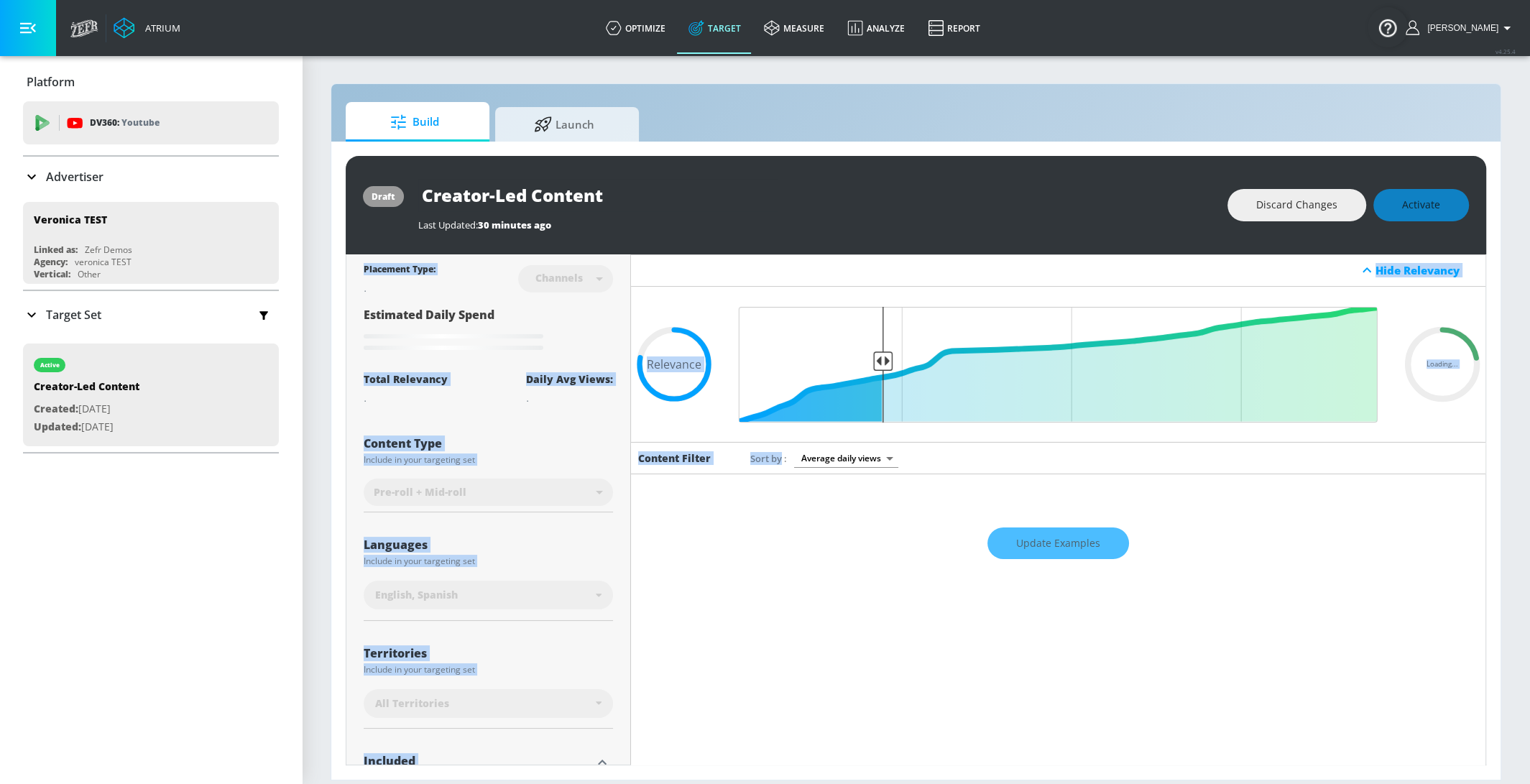
drag, startPoint x: 1445, startPoint y: 202, endPoint x: 1085, endPoint y: 548, distance: 499.3
click at [1085, 548] on div "draft Creator-Led Content Last Updated: 30 minutes ago Discard Changes Activate…" at bounding box center [916, 460] width 1141 height 609
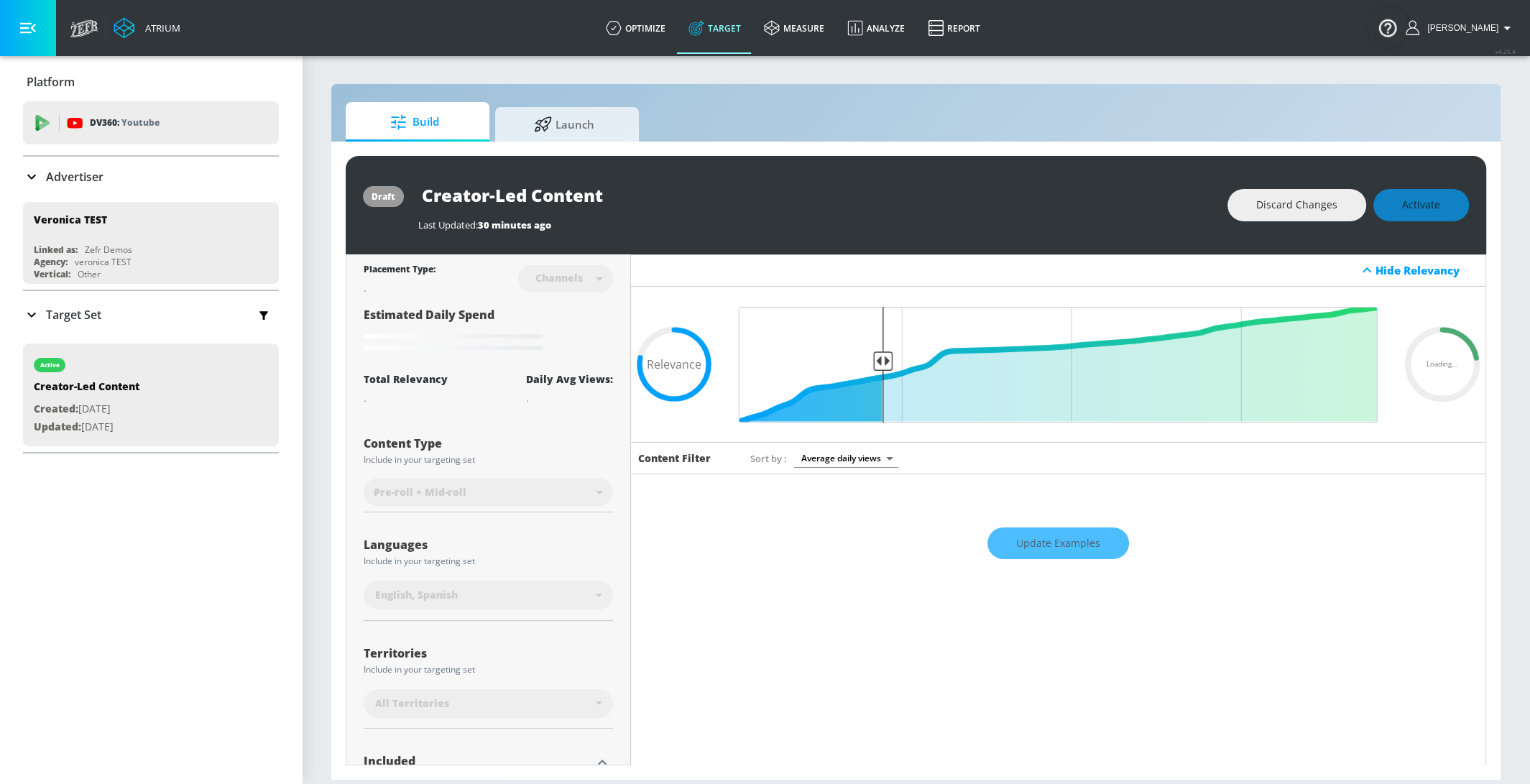
click at [1426, 208] on div "Discard Changes Activate" at bounding box center [1348, 205] width 241 height 32
click at [948, 213] on div "Last Updated: 30 minutes ago" at bounding box center [816, 222] width 795 height 20
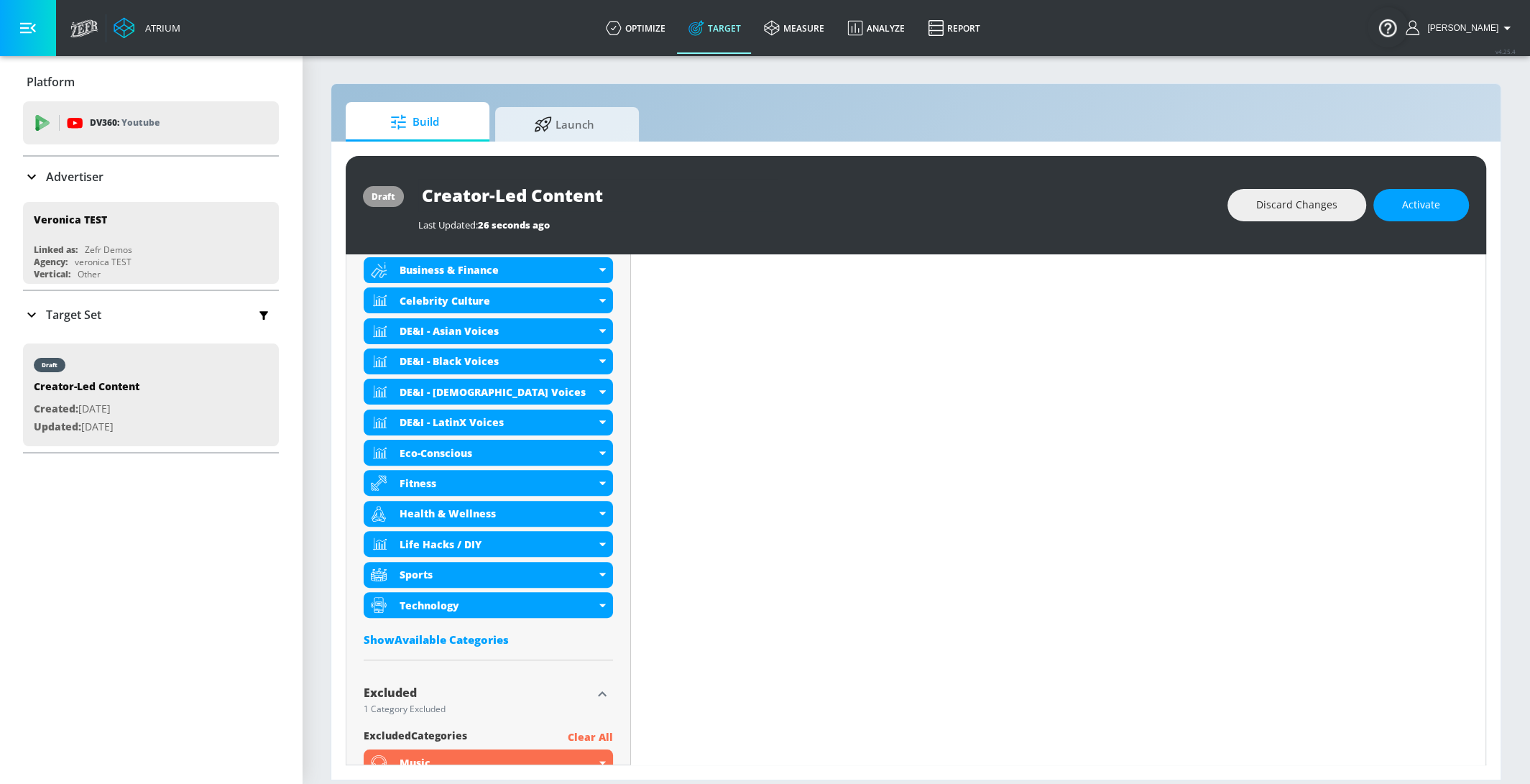
scroll to position [702, 0]
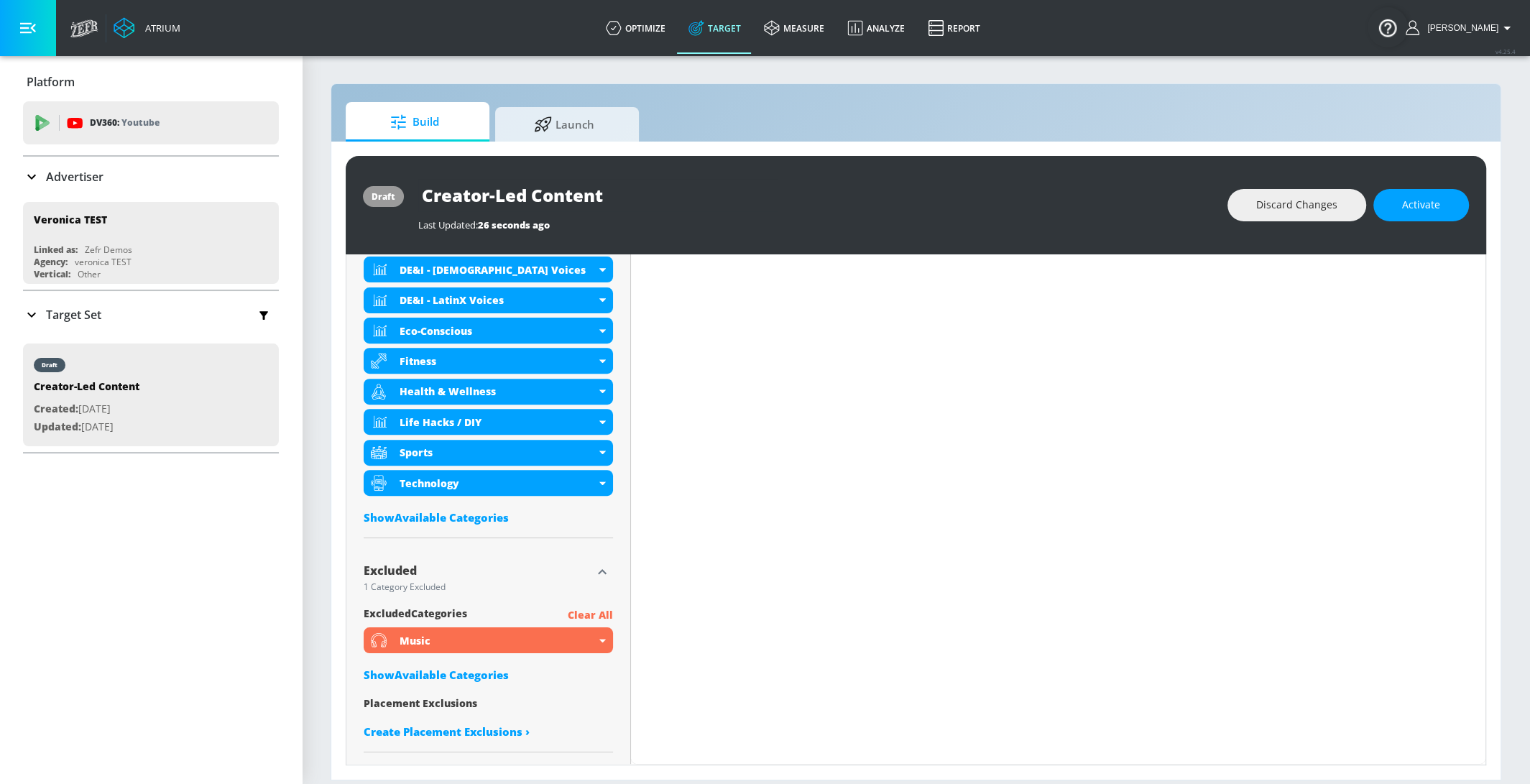
click at [460, 519] on div "Show Available Categories" at bounding box center [488, 517] width 250 height 14
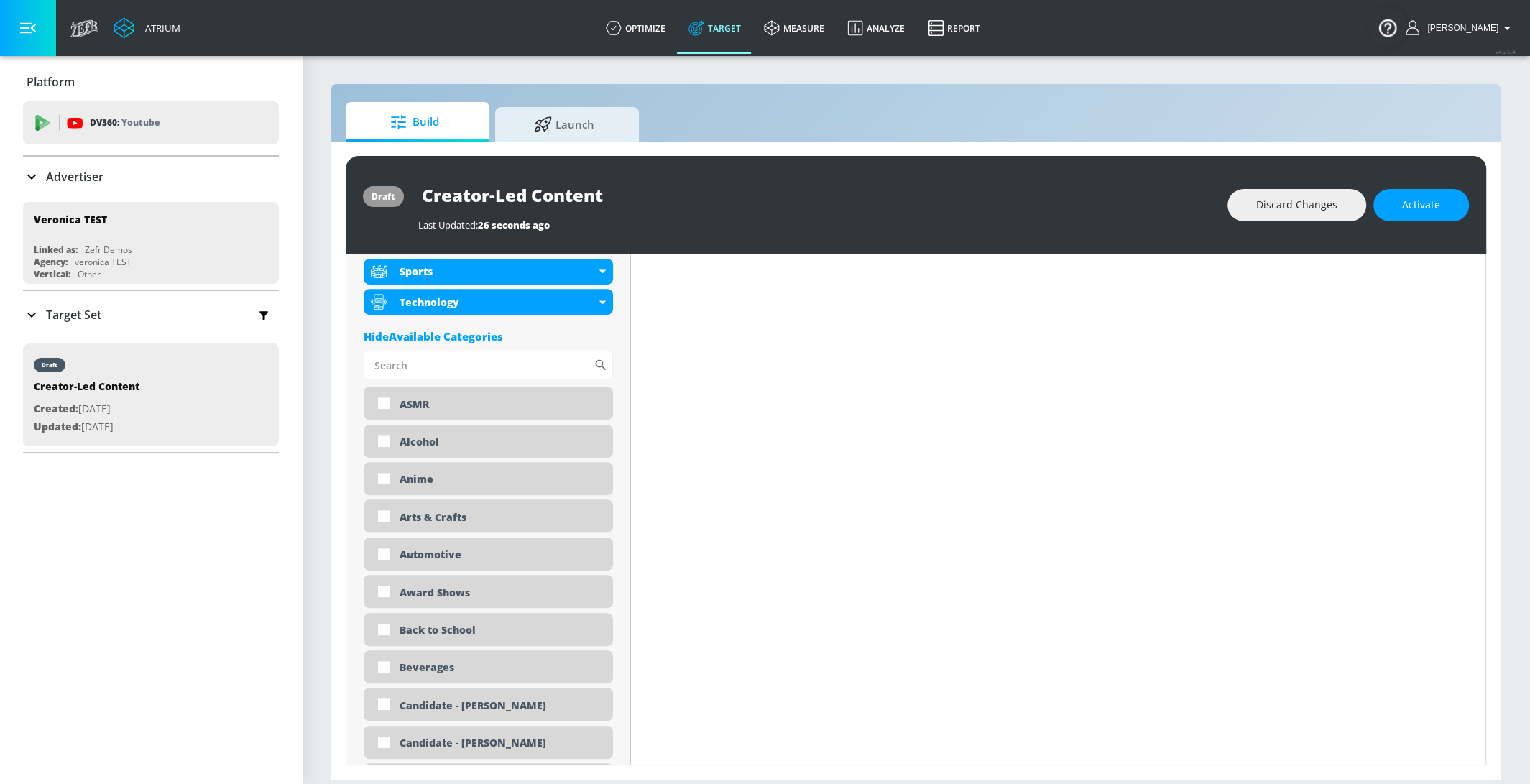
scroll to position [412, 0]
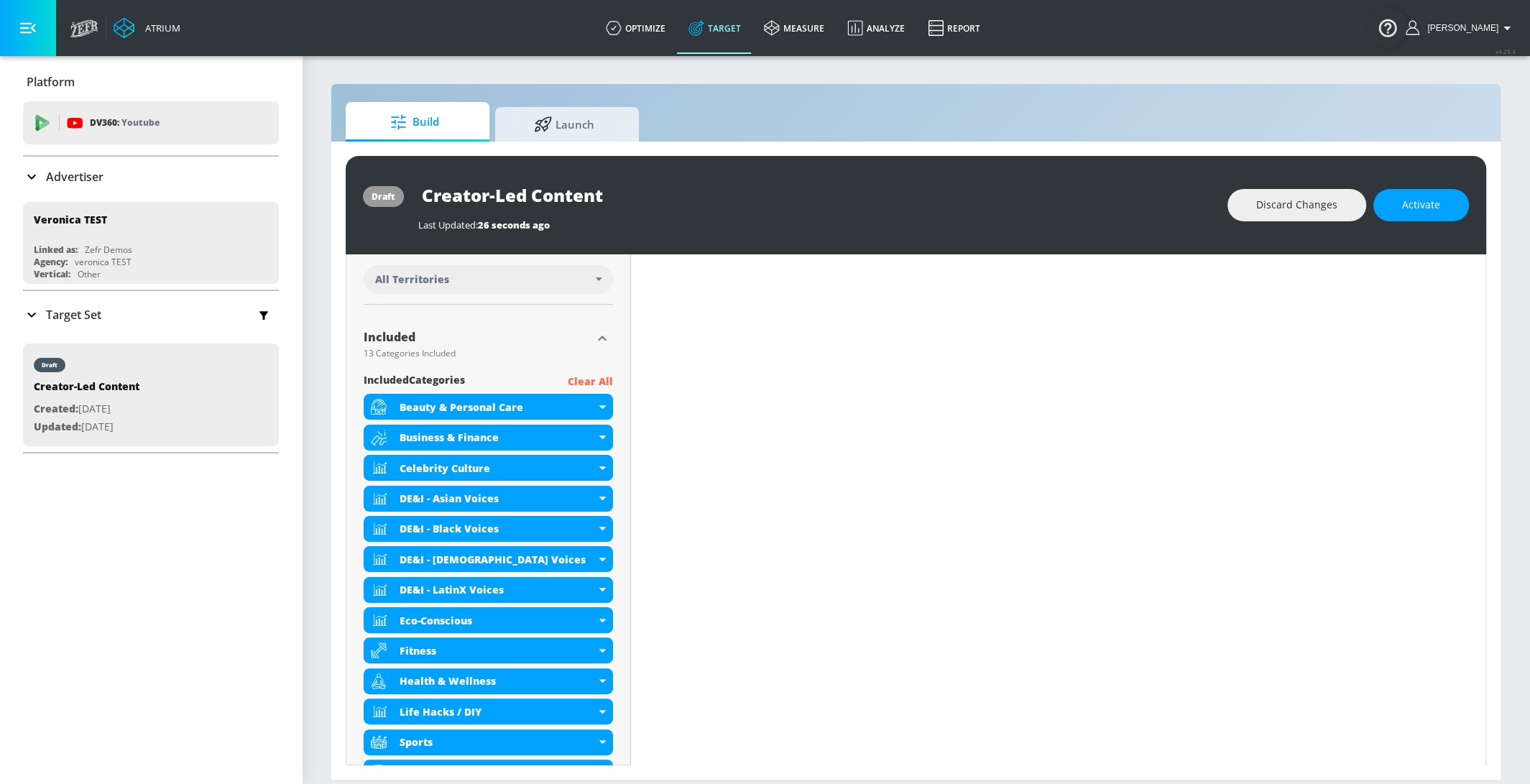
click at [605, 380] on p "Clear All" at bounding box center [590, 381] width 45 height 18
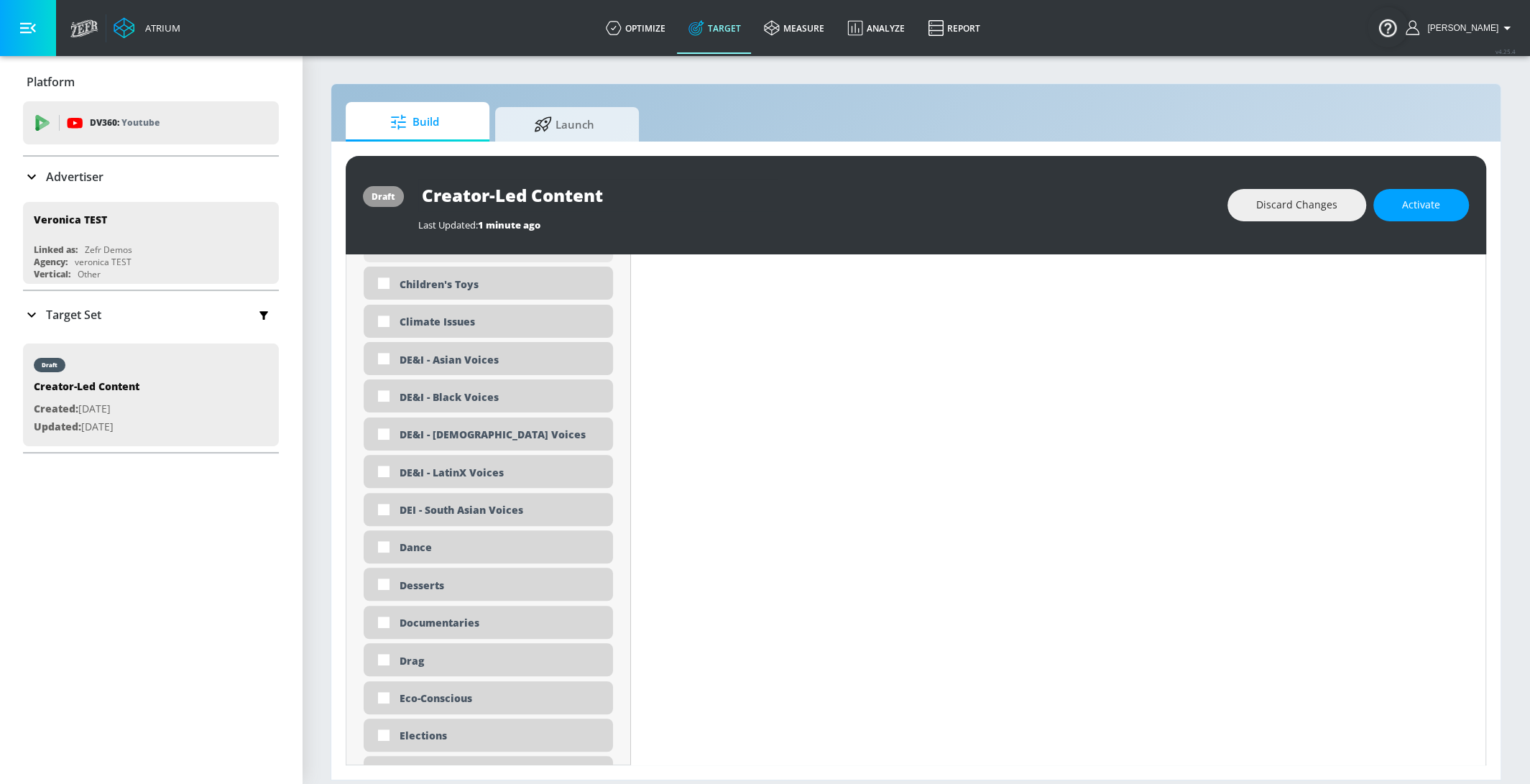
scroll to position [1669, 0]
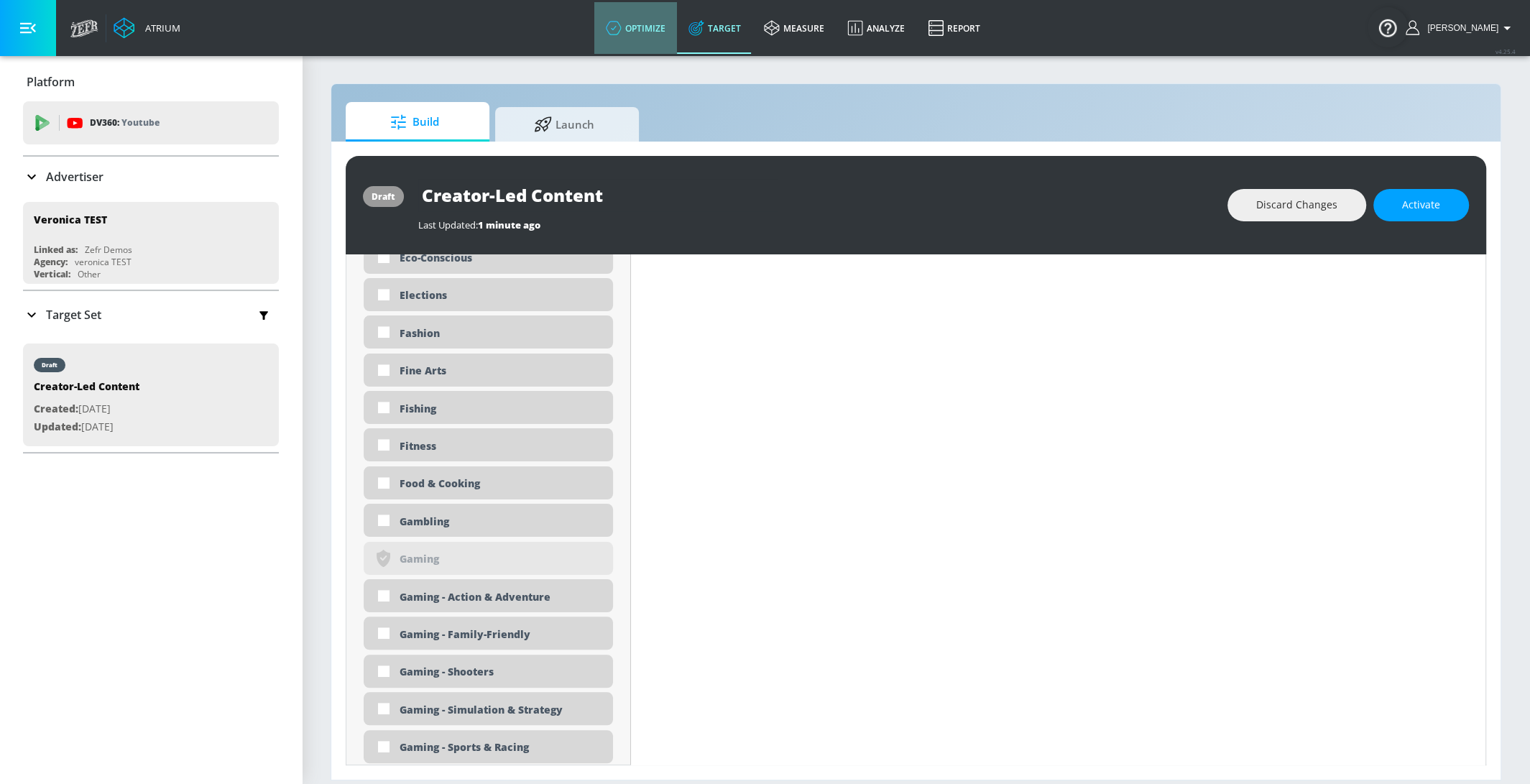
click at [663, 33] on link "optimize" at bounding box center [635, 28] width 82 height 52
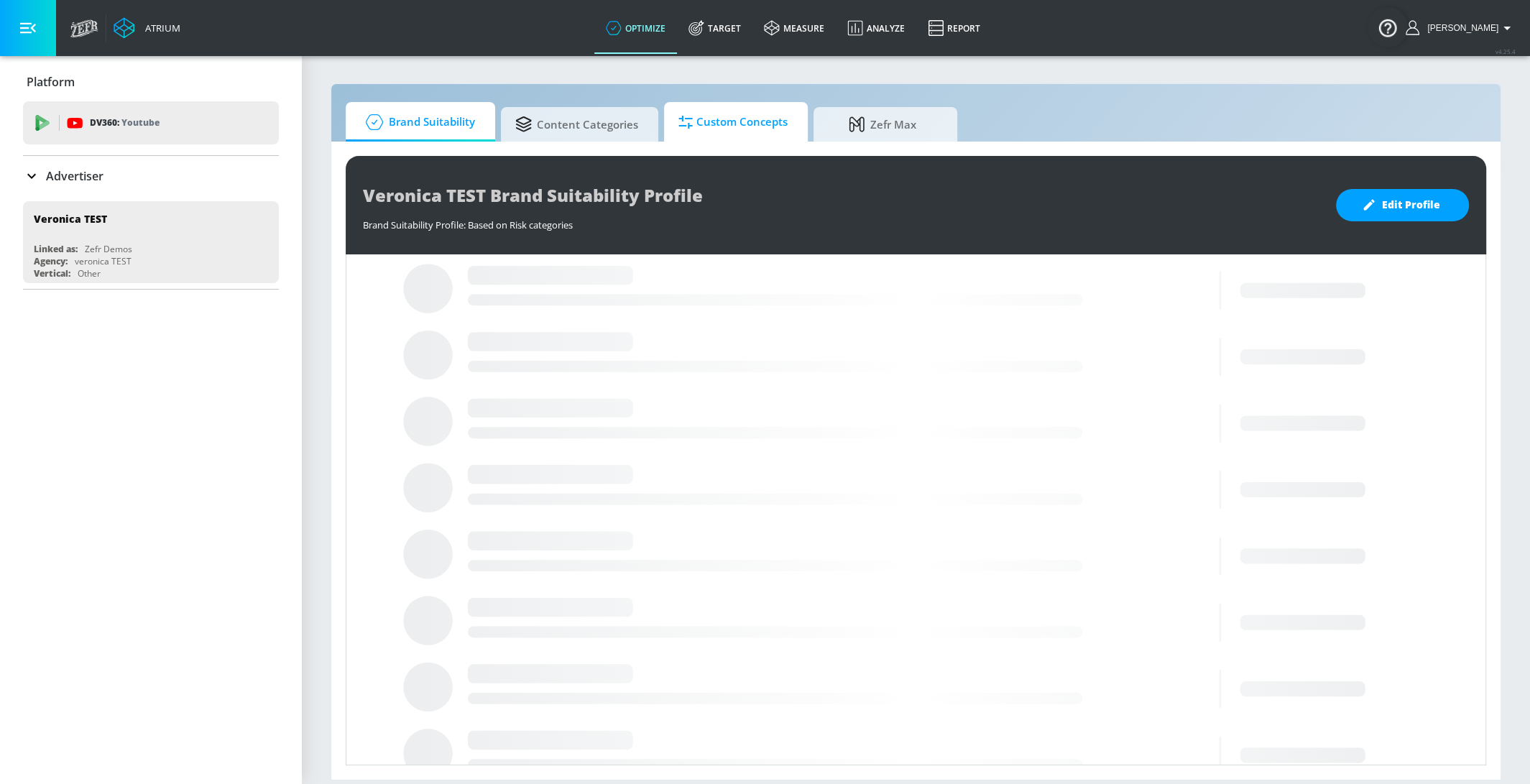
click at [762, 122] on span "Custom Concepts" at bounding box center [733, 122] width 110 height 35
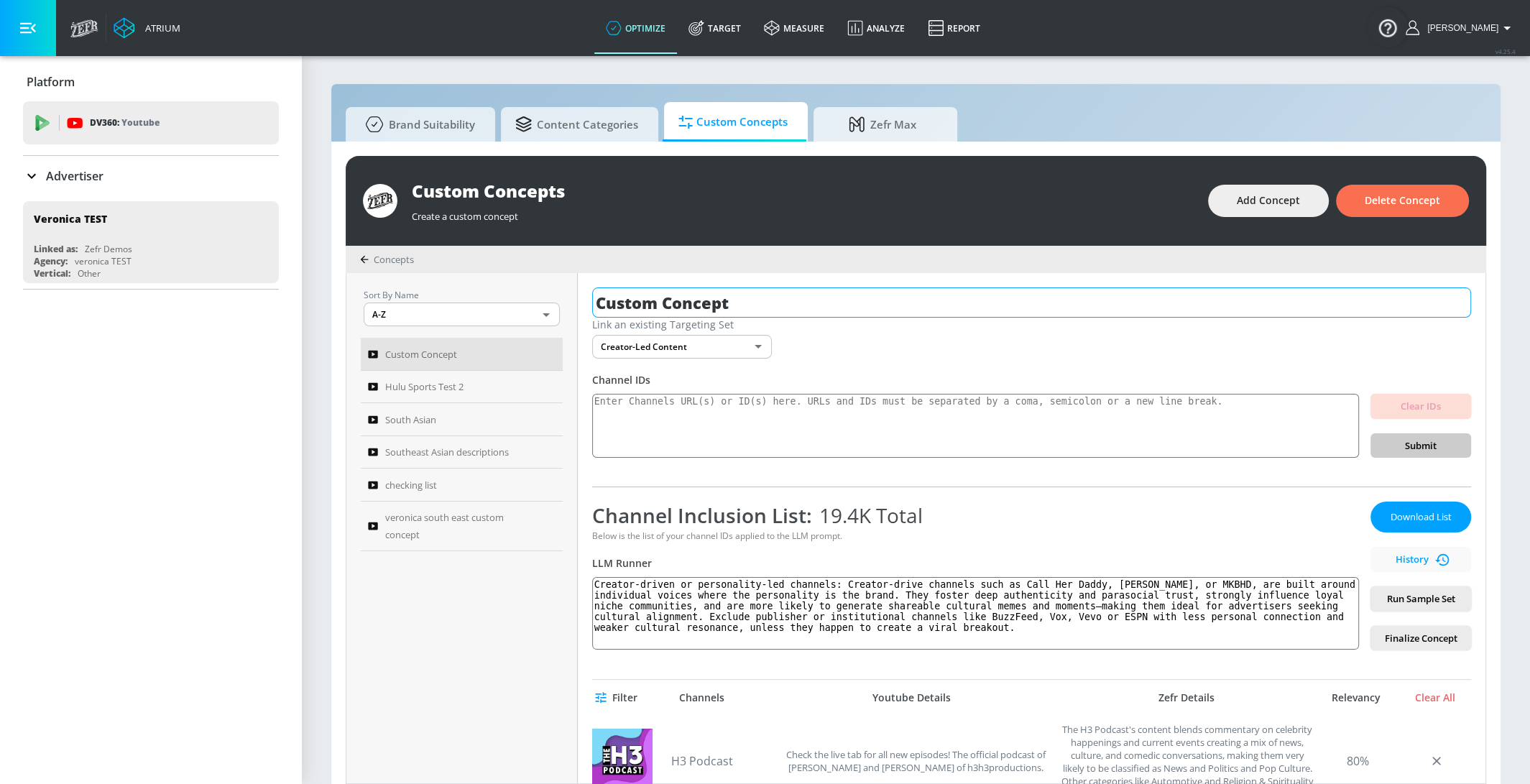
click at [726, 310] on input "Custom Concept" at bounding box center [1031, 302] width 879 height 31
type input "Creator-led Content"
click at [1098, 352] on div "Link an existing Targeting Set Creator-Led Content eabb9a88-18de-4e98-9e4e-2a58…" at bounding box center [1031, 338] width 879 height 41
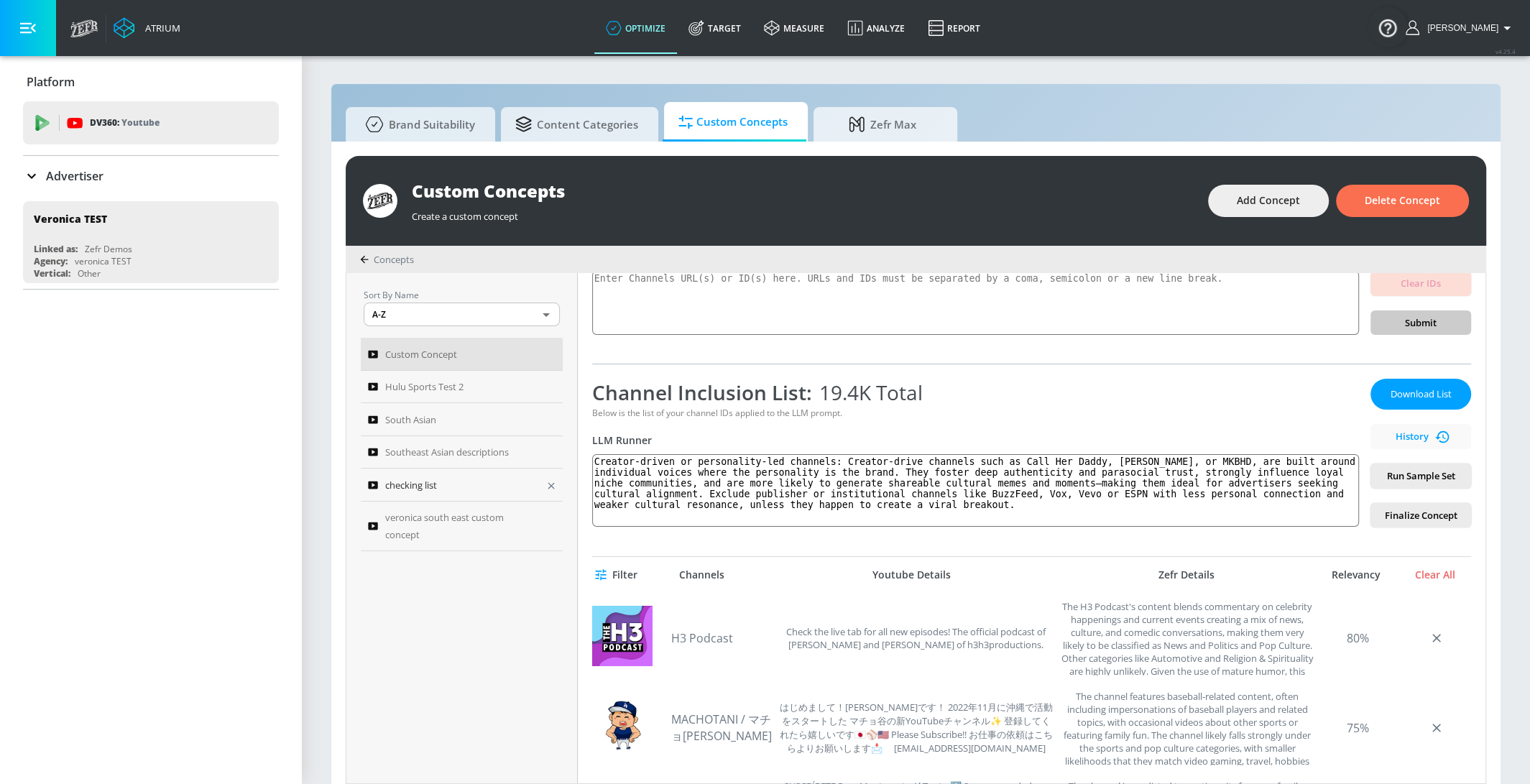
scroll to position [95, 0]
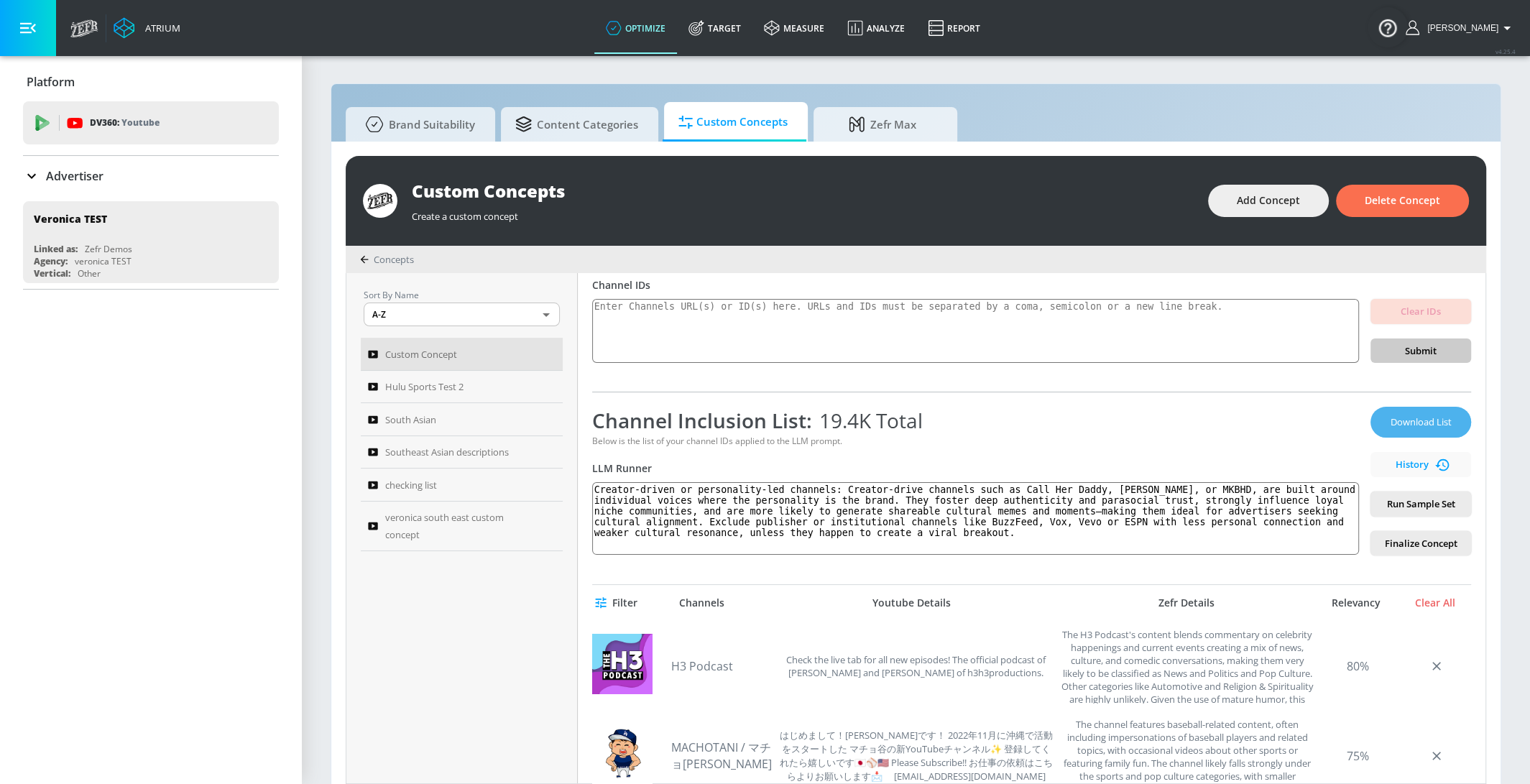
click at [1436, 420] on span "Download List" at bounding box center [1420, 421] width 72 height 16
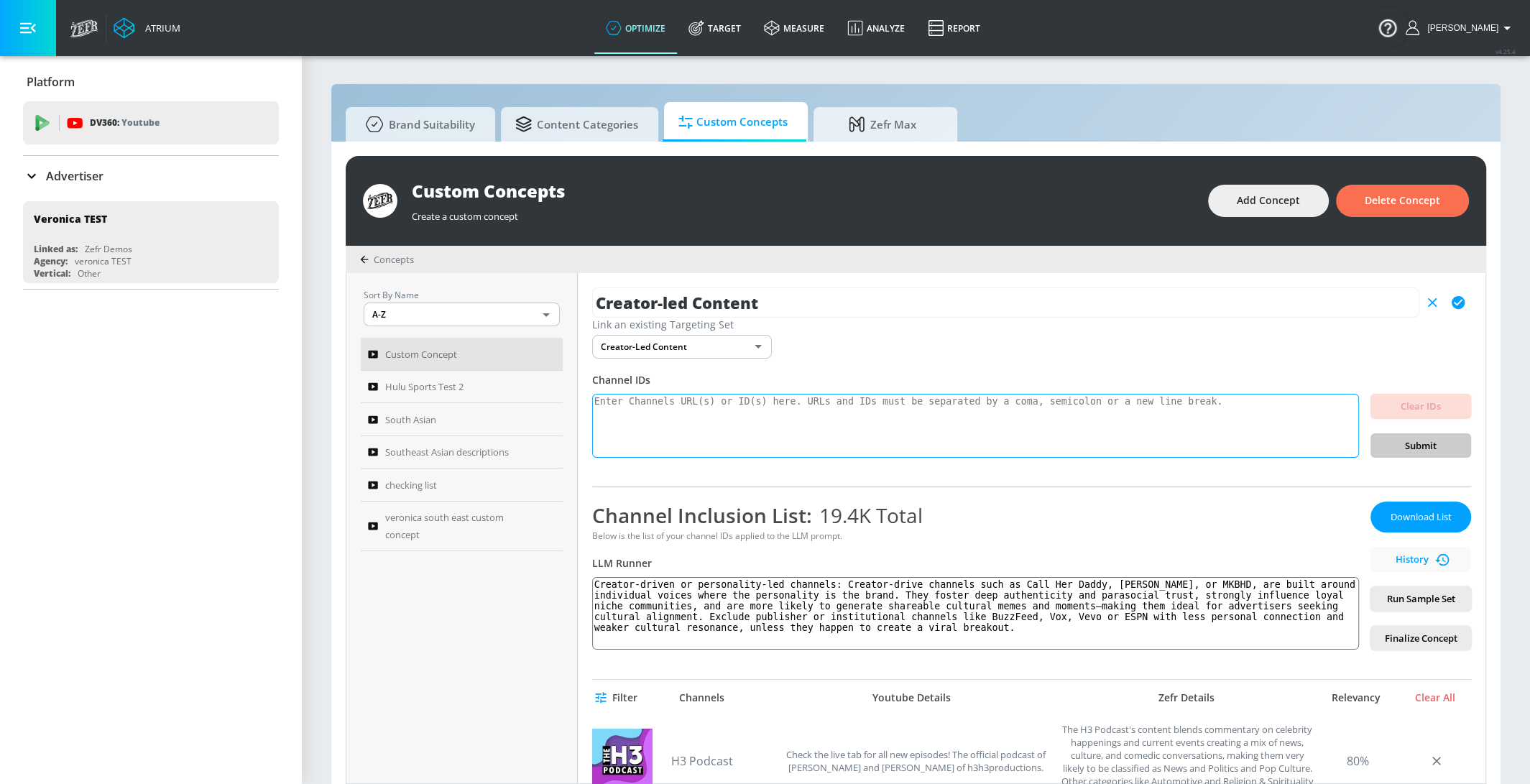
click at [671, 443] on textarea at bounding box center [975, 426] width 767 height 65
paste textarea "Part 3: Reaction to Your Solution “Here’s how our product works [short pitch]. …"
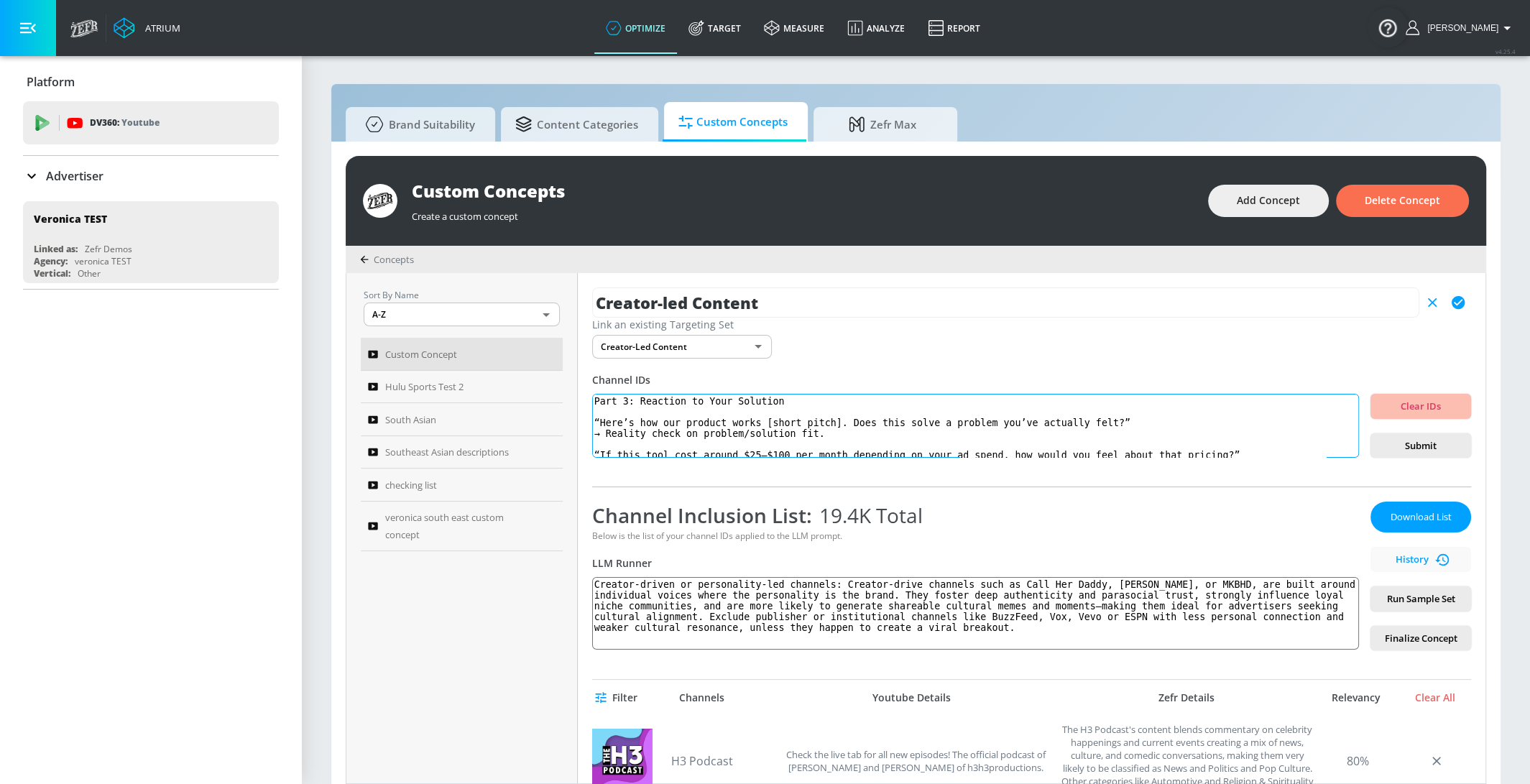
scroll to position [50, 0]
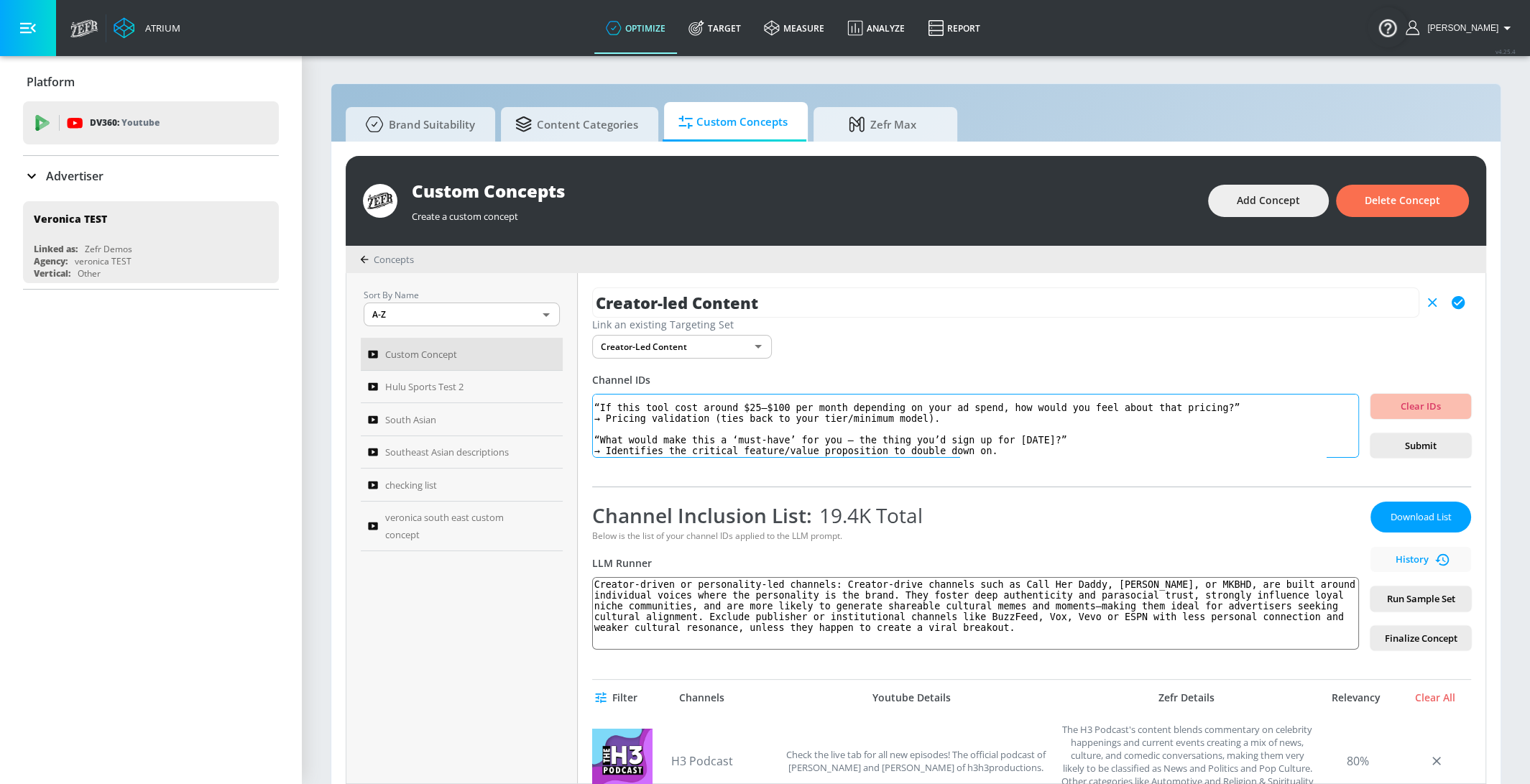
type textarea "Part 3: Reaction to Your Solution “Here’s how our product works [short pitch]. …"
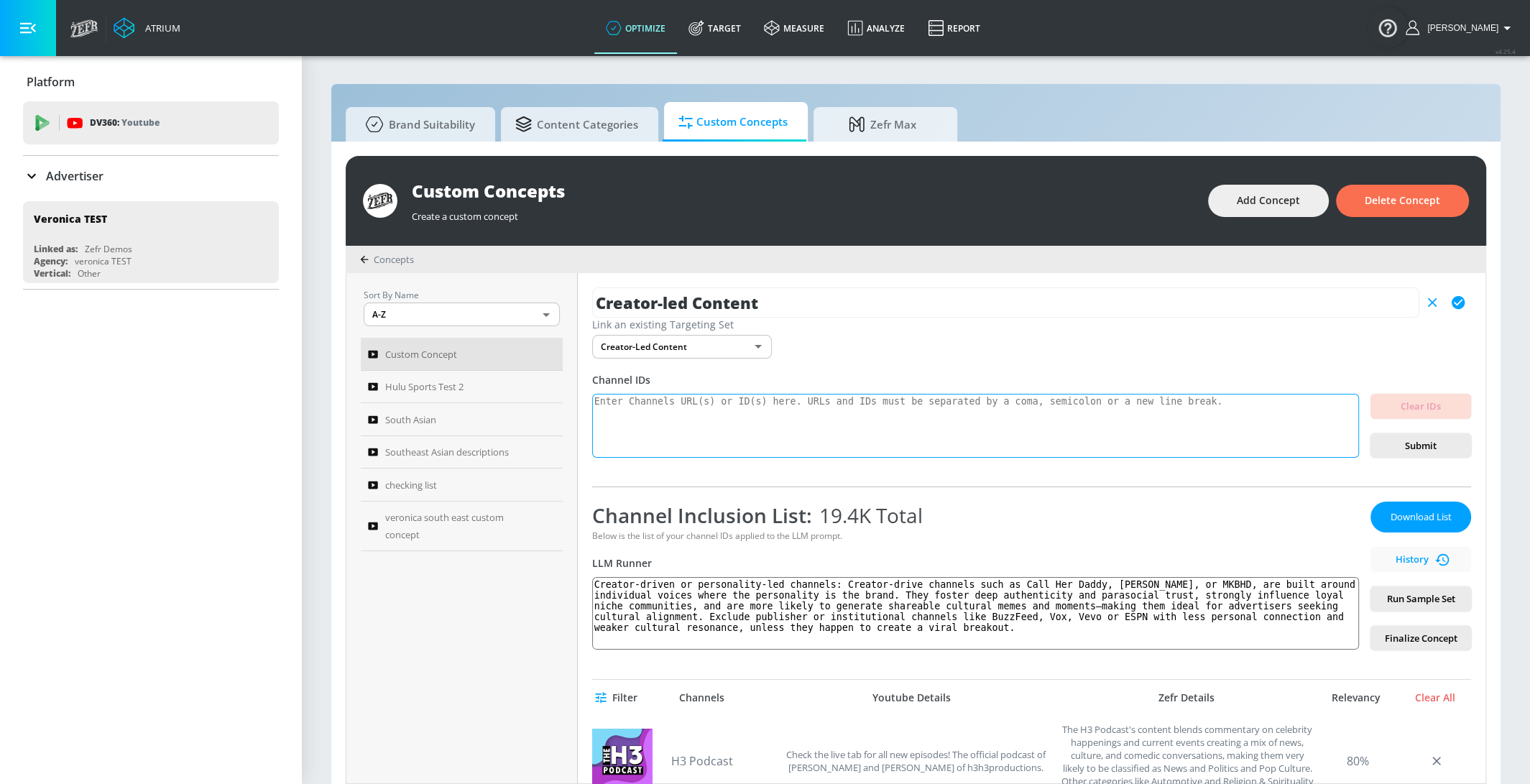
scroll to position [0, 0]
click at [867, 405] on textarea at bounding box center [975, 426] width 767 height 65
paste textarea "UCbvnFQK524Y7PXx3ceWCTQQ"
type textarea "UCbvnFQK524Y7PXx3ceWCTQQ"
click at [870, 426] on textarea at bounding box center [975, 426] width 767 height 65
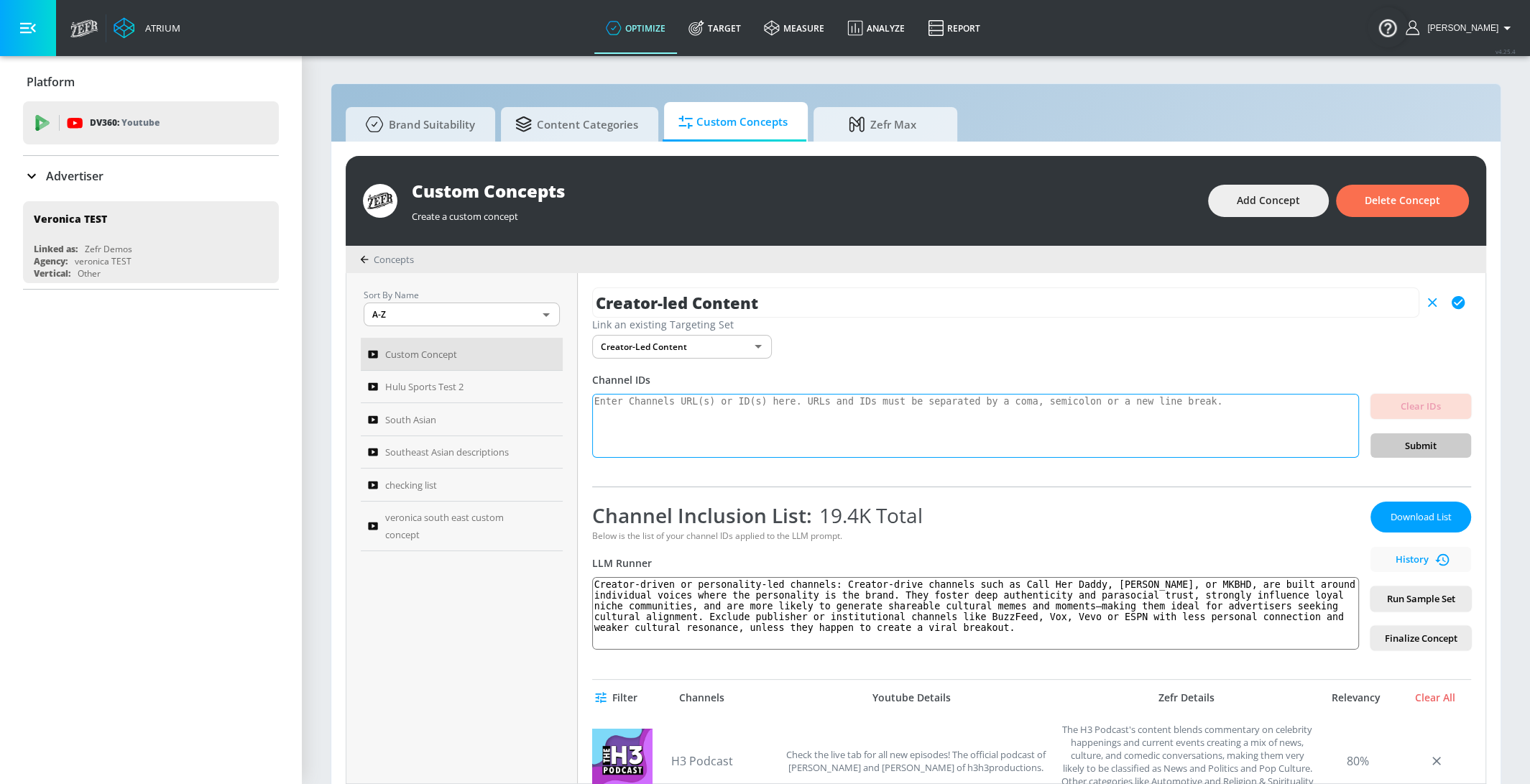
click at [934, 413] on textarea at bounding box center [975, 426] width 767 height 65
paste textarea "UCiWLfSweyRNmLpgEHekhoAg UCifWD4FBa4eaKK7HLF0PlTA UCw3fku0sH3qA3c3pZeJwdAw UCw3…"
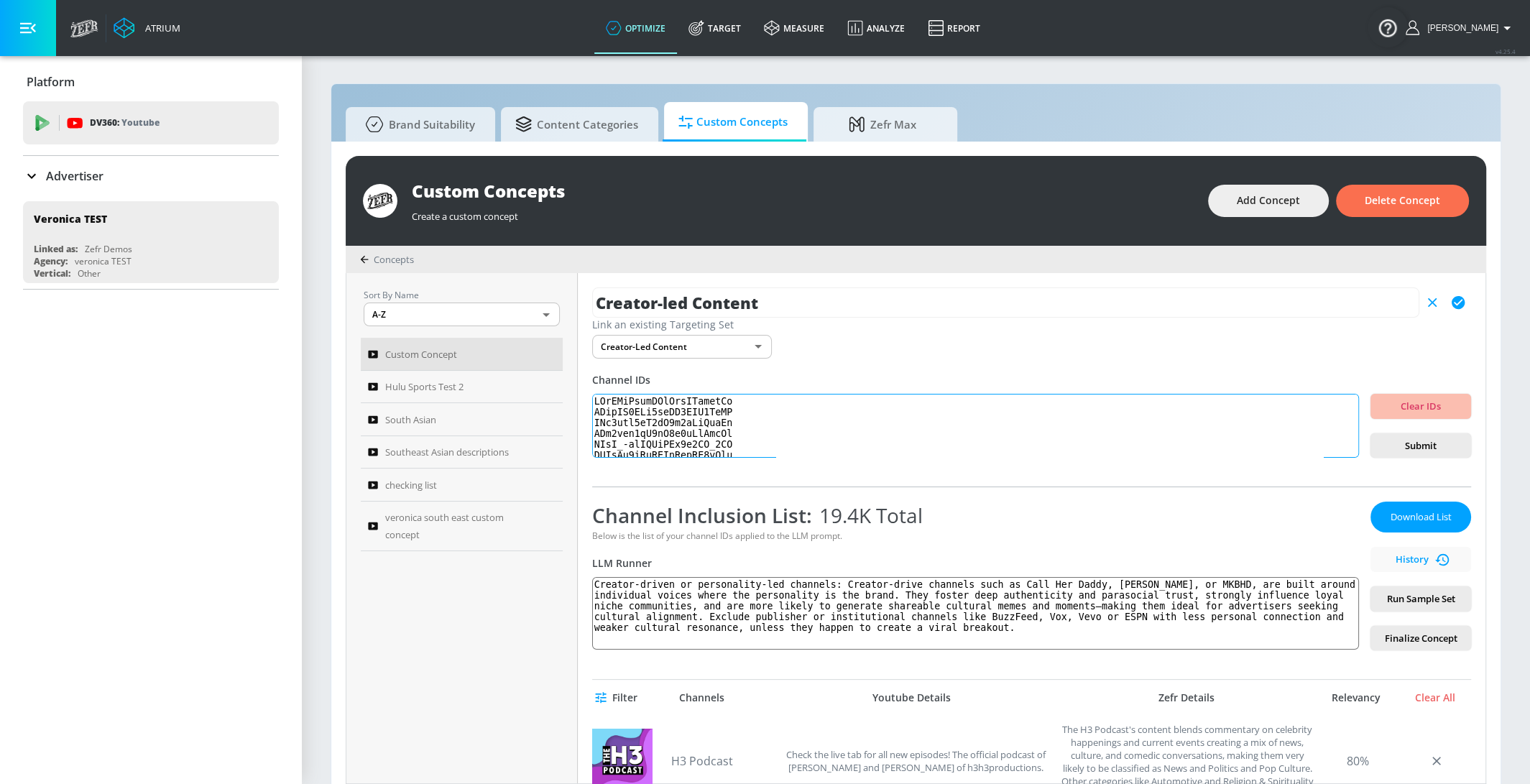
scroll to position [289412, 0]
type textarea "UCiWLfSweyRNmLpgEHekhoAg UCifWD4FBa4eaKK7HLF0PlTA UCw3fku0sH3qA3c3pZeJwdAw UCw3…"
click at [1453, 444] on span "Submit" at bounding box center [1420, 445] width 77 height 16
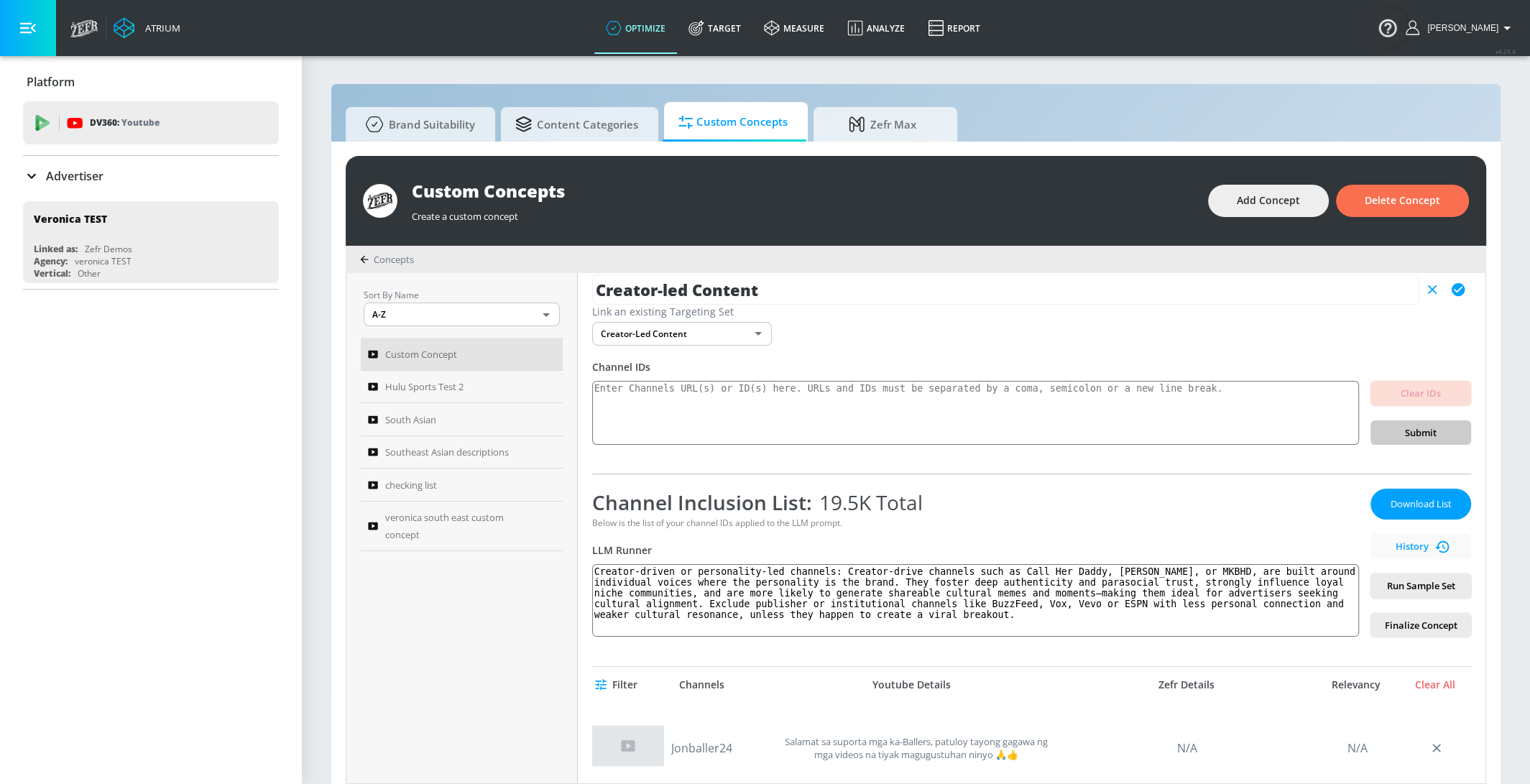
scroll to position [12, 0]
click at [934, 407] on textarea at bounding box center [975, 415] width 767 height 65
click at [760, 332] on body "Atrium optimize Target measure Analyze Report optimize Target measure Analyze R…" at bounding box center [765, 399] width 1530 height 799
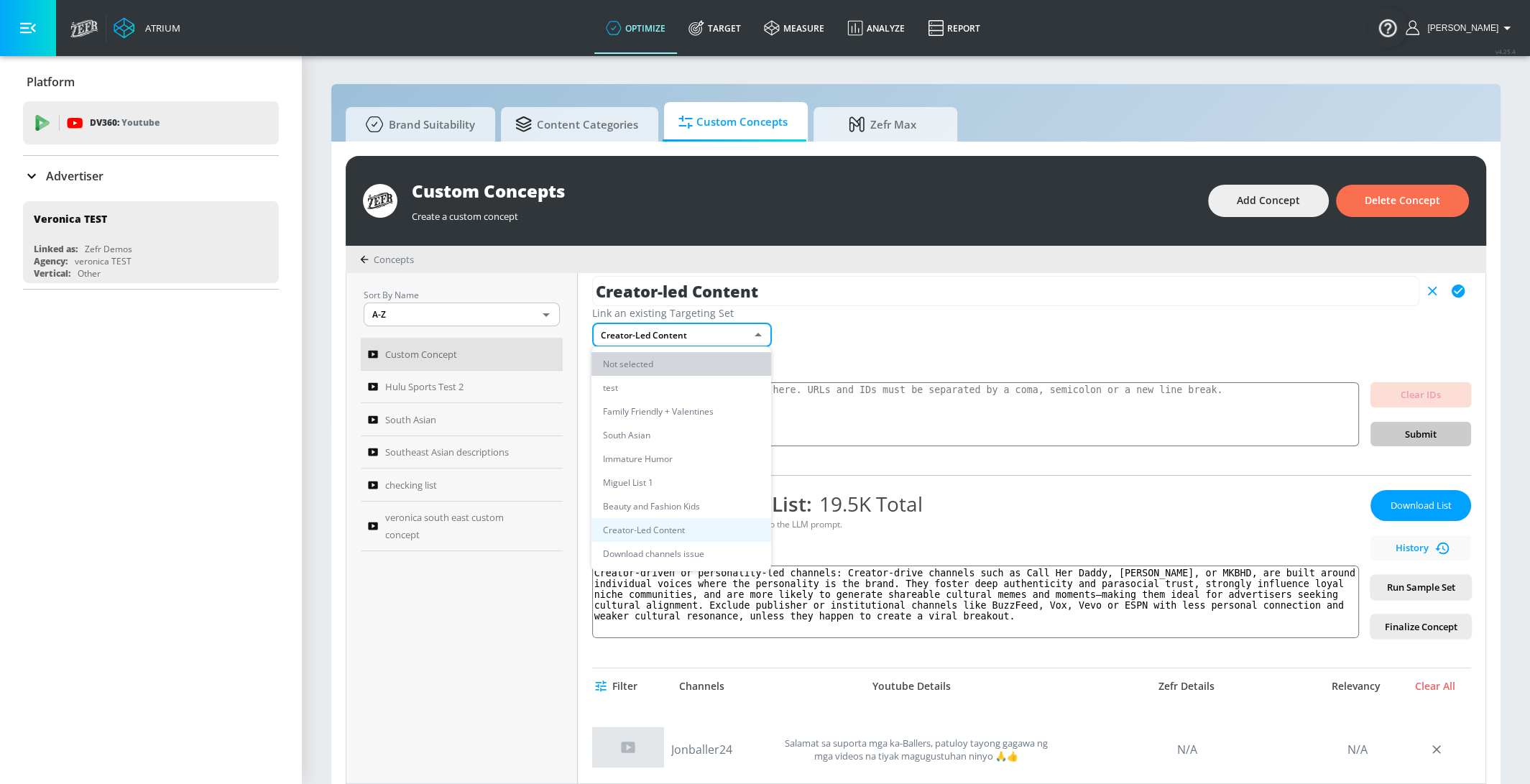
click at [735, 358] on li "Not selected" at bounding box center [680, 364] width 179 height 24
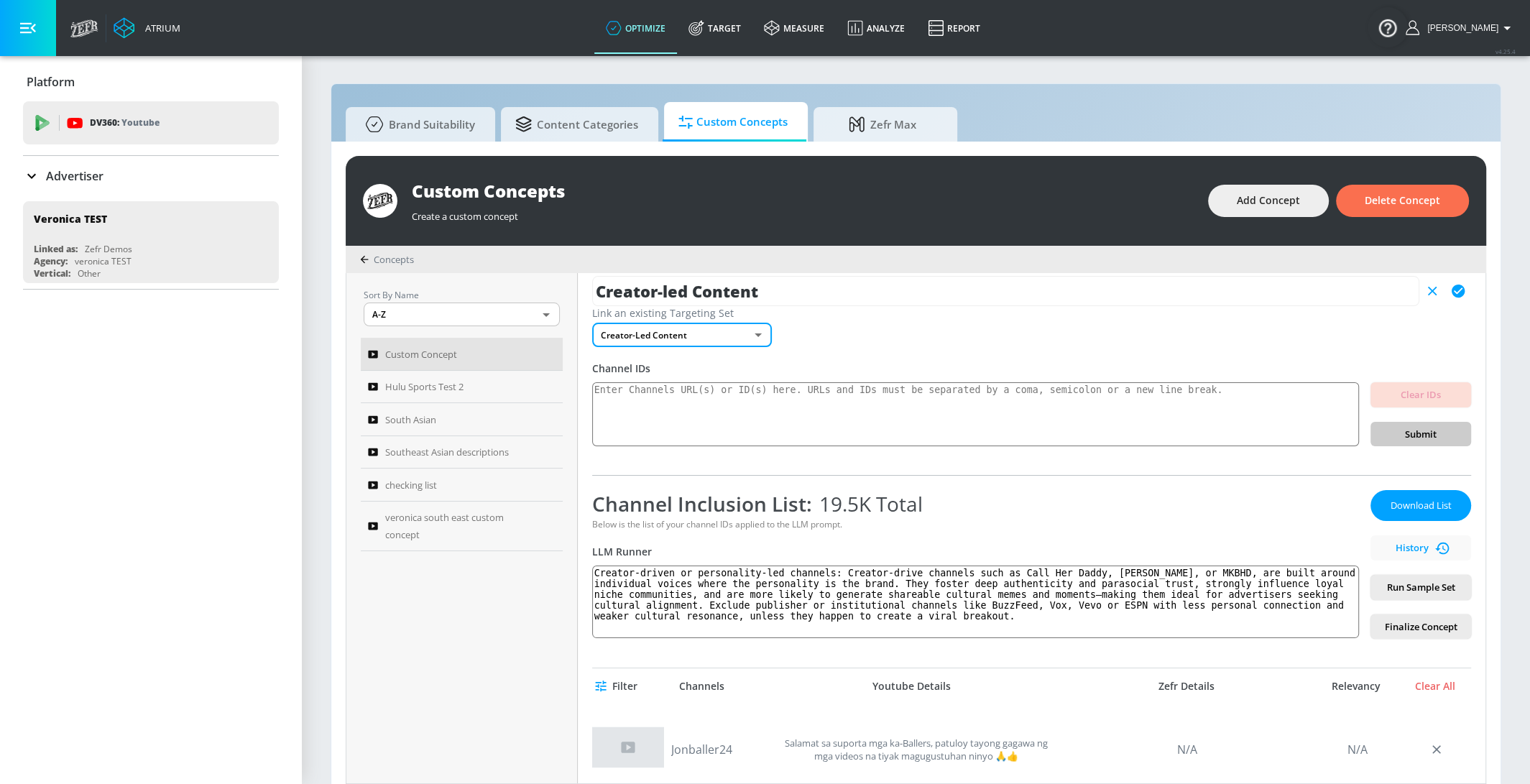
type input "Custom Concept"
type input "none"
click at [1029, 409] on textarea at bounding box center [975, 415] width 767 height 65
paste textarea "UCiWLfSweyRNmLpgEHekhoAg UCifWD4FBa4eaKK7HLF0PlTA UCw3fku0sH3qA3c3pZeJwdAw UCw3…"
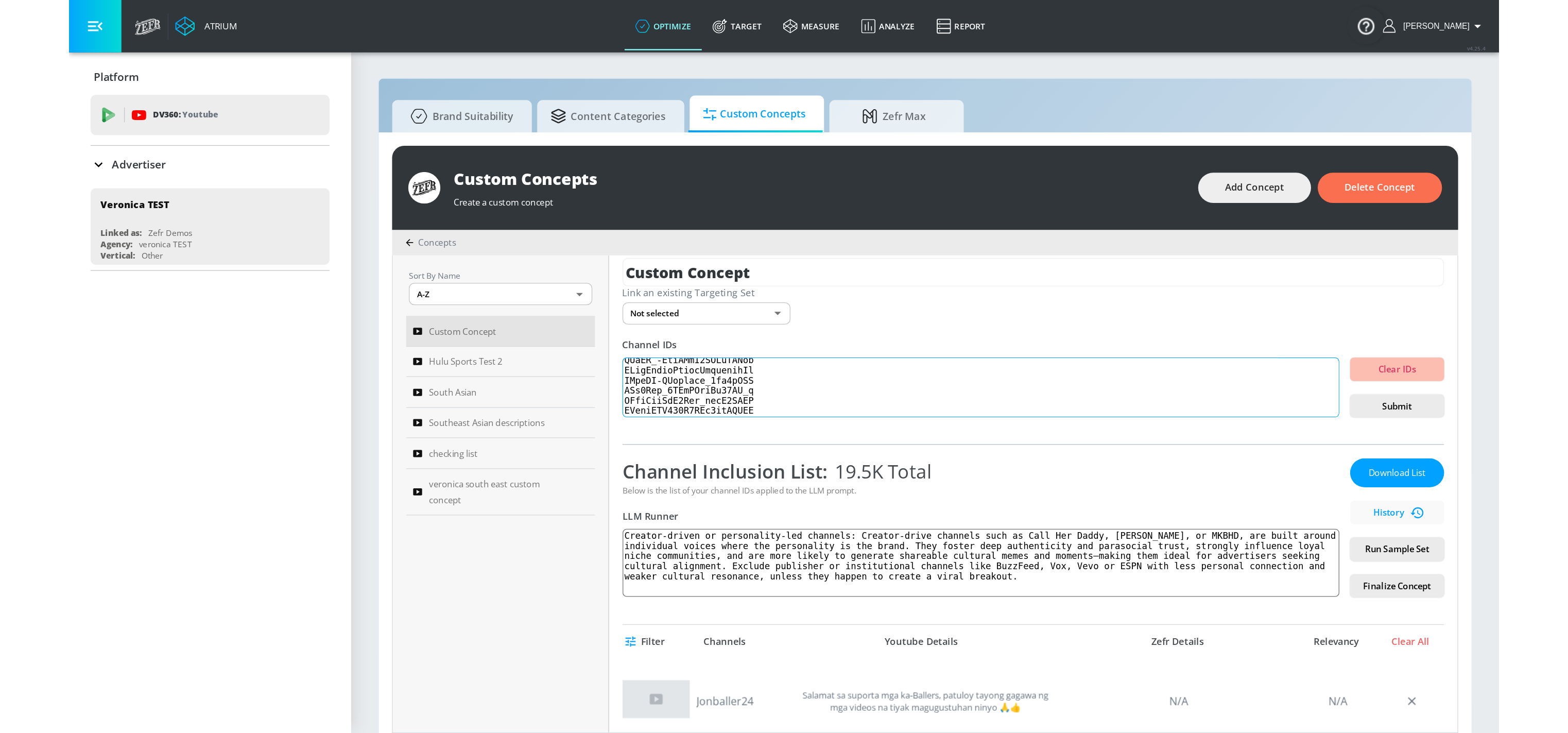
scroll to position [0, 0]
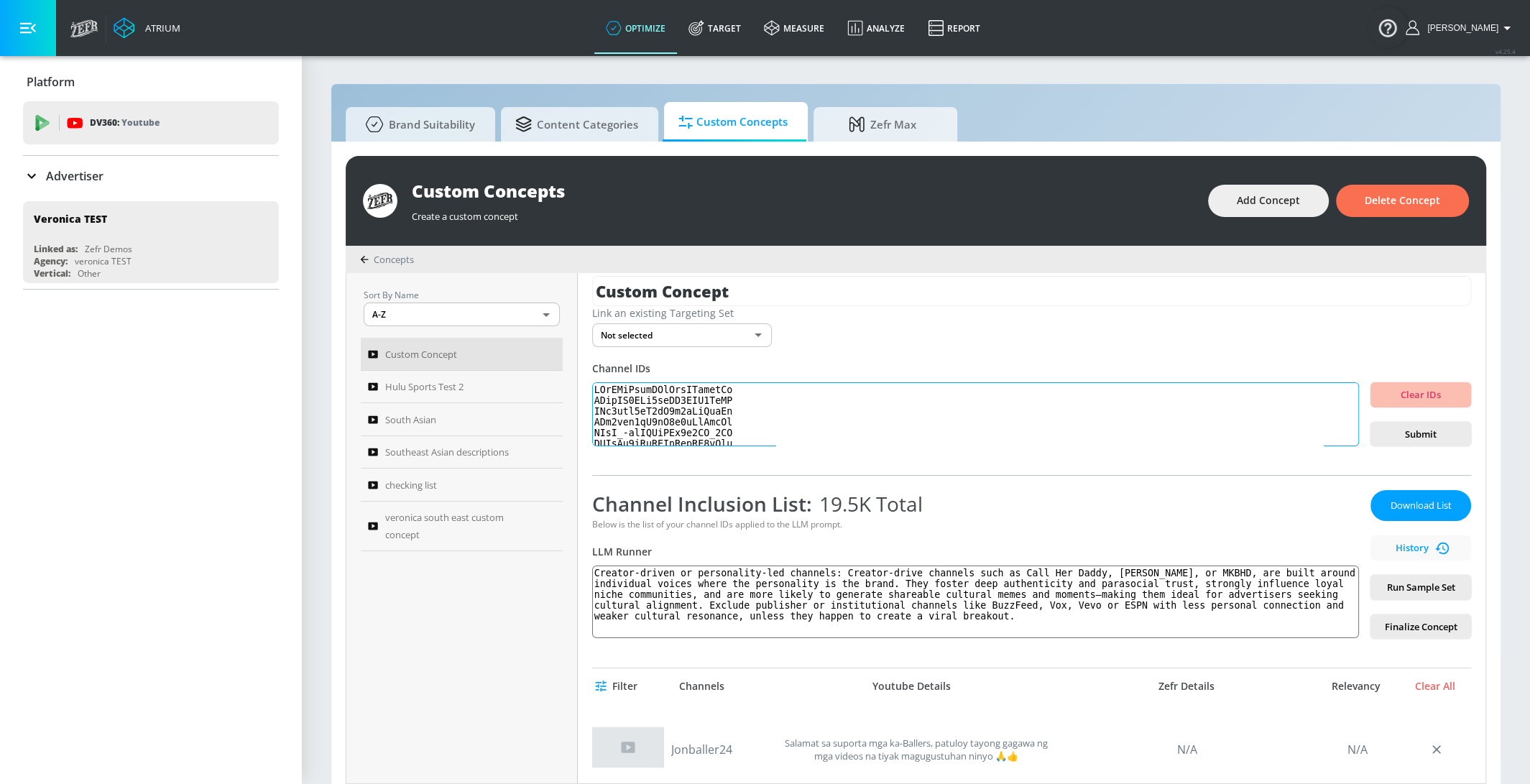
type textarea "UCiWLfSweyRNmLpgEHekhoAg UCifWD4FBa4eaKK7HLF0PlTA UCw3fku0sH3qA3c3pZeJwdAw UCw3…"
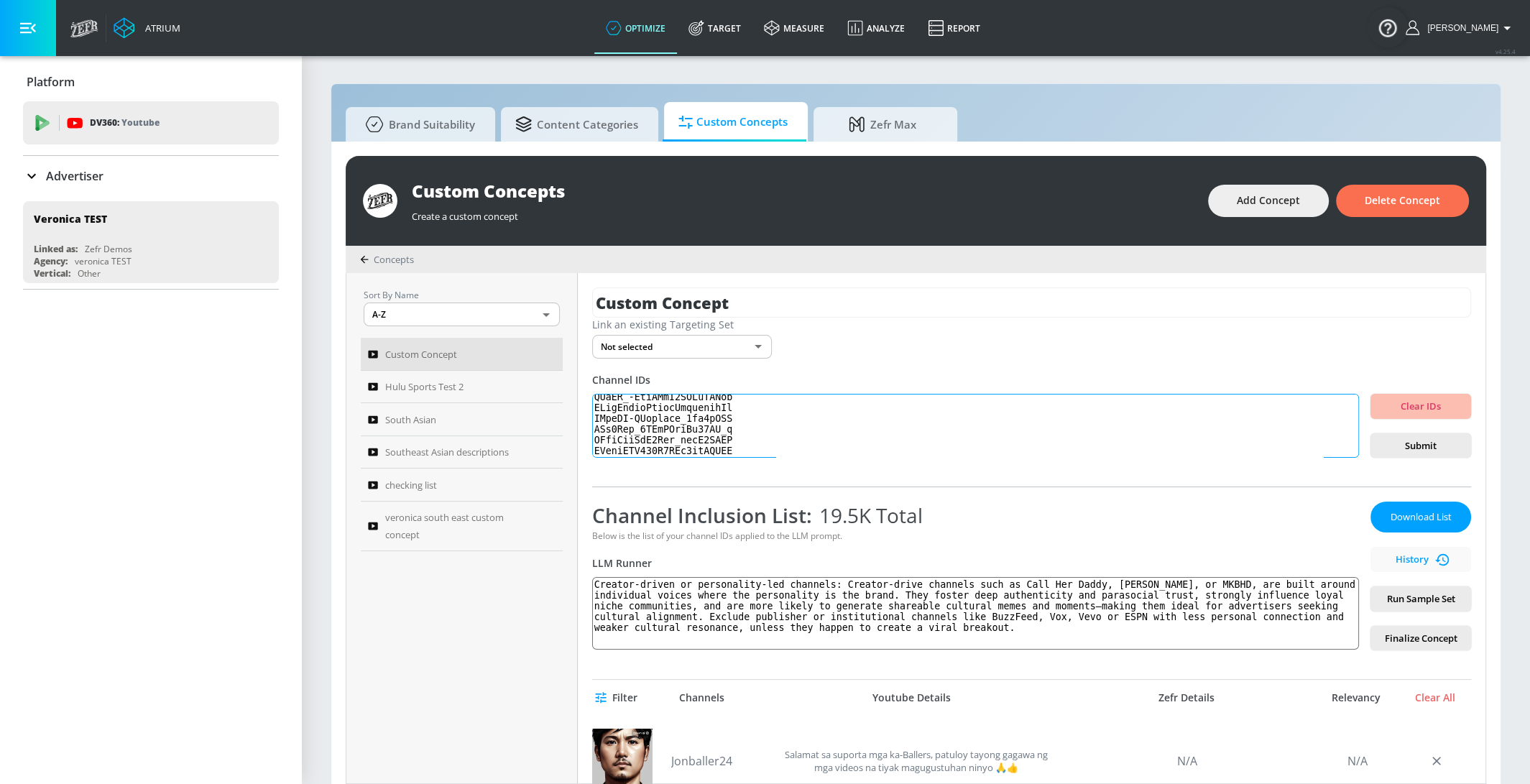
scroll to position [289413, 0]
click at [1350, 461] on div "Custom Concept Link an existing Targeting Set Not selected none ​ Channel IDs C…" at bounding box center [1031, 527] width 907 height 510
click at [810, 444] on textarea at bounding box center [975, 426] width 767 height 65
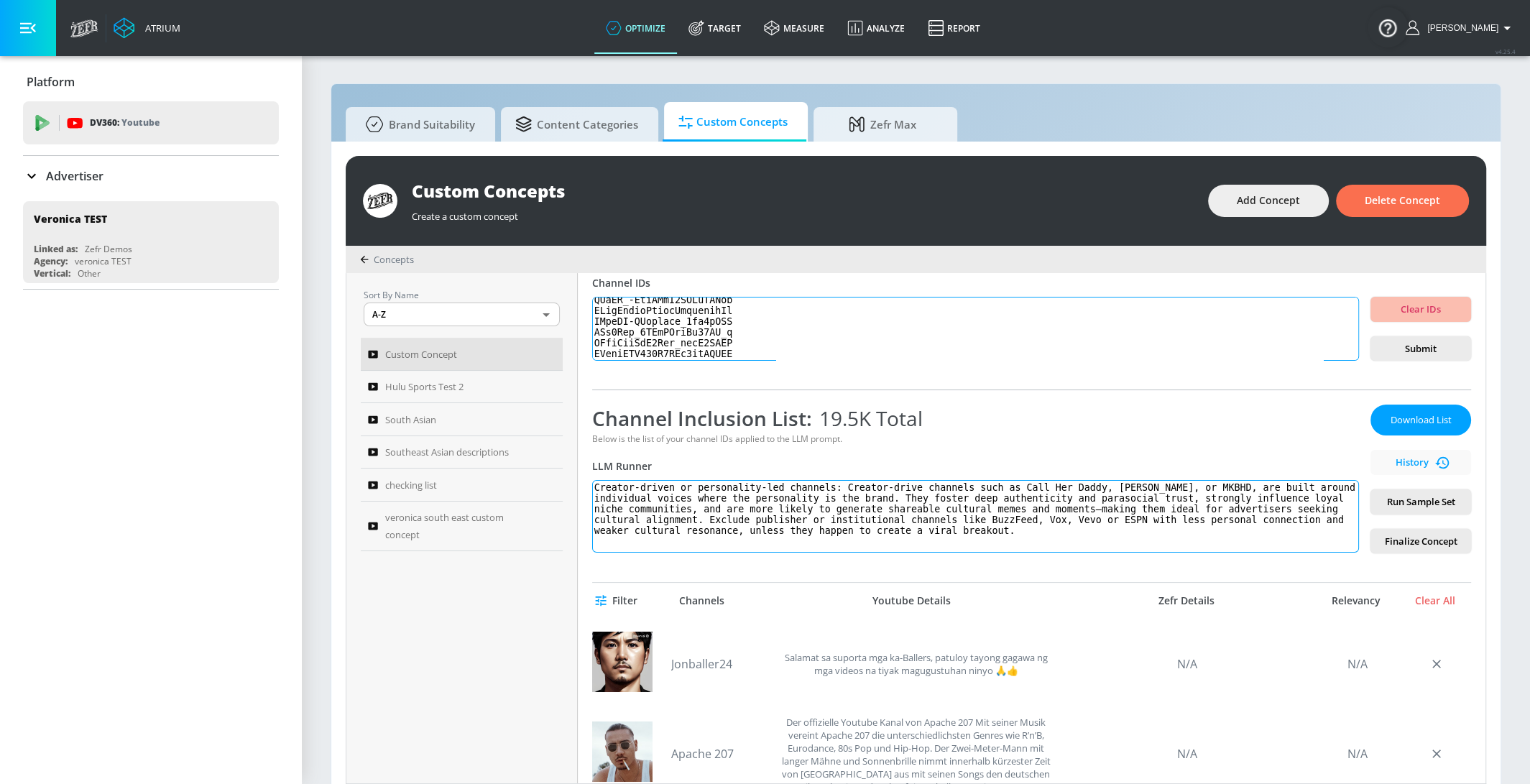
scroll to position [108, 0]
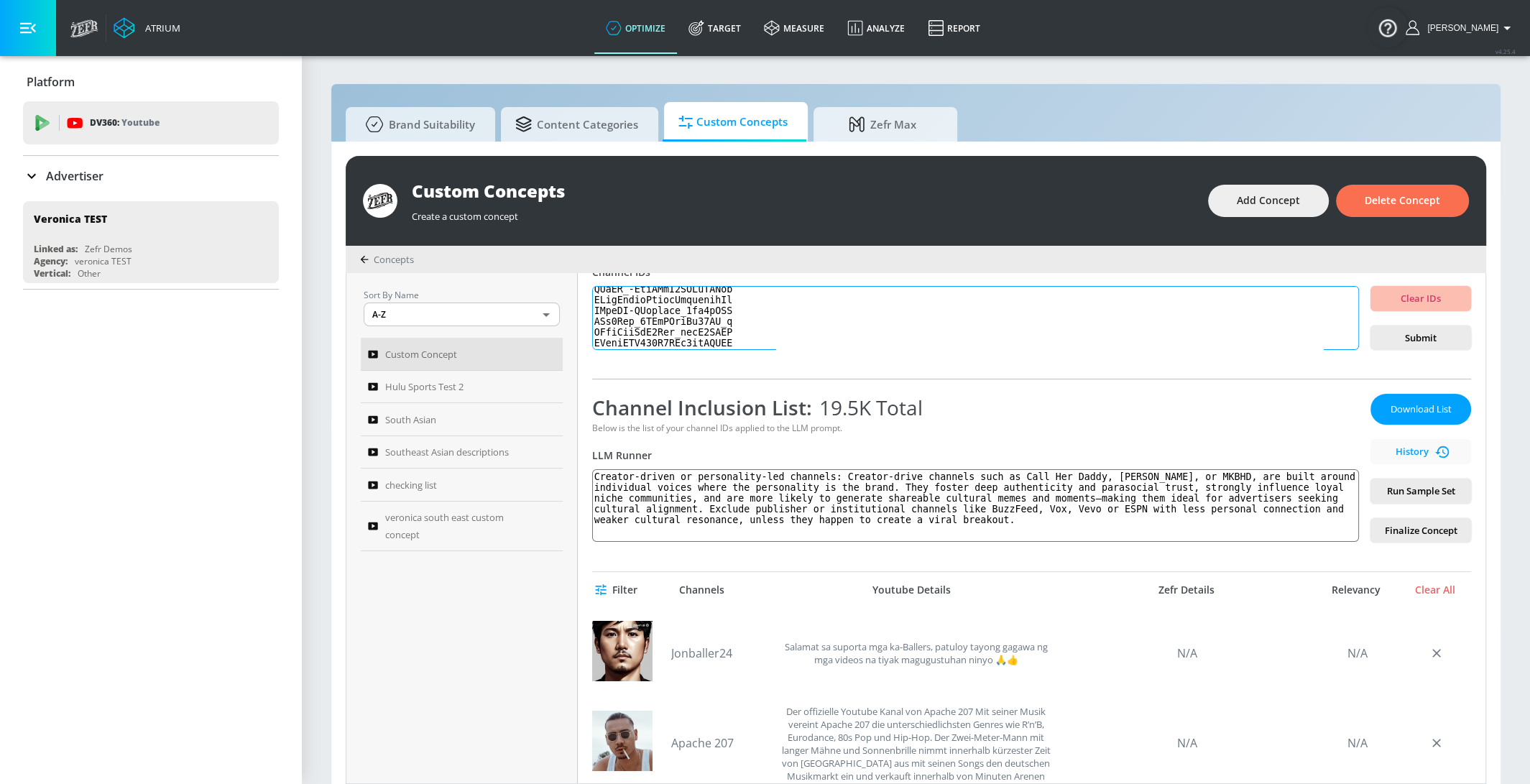
click at [675, 326] on textarea at bounding box center [975, 319] width 767 height 65
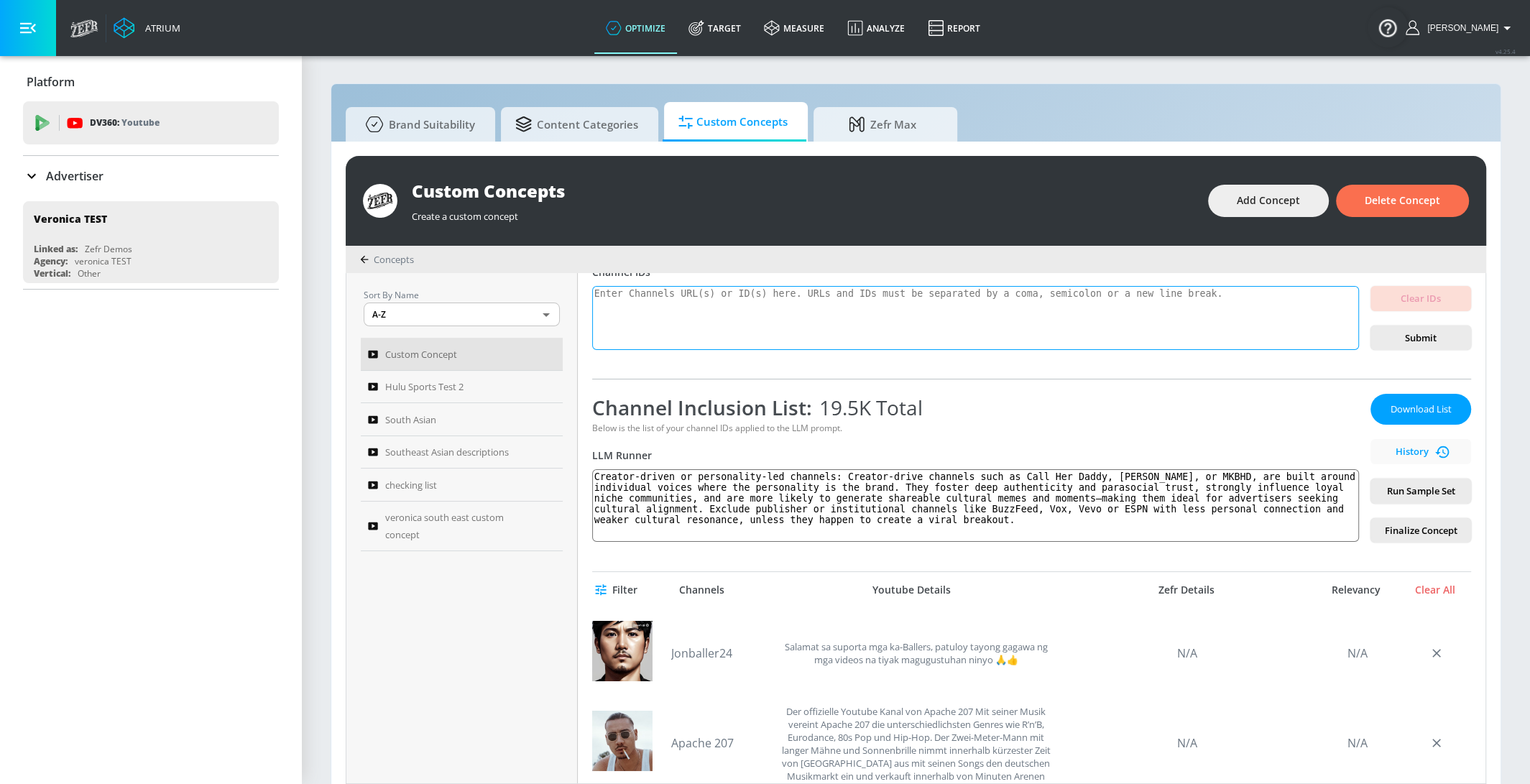
scroll to position [0, 0]
paste textarea "UCiWLfSweyRNmLpgEHekhoAg UCifWD4FBa4eaKK7HLF0PlTA UCw3fku0sH3qA3c3pZeJwdAw UCw3…"
type textarea "UCiWLfSweyRNmLpgEHekhoAg UCifWD4FBa4eaKK7HLF0PlTA UCw3fku0sH3qA3c3pZeJwdAw UCw3…"
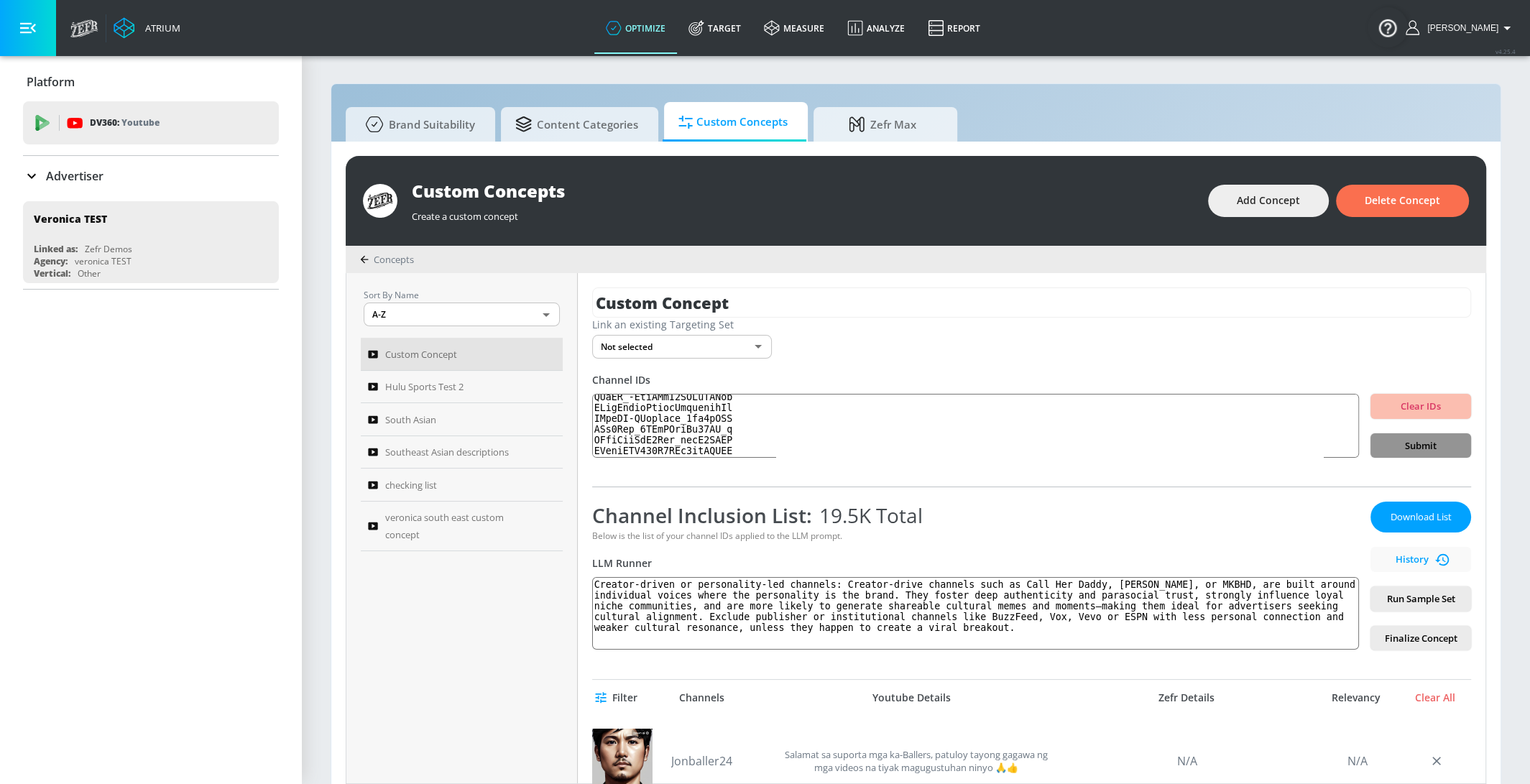
click at [1447, 443] on span "Submit" at bounding box center [1420, 445] width 77 height 16
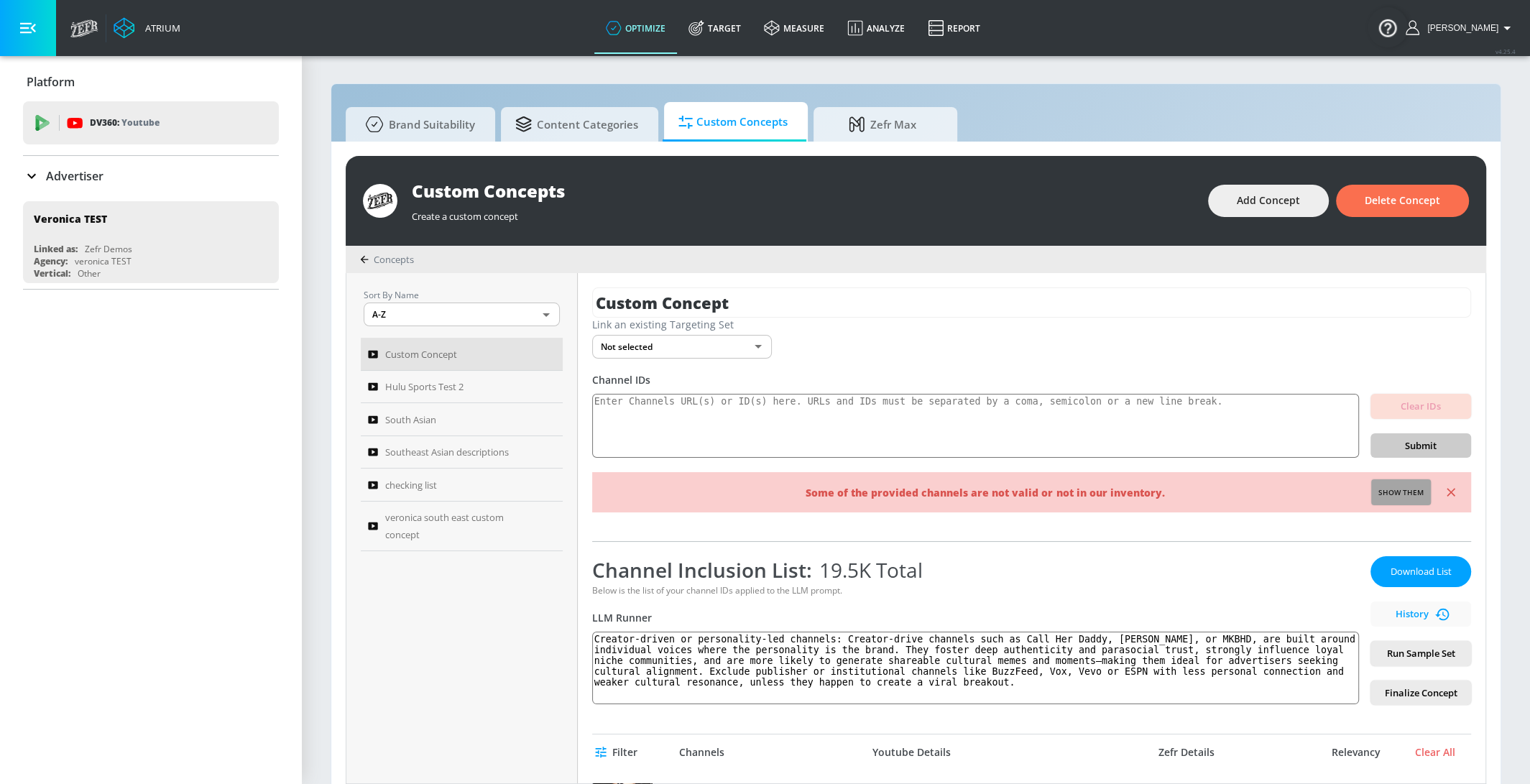
click at [1410, 488] on span "Show them" at bounding box center [1401, 493] width 45 height 13
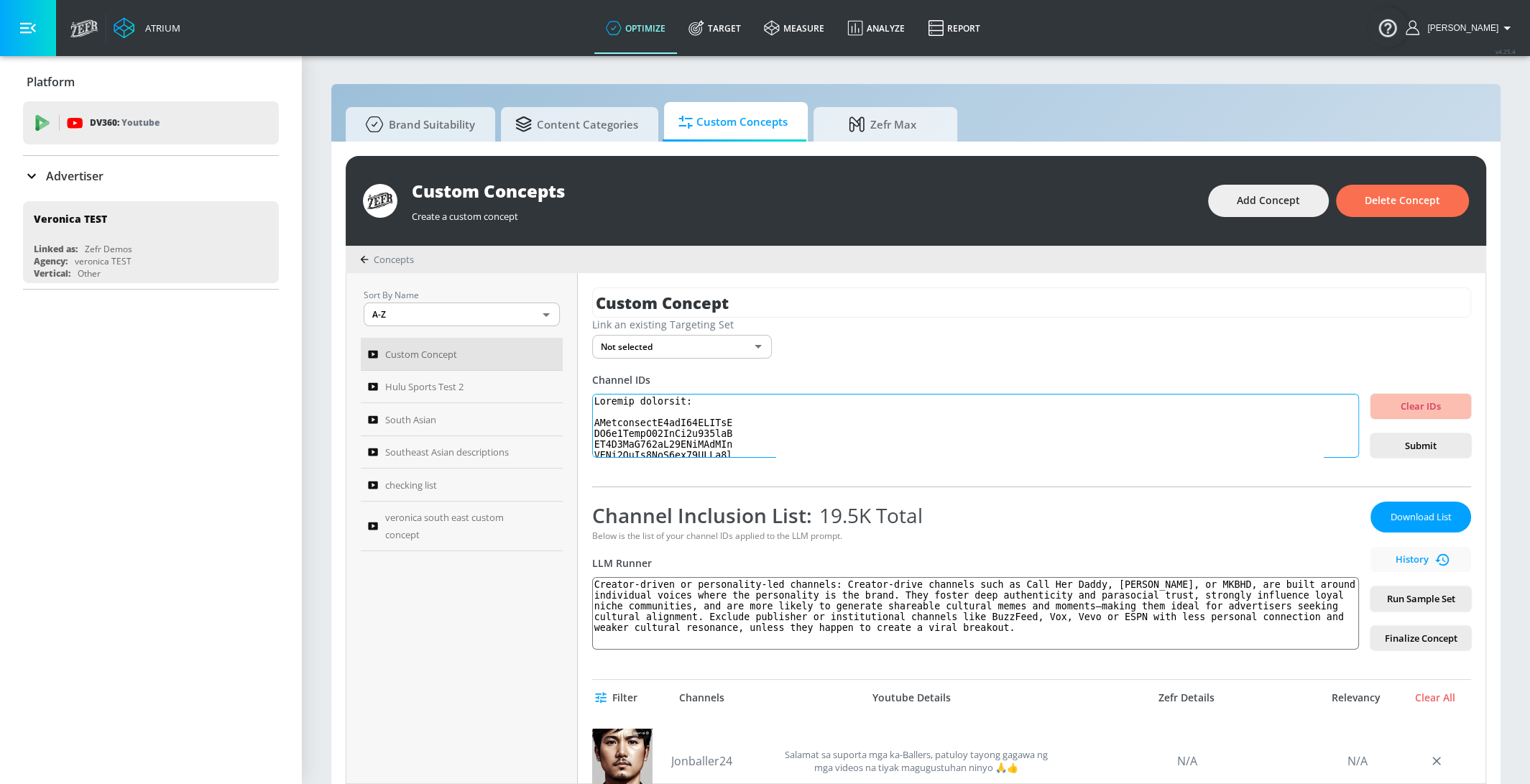
click at [684, 413] on textarea at bounding box center [975, 426] width 767 height 65
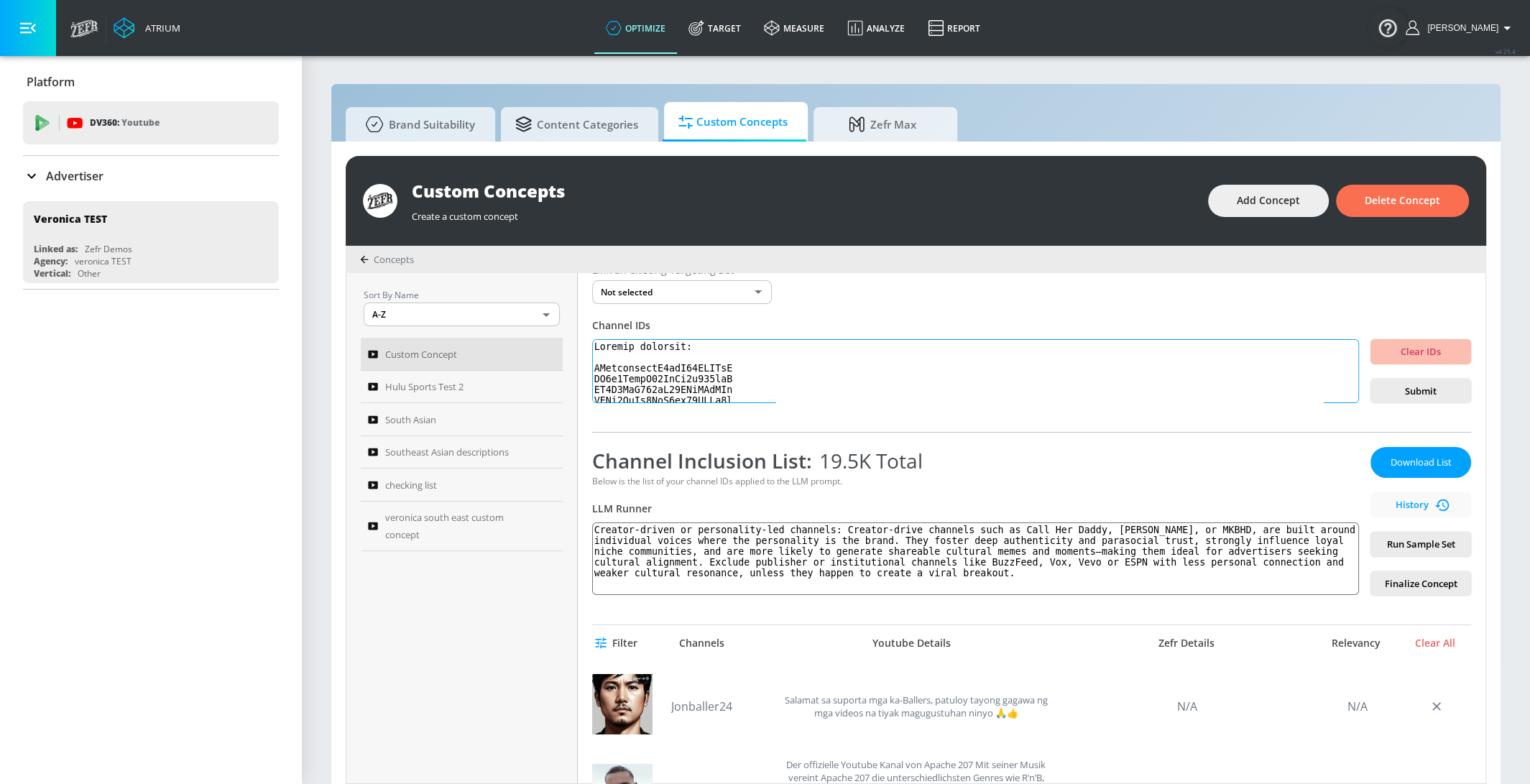
scroll to position [66, 0]
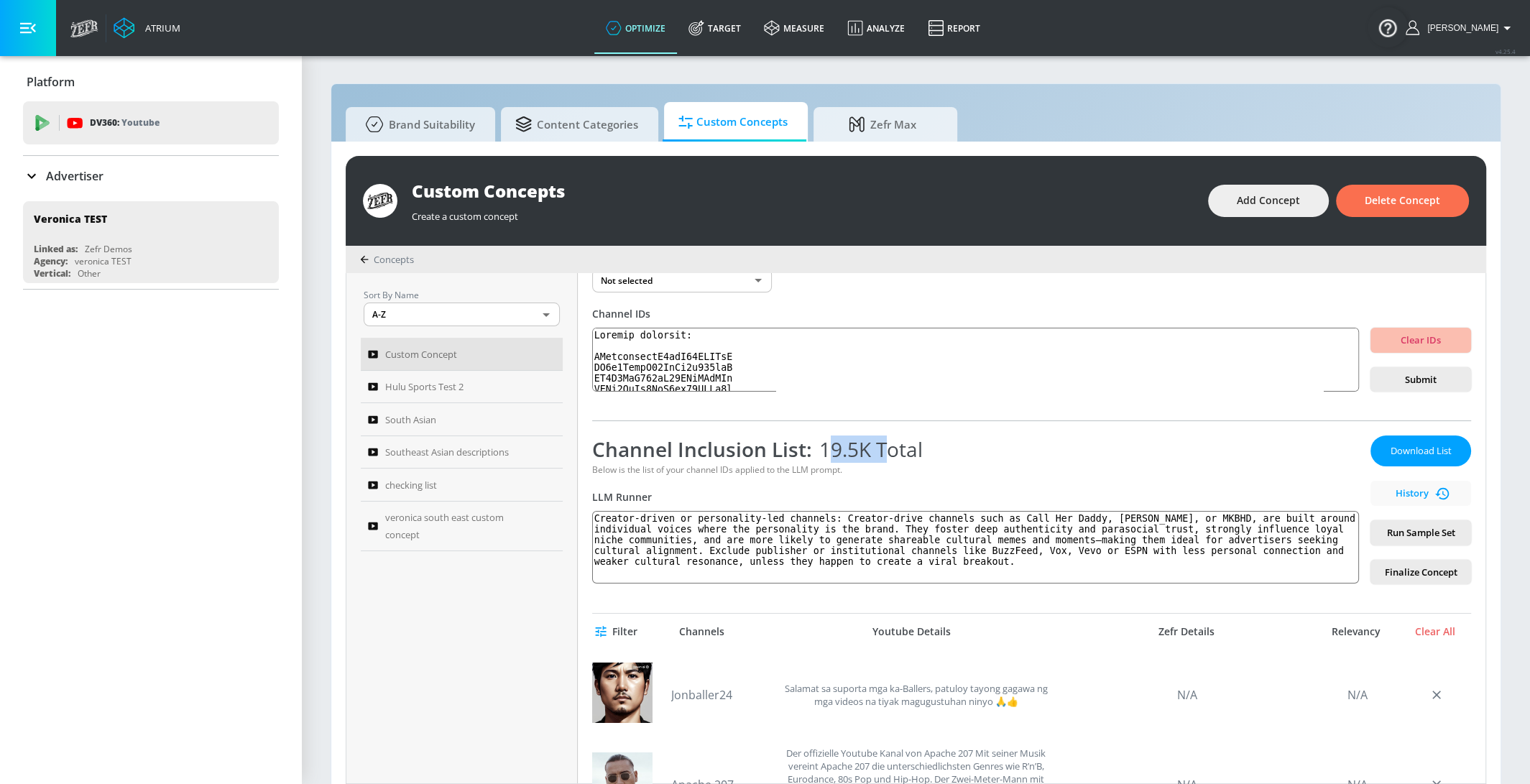
drag, startPoint x: 823, startPoint y: 450, endPoint x: 883, endPoint y: 451, distance: 60.0
click at [883, 451] on span "19.5K Total" at bounding box center [867, 449] width 110 height 27
click at [869, 451] on span "19.5K Total" at bounding box center [867, 449] width 110 height 27
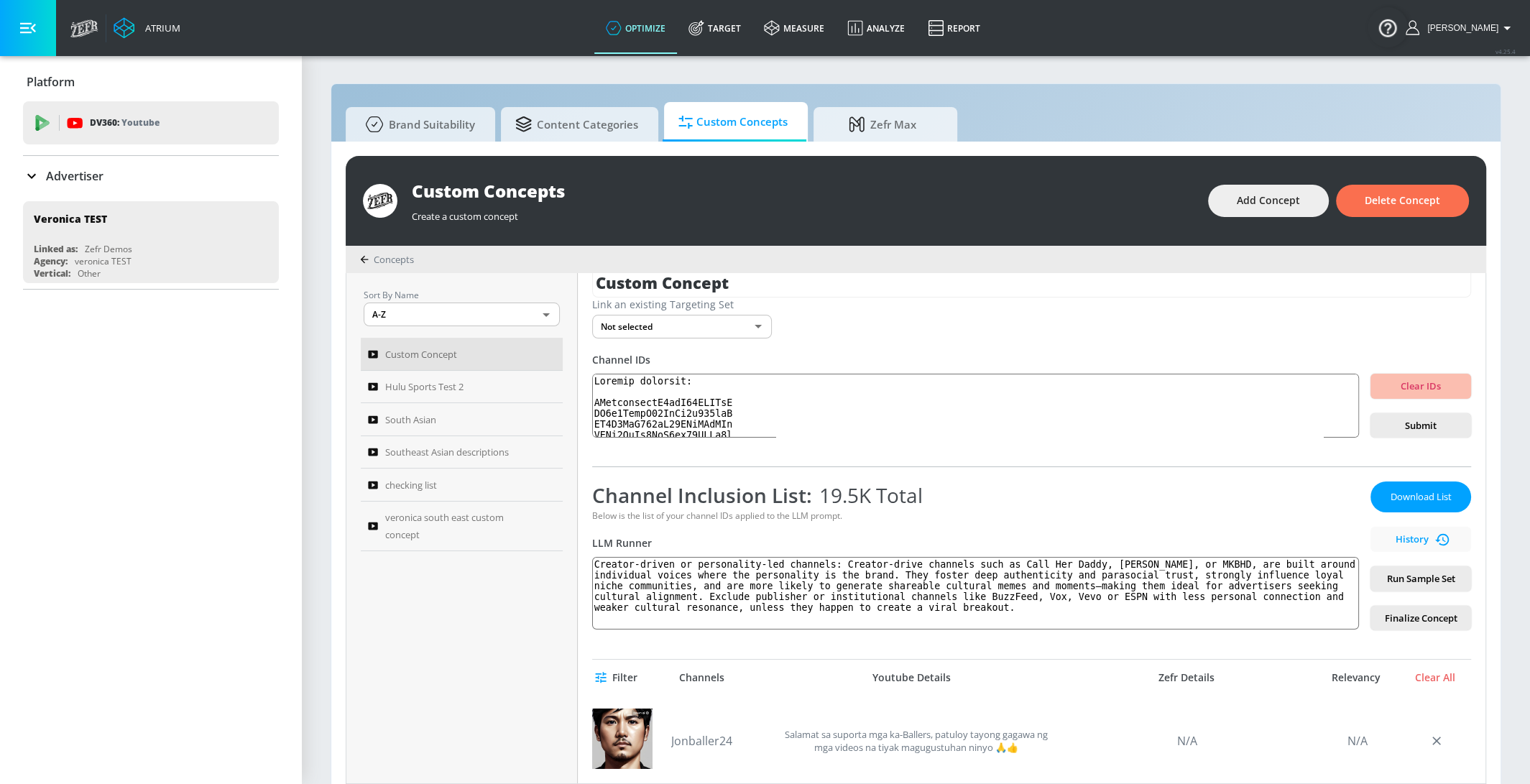
scroll to position [12, 0]
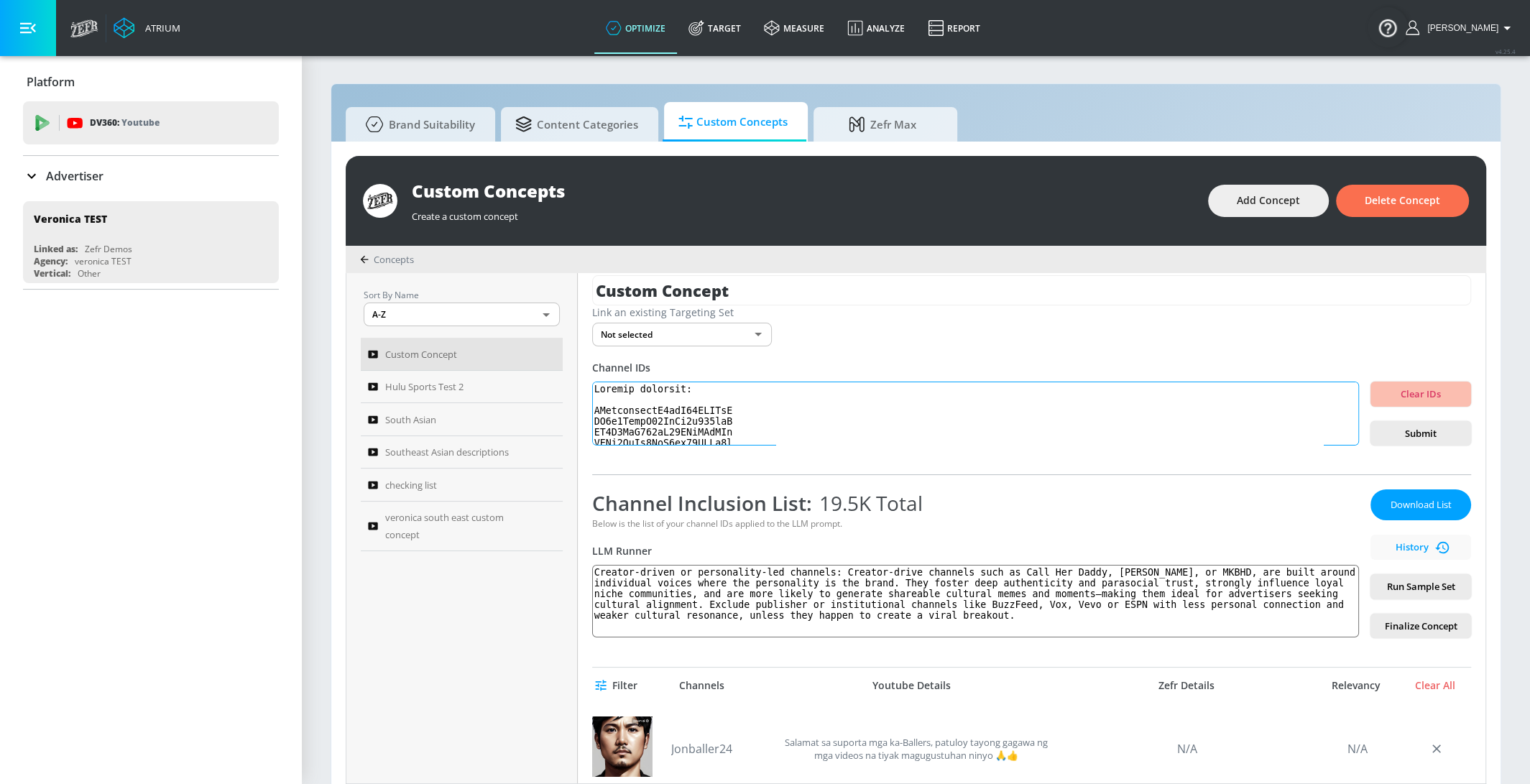
click at [765, 437] on textarea at bounding box center [975, 414] width 767 height 65
paste textarea "UCiWLfSweyRNmLpgEHekhoAg UCifWD4FBa4eaKK7HLF0PlTA UCw3fku0sH3qA3c3pZeJwdAw UCw3…"
type textarea "UCiWLfSweyRNmLpgEHekhoAg UCifWD4FBa4eaKK7HLF0PlTA UCw3fku0sH3qA3c3pZeJwdAw UCw3…"
click at [1437, 430] on span "Submit" at bounding box center [1420, 433] width 77 height 16
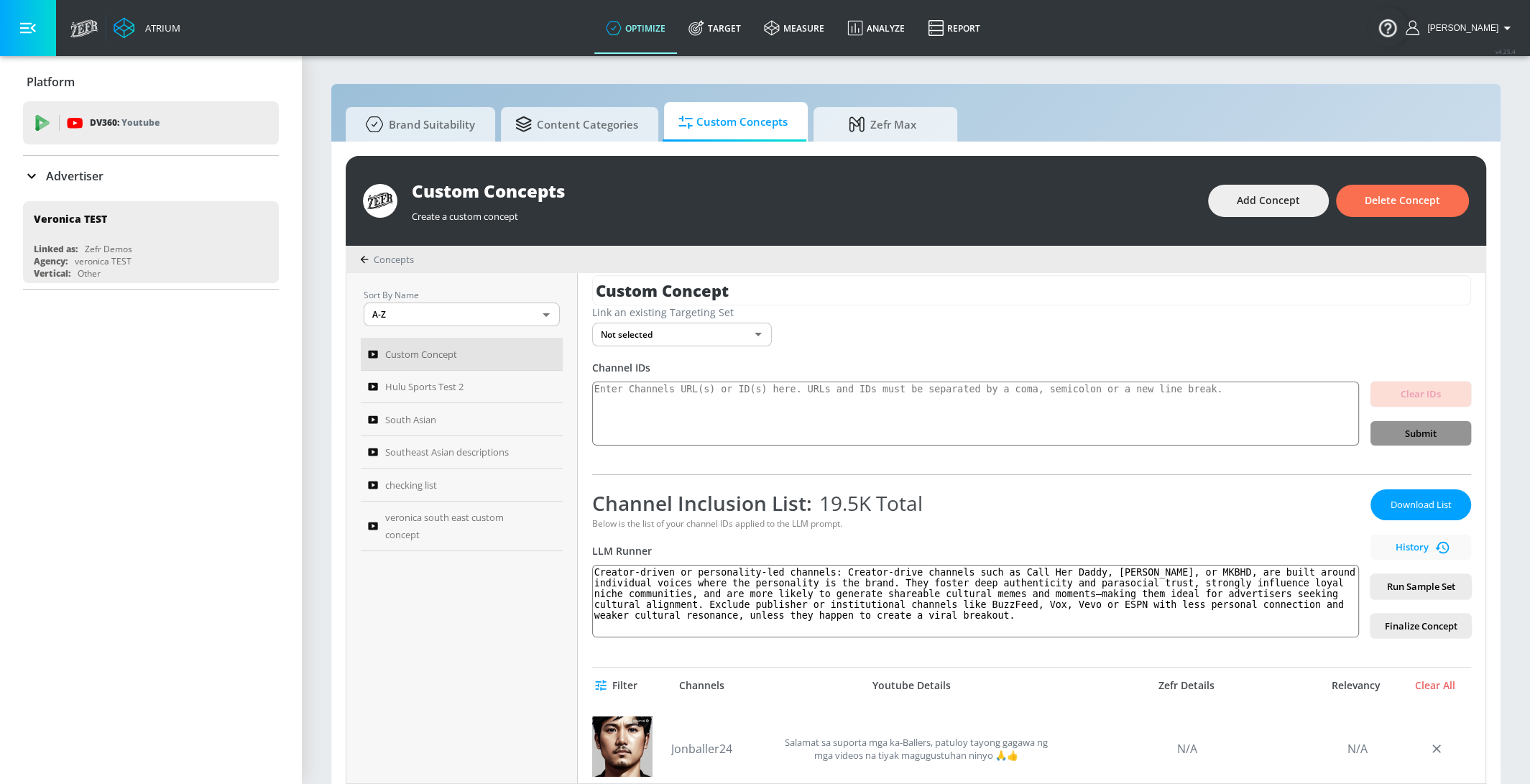
scroll to position [0, 0]
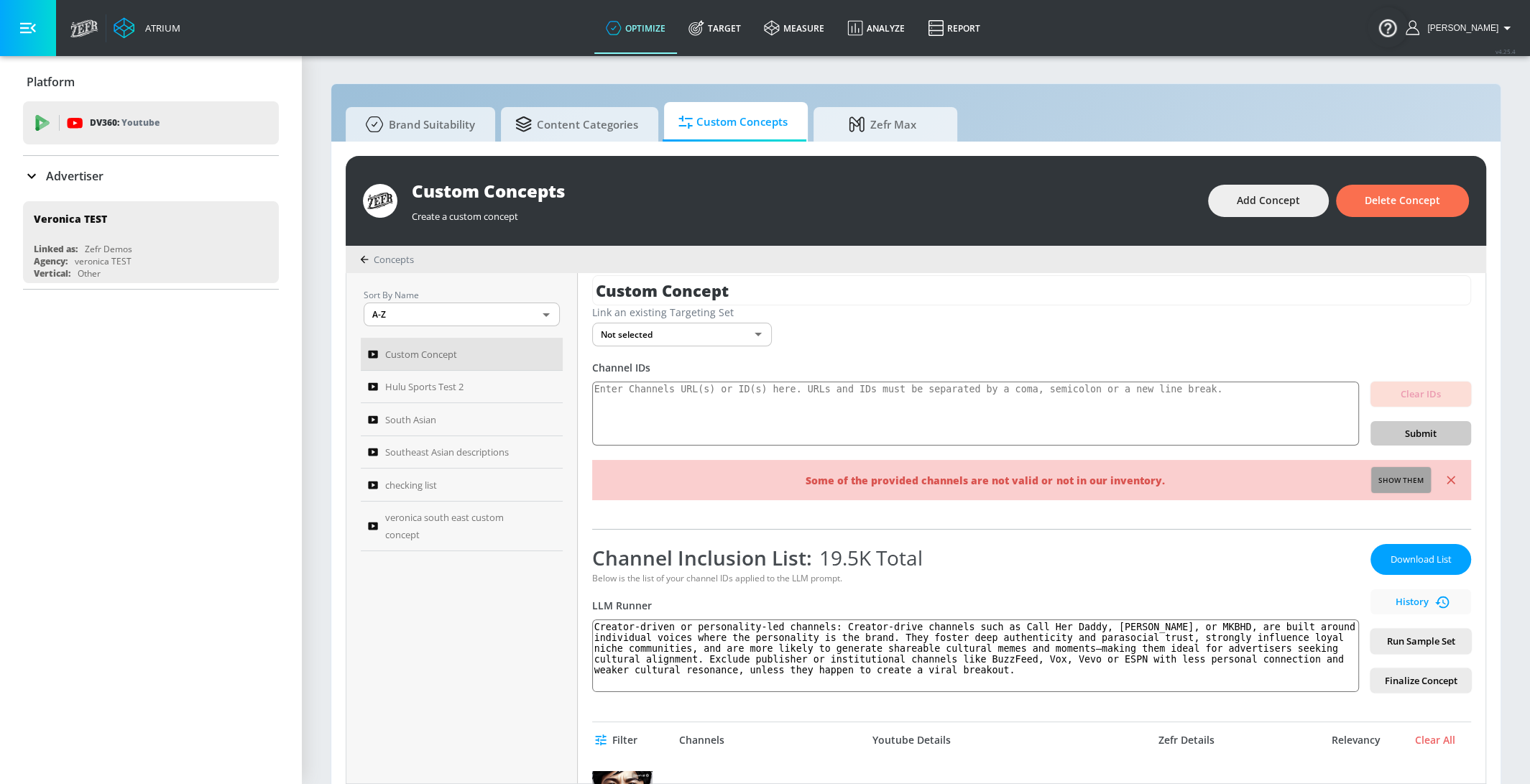
click at [1417, 479] on span "Show them" at bounding box center [1401, 480] width 45 height 13
type textarea "Invalid channels: UCwnzdcryryI9ecV44TPYDvA UC1x5EnmiS54FvYd6q006iaQ UC3G1AsM702…"
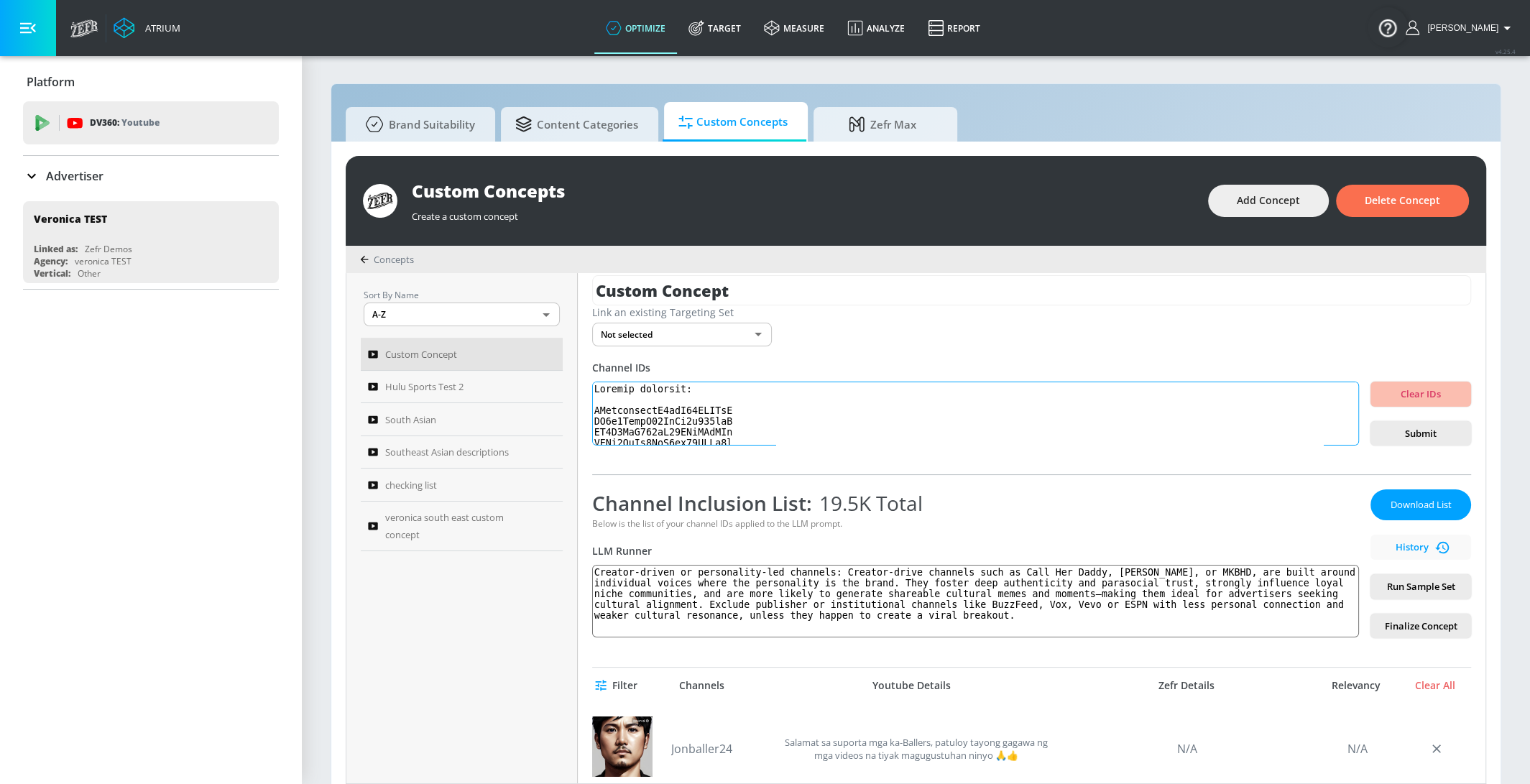
click at [689, 426] on textarea at bounding box center [975, 414] width 767 height 65
drag, startPoint x: 595, startPoint y: 408, endPoint x: 636, endPoint y: 734, distance: 328.6
click at [636, 734] on div "Custom Concept Link an existing Targeting Set Not selected none ​ Channel IDs C…" at bounding box center [1031, 527] width 907 height 510
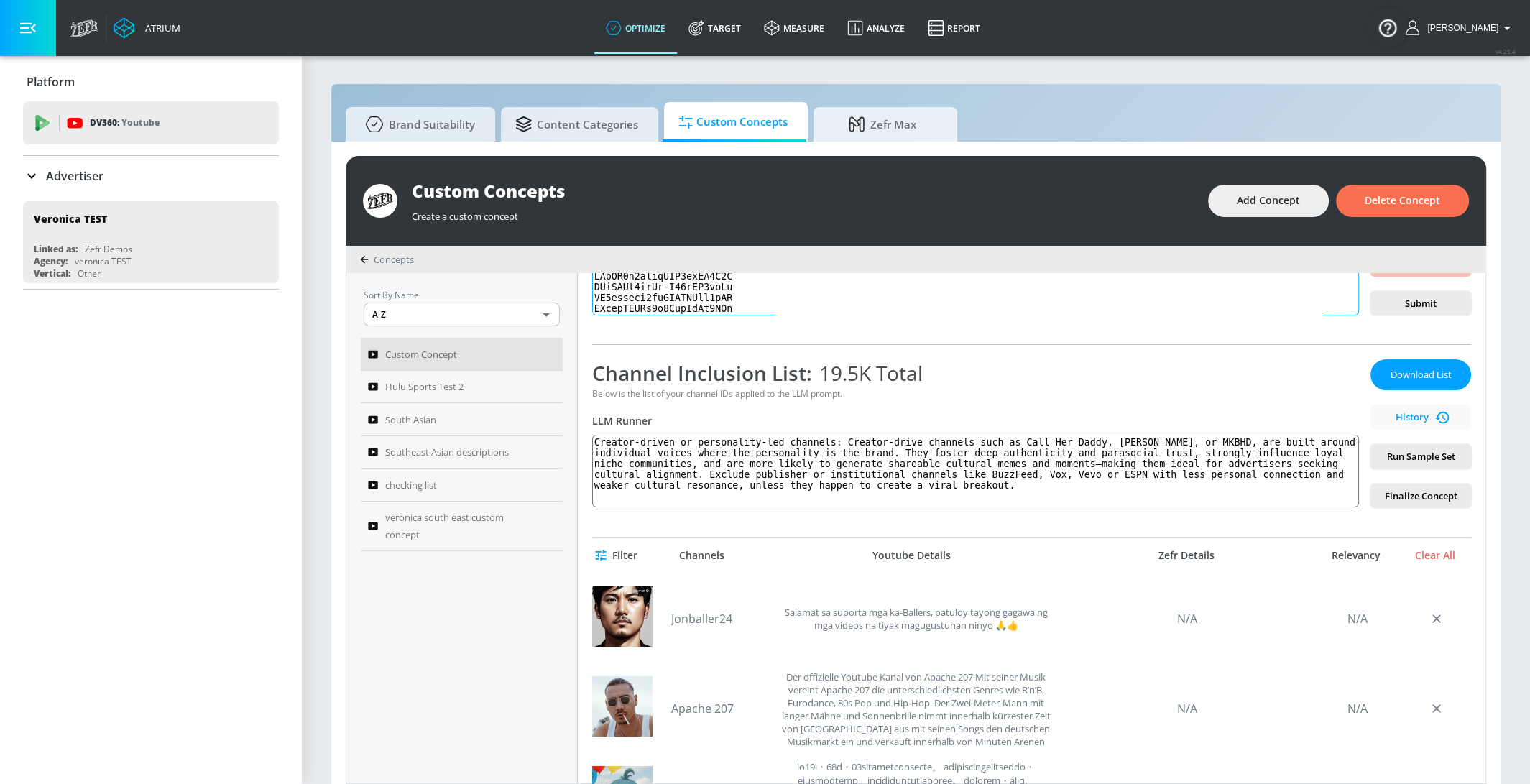
scroll to position [147, 0]
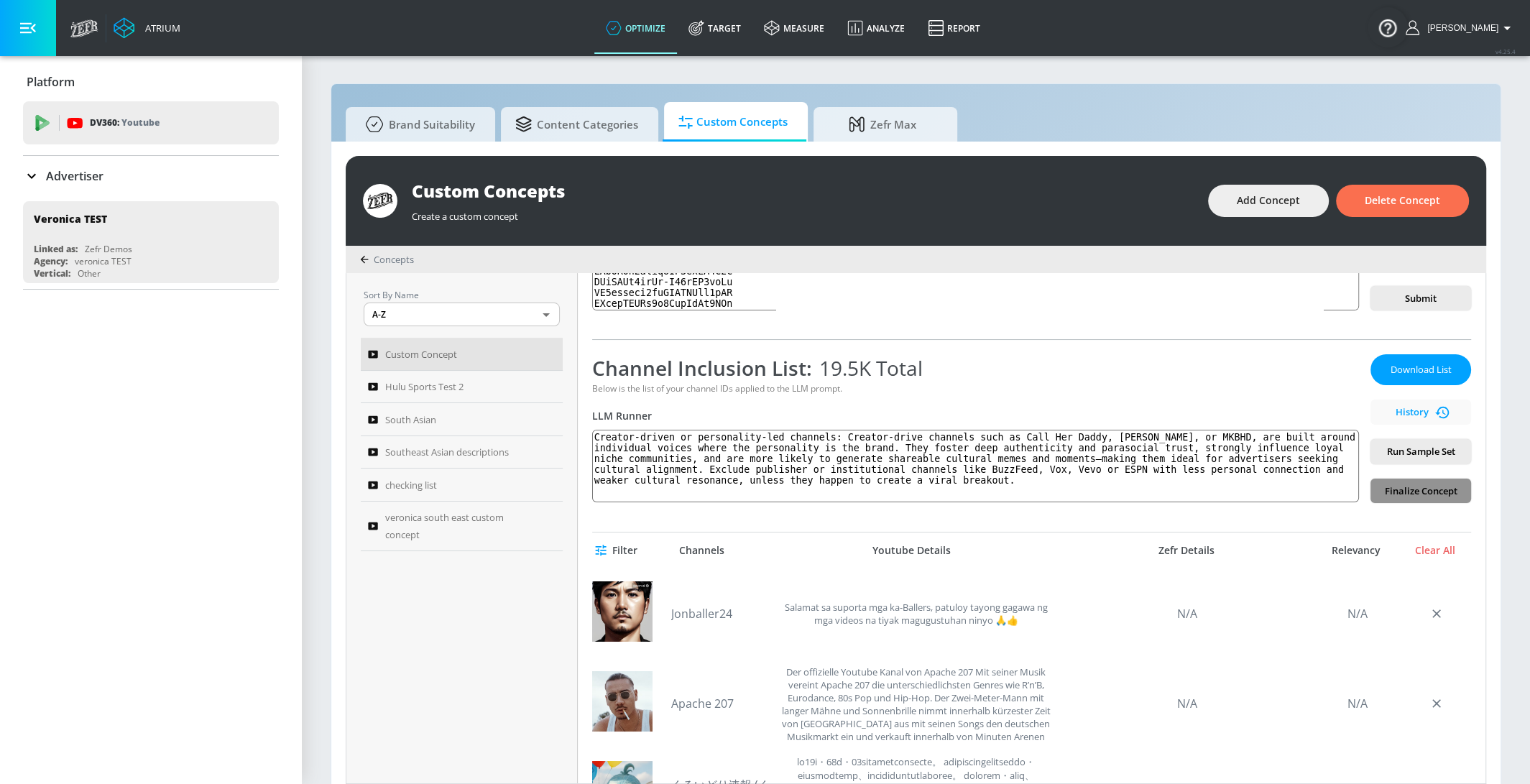
click at [1402, 483] on span "Finalize Concept" at bounding box center [1420, 490] width 77 height 16
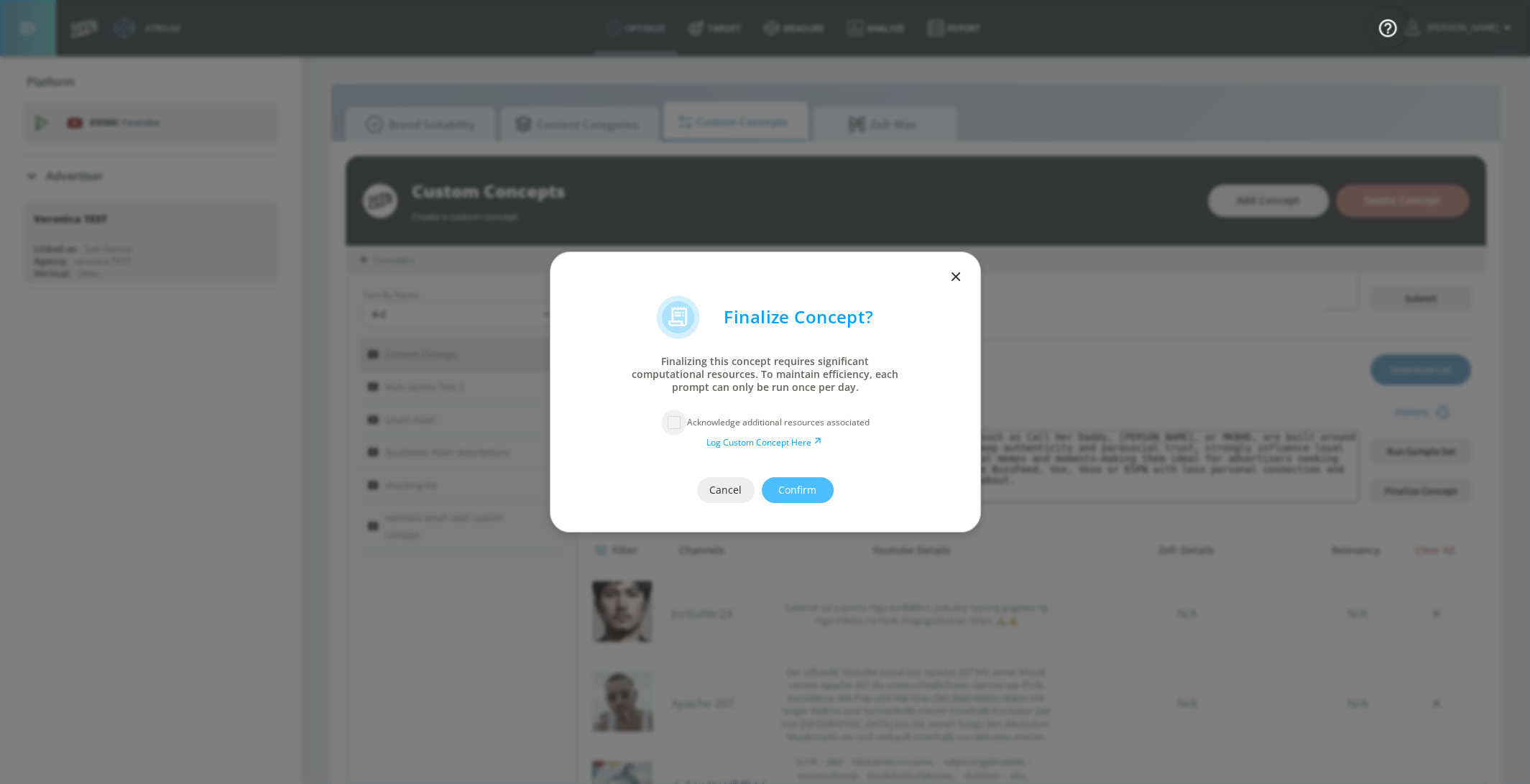
click at [670, 430] on input "checkbox" at bounding box center [674, 422] width 25 height 25
checkbox input "true"
click at [801, 491] on span "Confirm" at bounding box center [798, 490] width 14 height 18
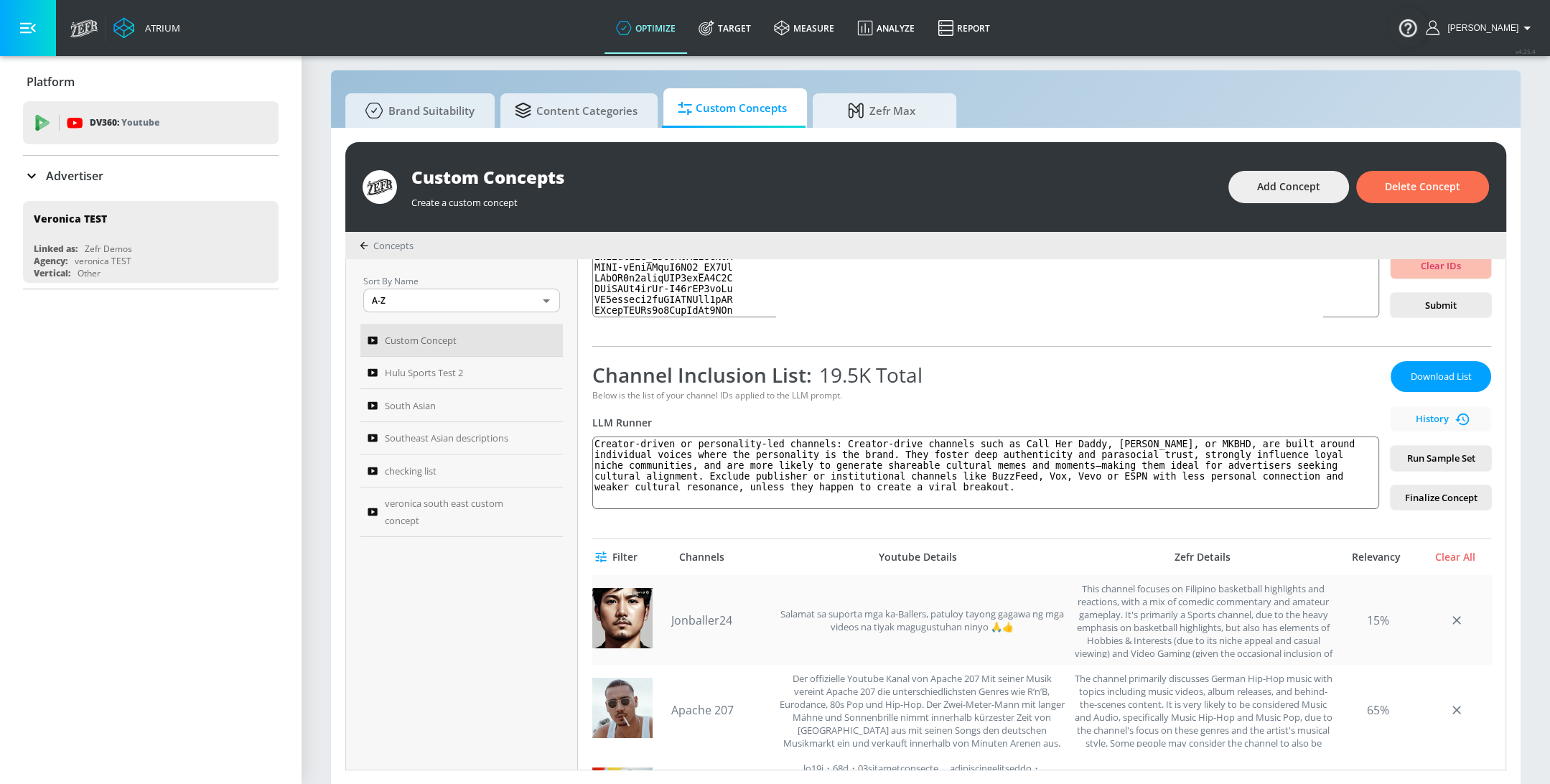
scroll to position [120, 0]
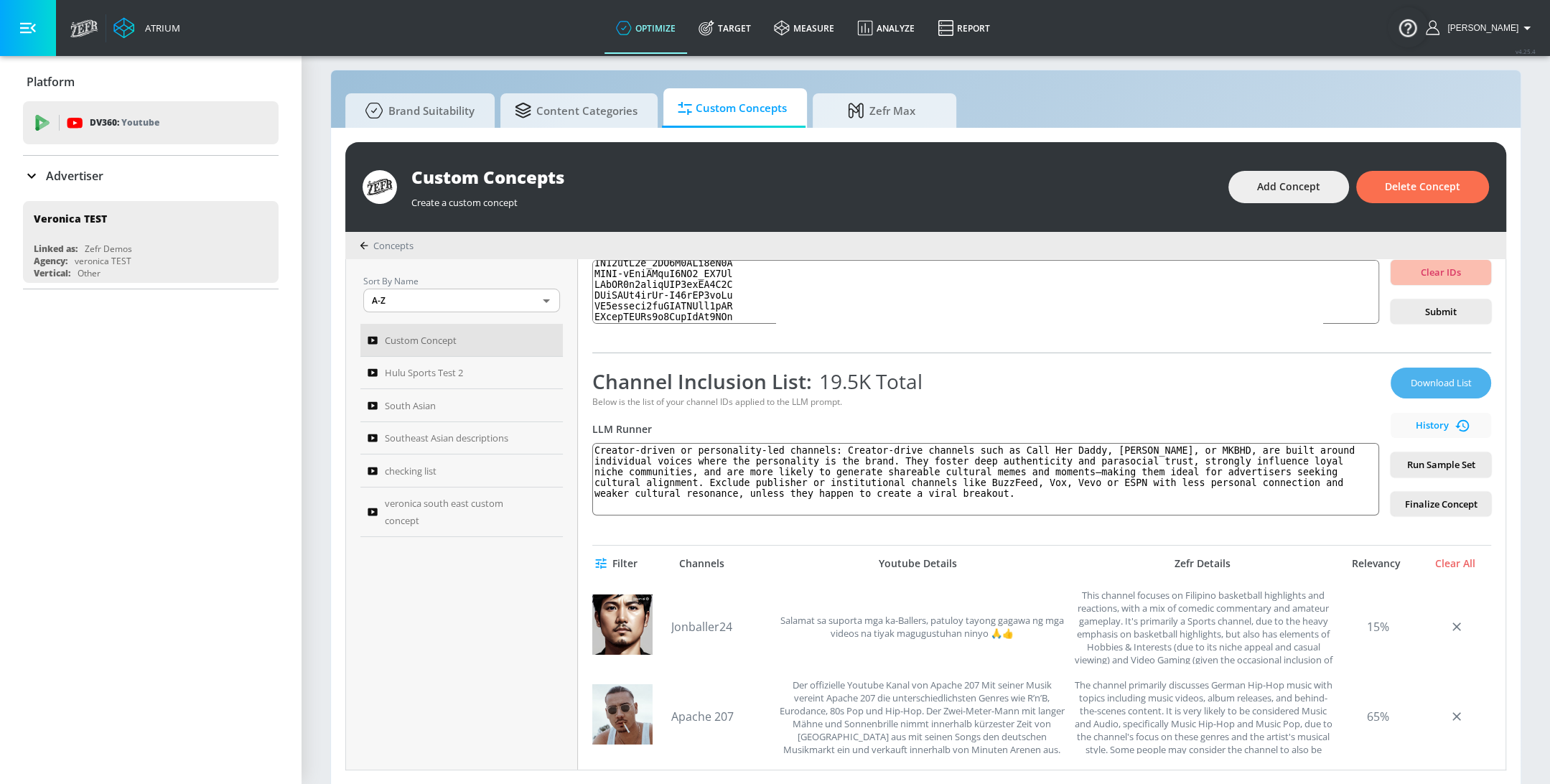
click at [1415, 381] on span "Download List" at bounding box center [1441, 383] width 72 height 16
